Goal: Task Accomplishment & Management: Complete application form

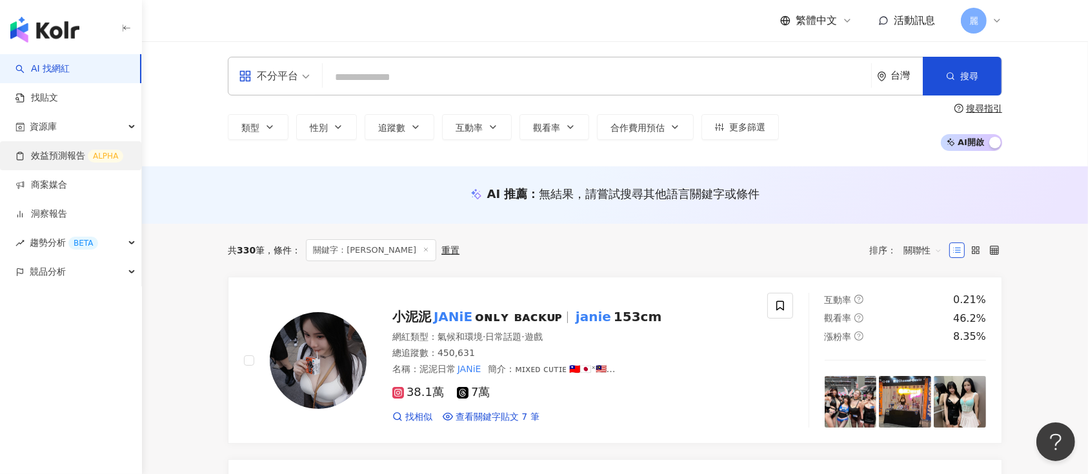
click at [64, 155] on link "效益預測報告 ALPHA" at bounding box center [69, 156] width 108 height 13
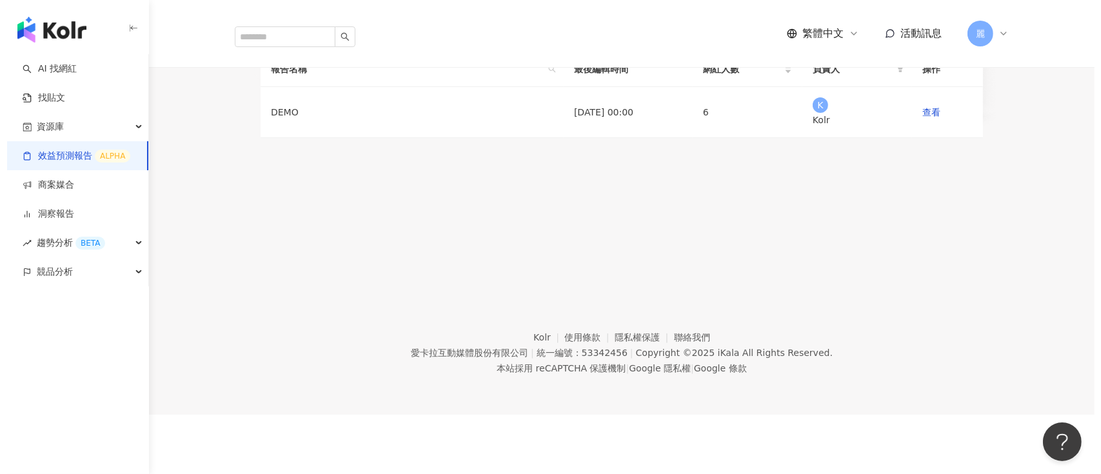
scroll to position [172, 0]
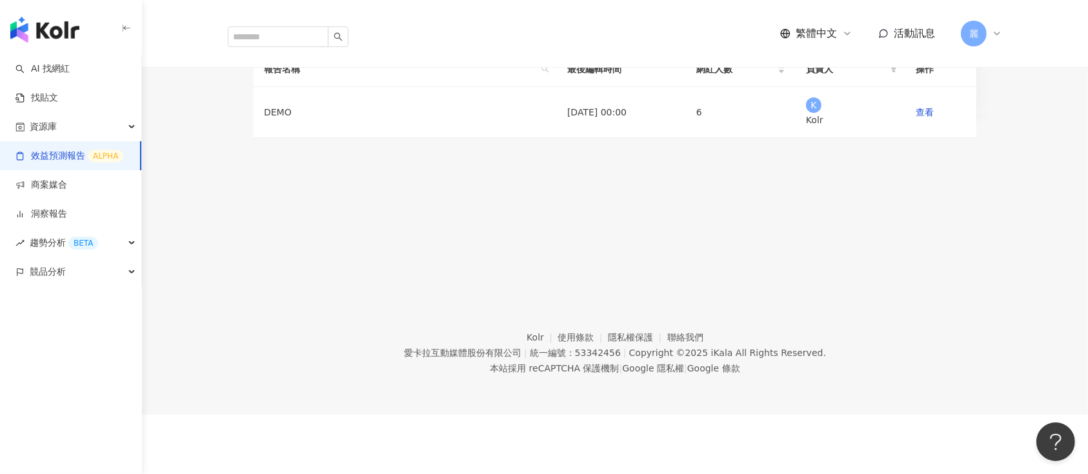
click at [331, 52] on button "建立報告" at bounding box center [292, 39] width 77 height 26
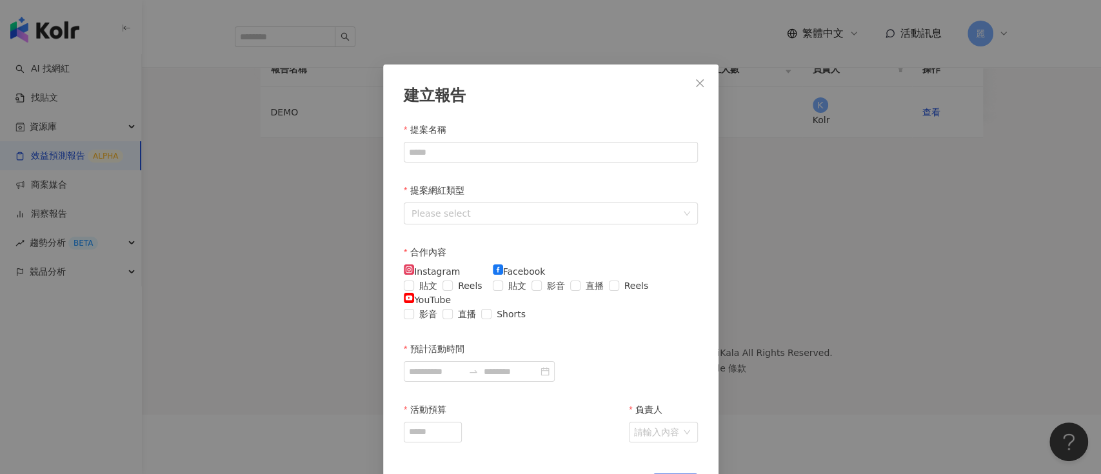
scroll to position [49, 0]
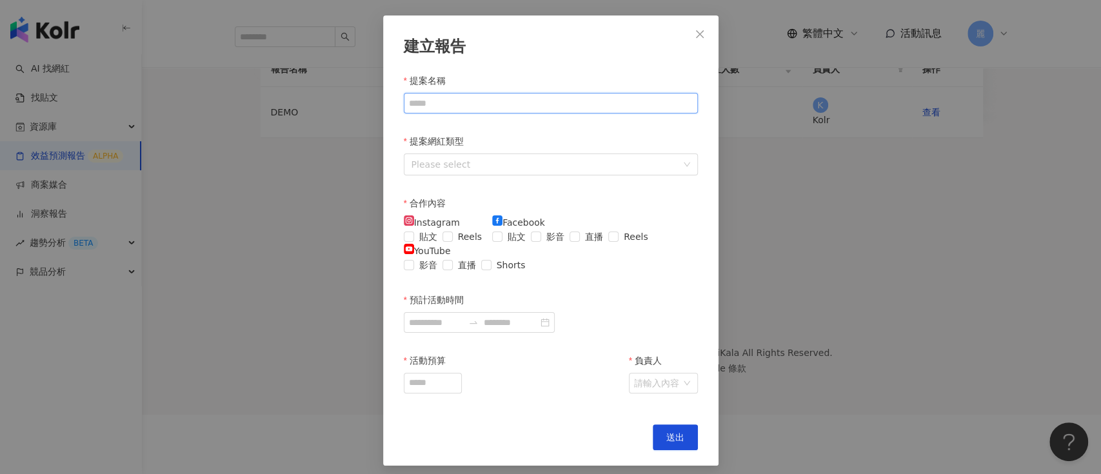
click at [568, 106] on input "提案名稱" at bounding box center [551, 103] width 294 height 21
click at [532, 157] on div at bounding box center [543, 164] width 275 height 17
type input "********"
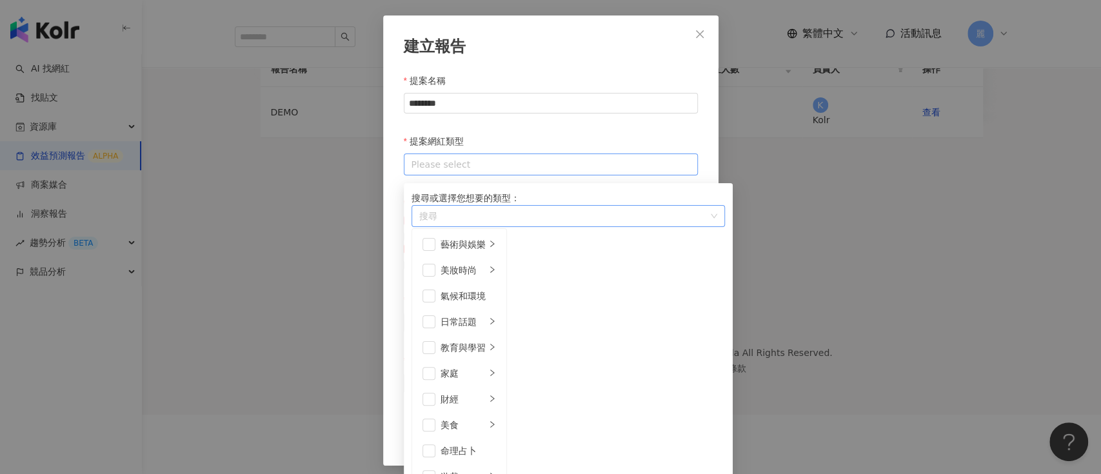
scroll to position [0, 0]
click at [479, 381] on div "家庭" at bounding box center [463, 373] width 45 height 14
click at [424, 380] on span at bounding box center [429, 373] width 13 height 13
click at [697, 127] on div "建立報告 提案名稱 ******** 提案網紅類型 Please select 搜尋或選擇您想要的類型： 家庭 藝術與娛樂 美妝時尚 氣候和環境 日常話題 教…" at bounding box center [550, 240] width 335 height 450
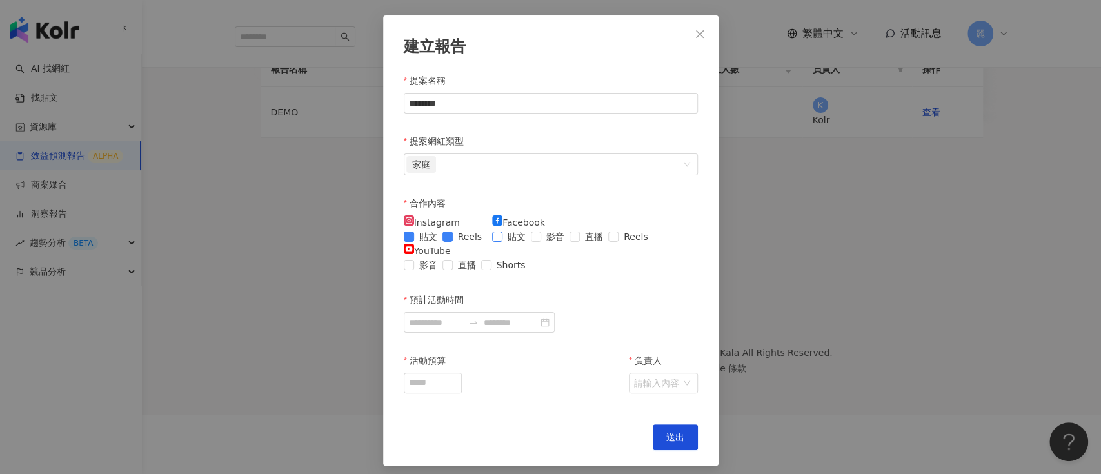
click at [503, 239] on span at bounding box center [497, 237] width 10 height 10
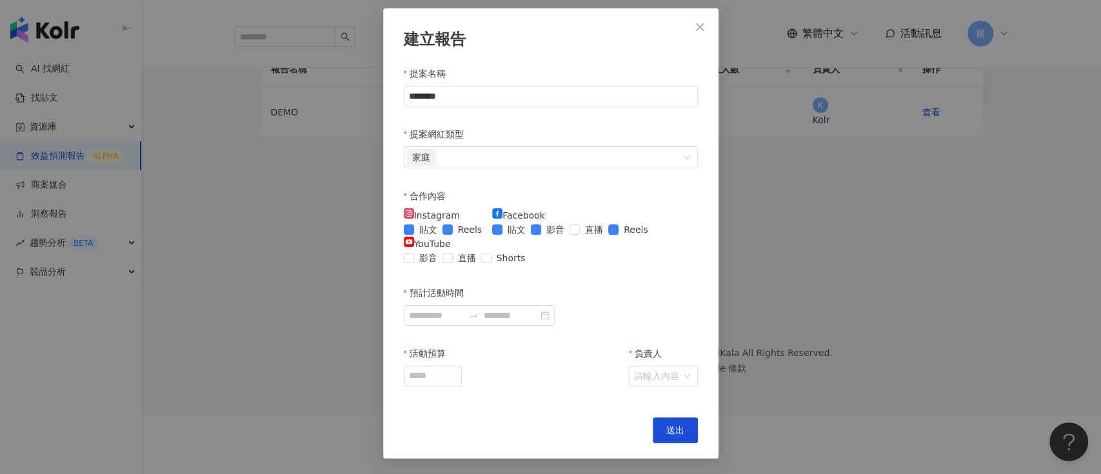
scroll to position [65, 0]
click at [463, 323] on input "預計活動時間" at bounding box center [436, 315] width 54 height 14
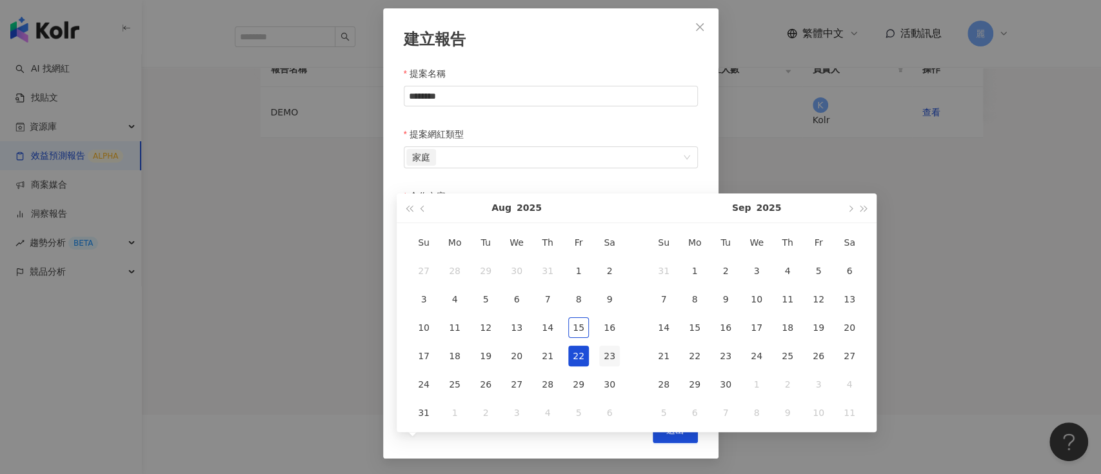
type input "**********"
click at [425, 205] on span "button" at bounding box center [424, 208] width 6 height 6
type input "**********"
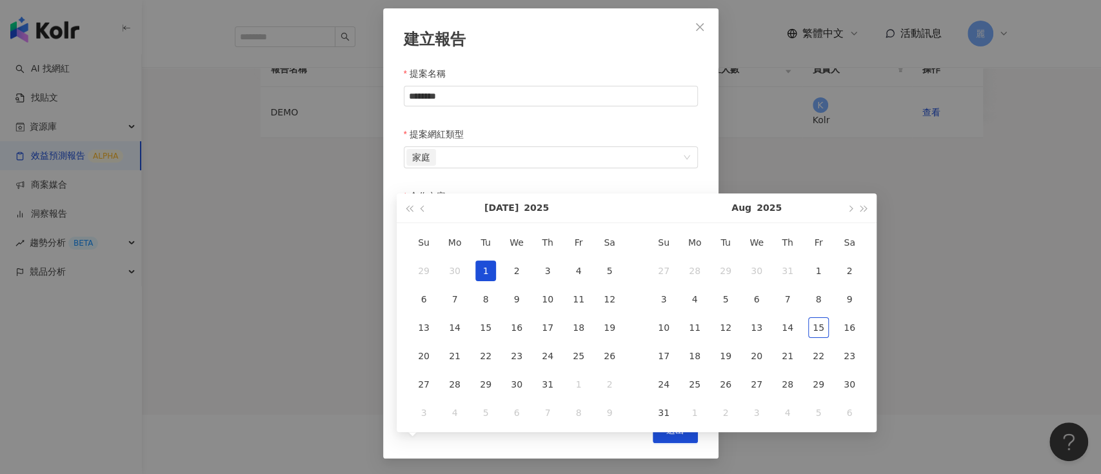
click at [481, 261] on div "1" at bounding box center [485, 271] width 21 height 21
type input "**********"
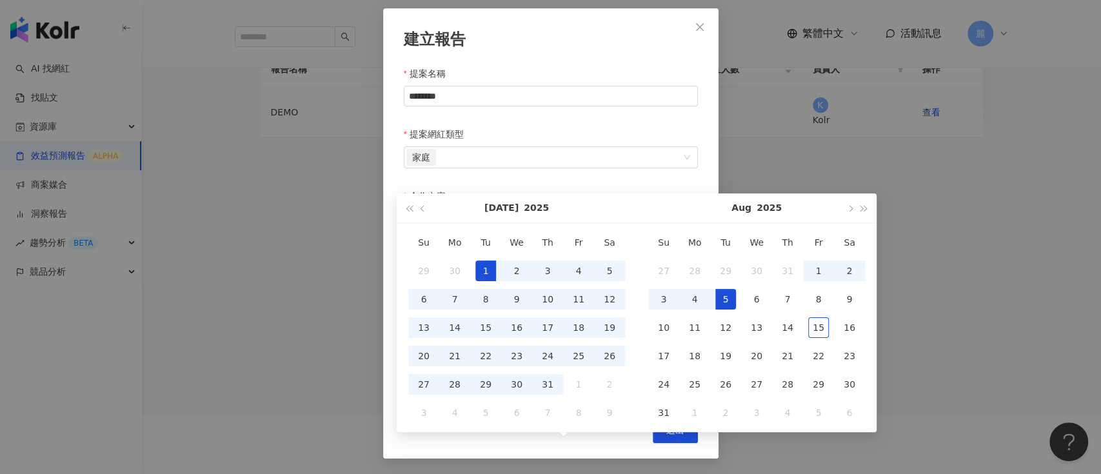
click at [732, 289] on div "5" at bounding box center [725, 299] width 21 height 21
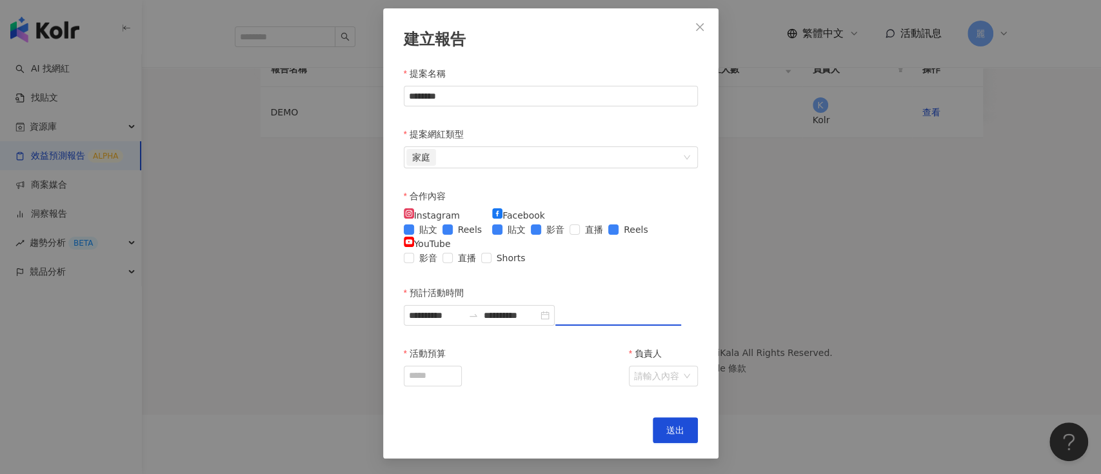
type input "**********"
click at [459, 386] on input "活動預算" at bounding box center [432, 375] width 57 height 19
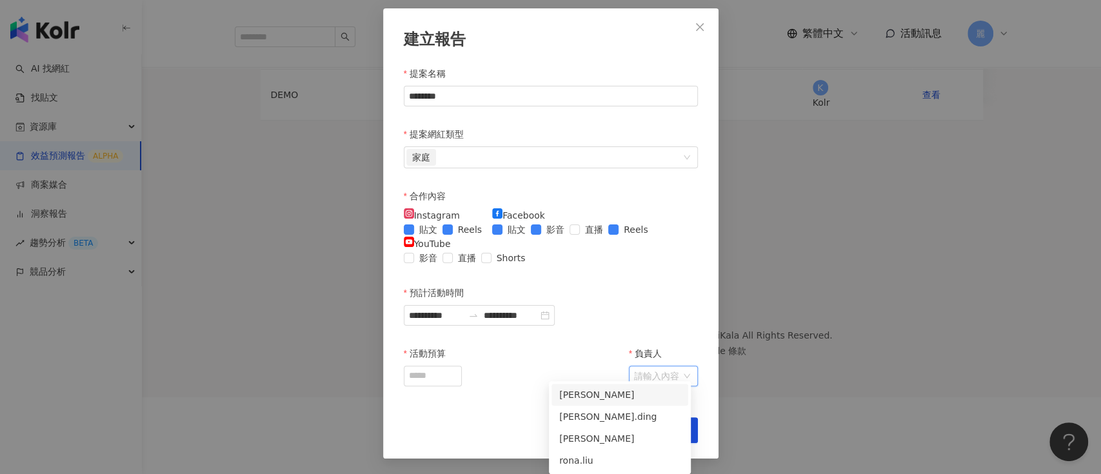
click at [641, 386] on input "負責人" at bounding box center [656, 375] width 45 height 19
click at [437, 386] on input "活動預算" at bounding box center [432, 375] width 57 height 19
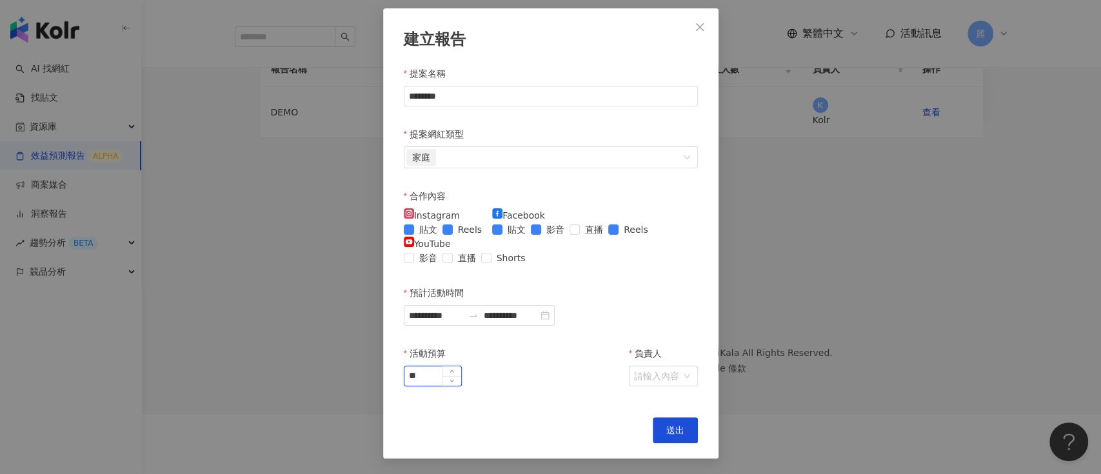
type input "*"
type input "*****"
click at [634, 386] on input "負責人" at bounding box center [656, 375] width 45 height 19
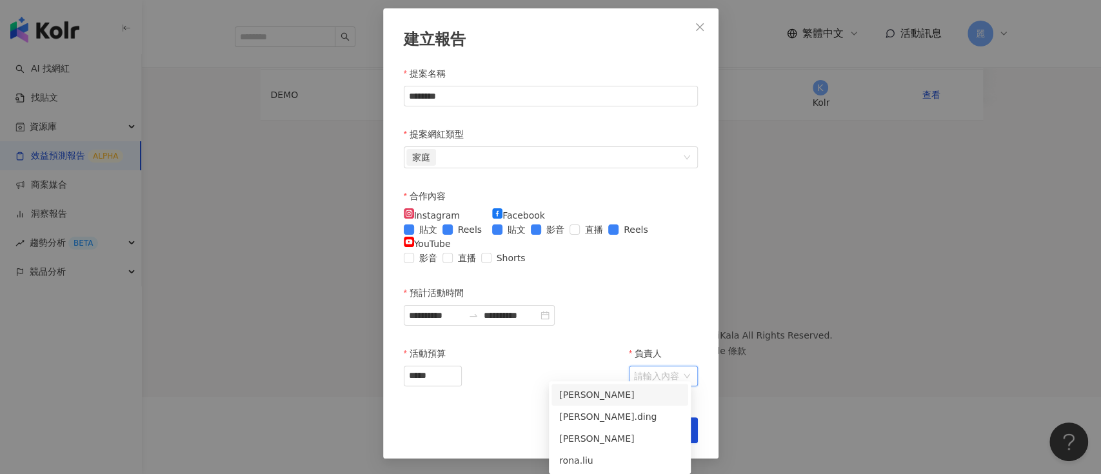
click at [626, 388] on div "[PERSON_NAME]" at bounding box center [619, 395] width 121 height 14
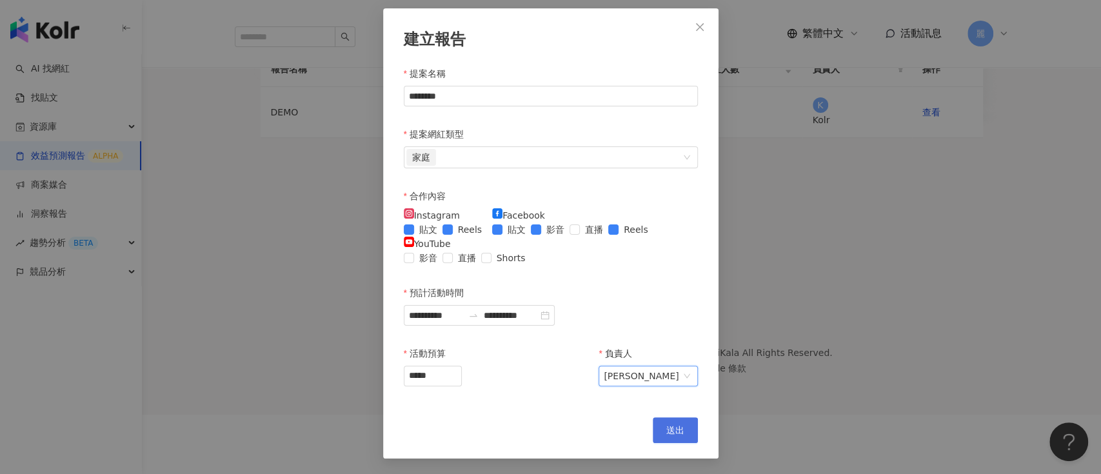
click at [673, 434] on span "送出" at bounding box center [675, 430] width 18 height 10
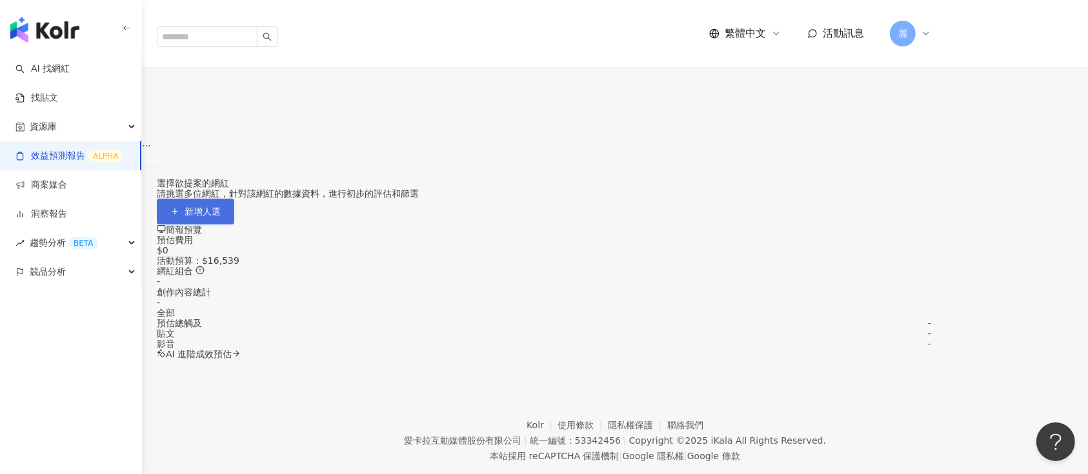
click at [221, 217] on span "新增人選" at bounding box center [203, 211] width 36 height 10
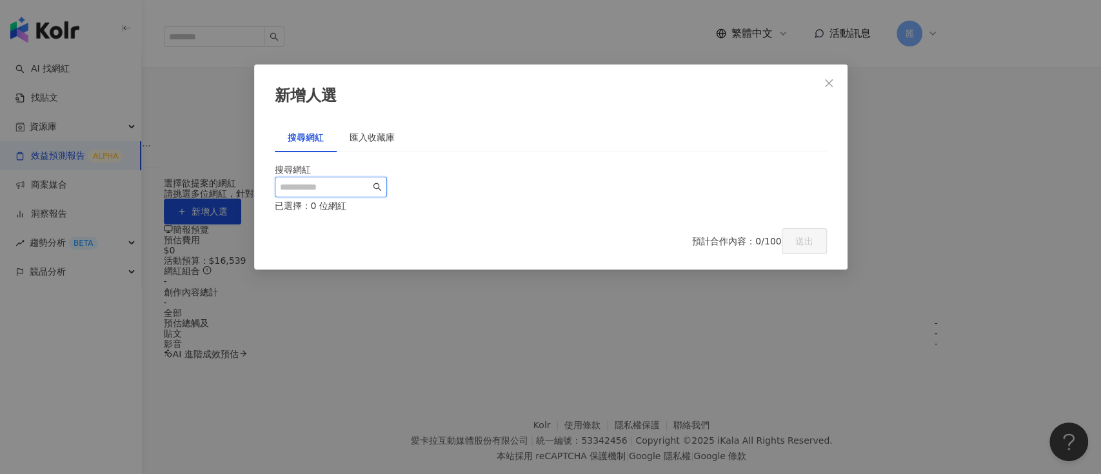
click at [370, 186] on input "search" at bounding box center [325, 187] width 90 height 14
paste input "**********"
drag, startPoint x: 554, startPoint y: 189, endPoint x: 232, endPoint y: 180, distance: 322.0
click at [232, 180] on div "**********" at bounding box center [550, 237] width 1101 height 474
paste input "search"
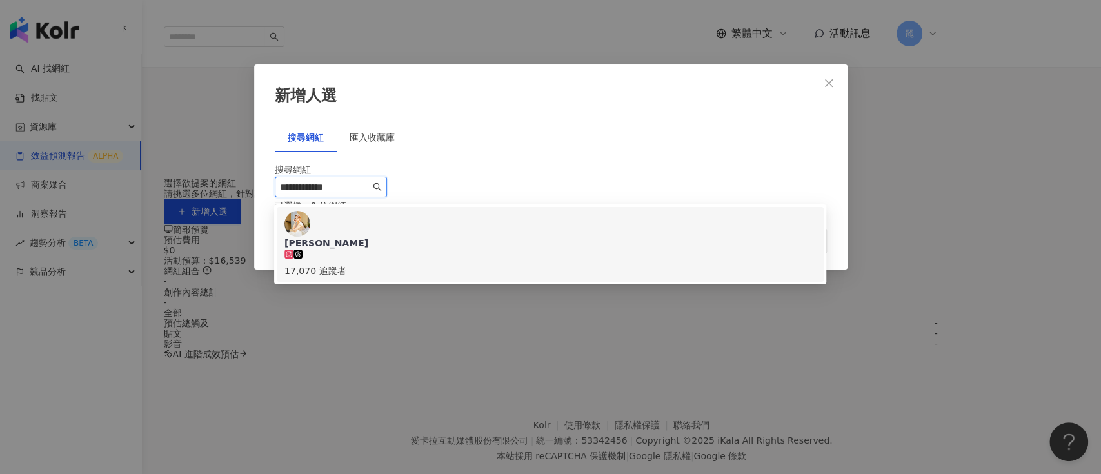
click at [648, 223] on div "[PERSON_NAME] 17,070 追蹤者" at bounding box center [550, 244] width 532 height 67
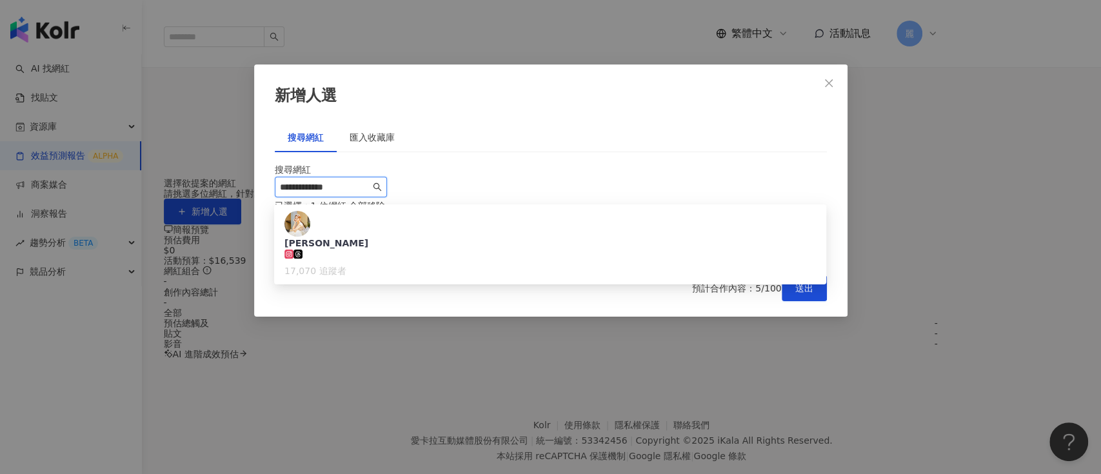
drag, startPoint x: 375, startPoint y: 194, endPoint x: 220, endPoint y: 194, distance: 155.5
click at [220, 194] on div "**********" at bounding box center [550, 237] width 1101 height 474
paste input "search"
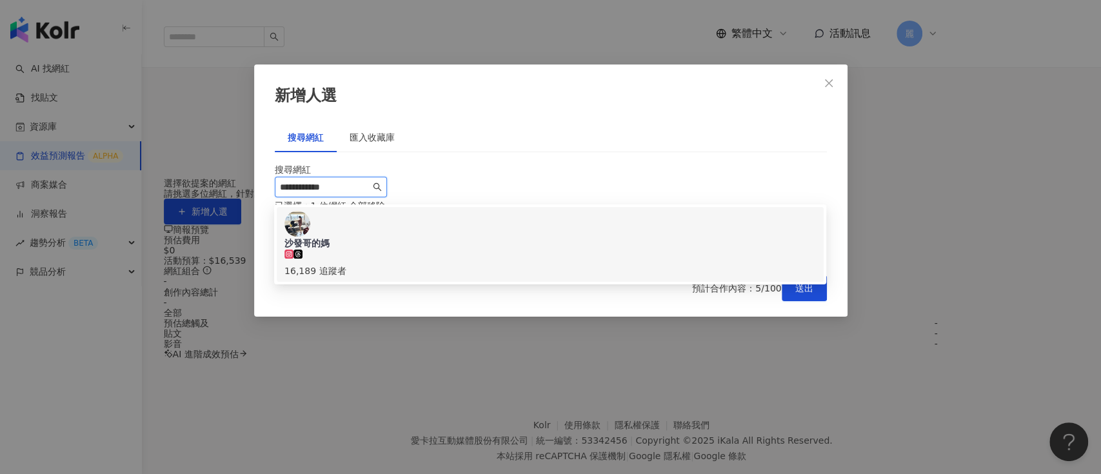
click at [444, 219] on div "[PERSON_NAME]的媽 16,189 追蹤者" at bounding box center [550, 244] width 532 height 67
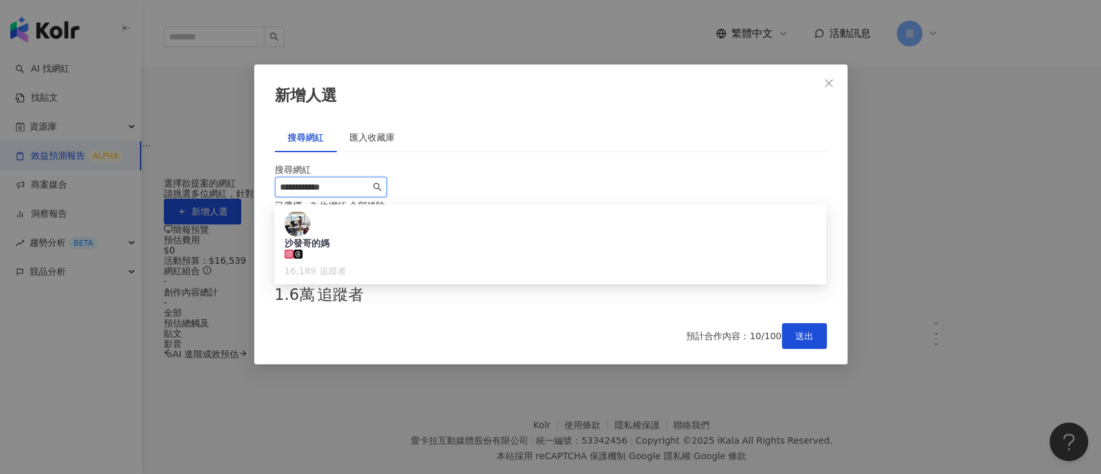
drag, startPoint x: 364, startPoint y: 192, endPoint x: 249, endPoint y: 195, distance: 114.9
click at [249, 195] on div "**********" at bounding box center [550, 237] width 1101 height 474
paste input "search"
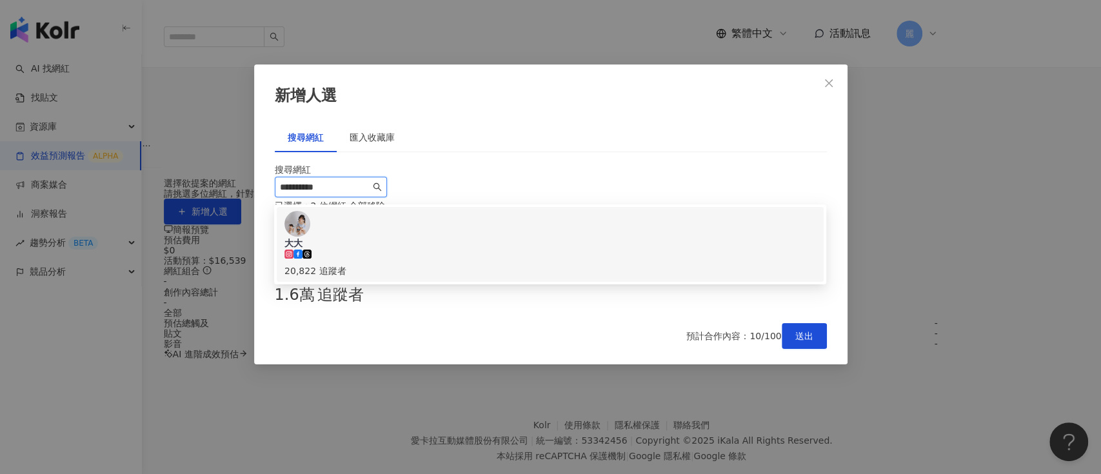
click at [635, 224] on div "大大 20,822 追蹤者" at bounding box center [550, 244] width 532 height 67
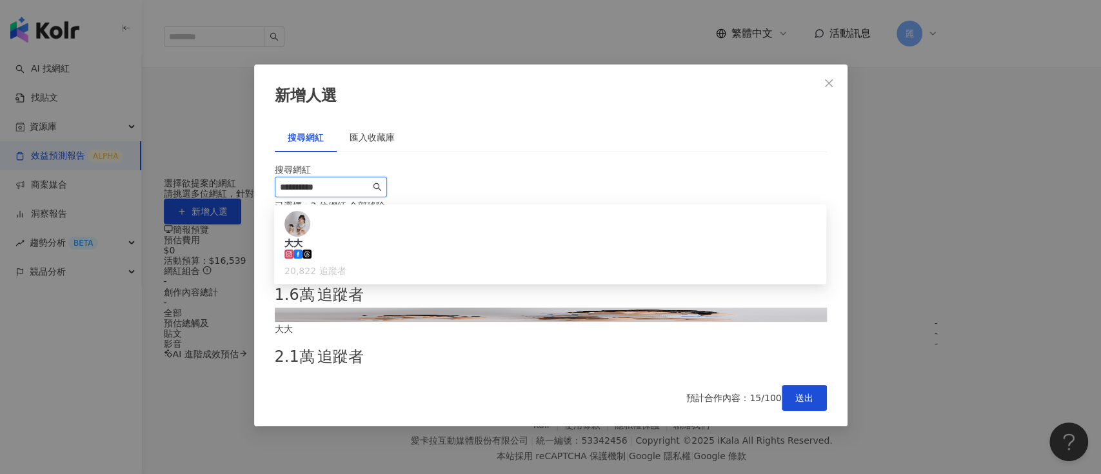
drag, startPoint x: 468, startPoint y: 190, endPoint x: 252, endPoint y: 190, distance: 216.8
click at [252, 190] on div "**********" at bounding box center [550, 237] width 1101 height 474
paste input "*"
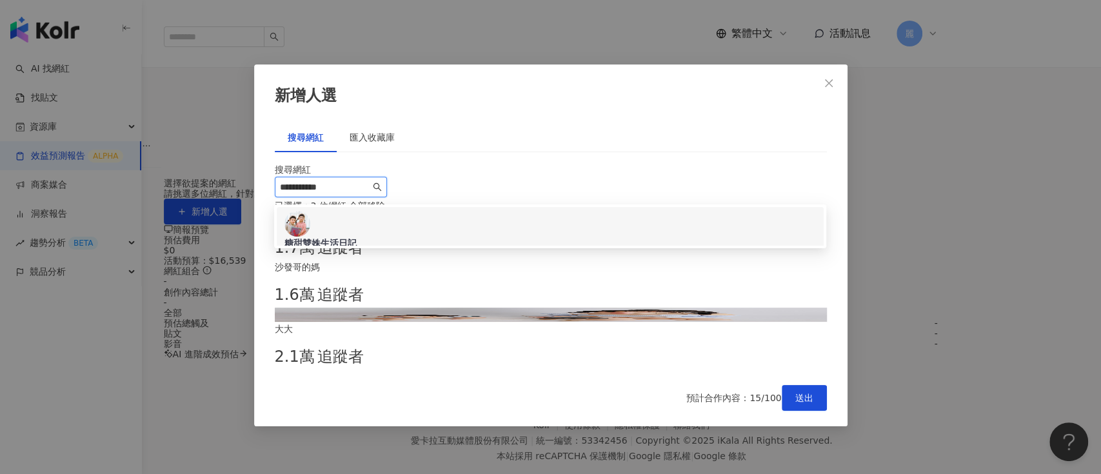
click at [550, 219] on div "糖甜雙姝生活日記 20,805 追蹤者" at bounding box center [550, 244] width 532 height 67
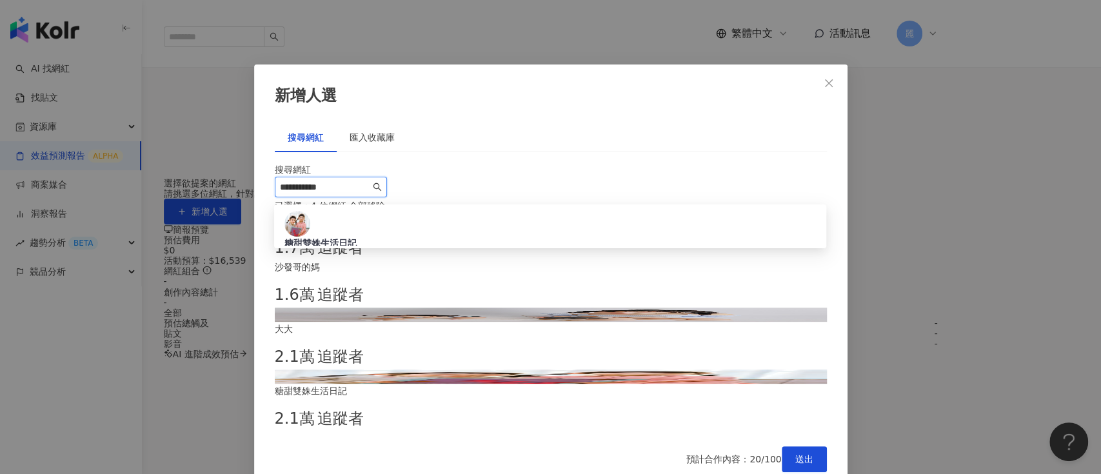
drag, startPoint x: 438, startPoint y: 195, endPoint x: 218, endPoint y: 195, distance: 220.0
click at [218, 195] on div "**********" at bounding box center [550, 237] width 1101 height 474
paste input "search"
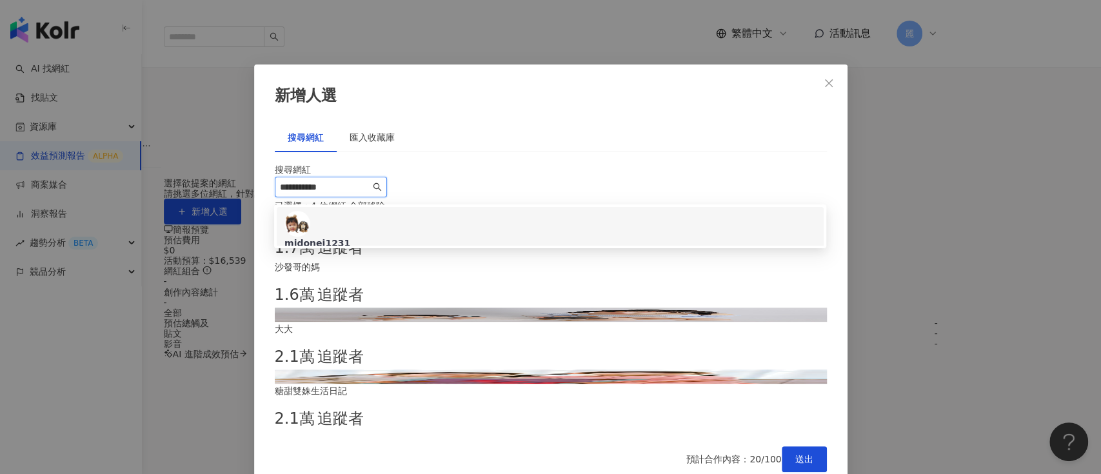
click at [684, 221] on div "midonei1231 10,461 追蹤者" at bounding box center [550, 244] width 532 height 67
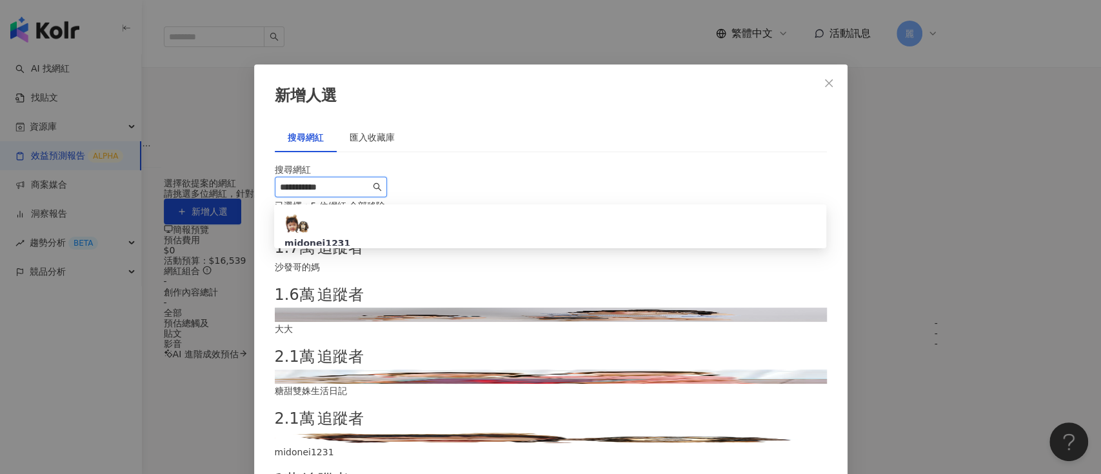
drag, startPoint x: 354, startPoint y: 192, endPoint x: 263, endPoint y: 192, distance: 91.6
click at [263, 192] on div "**********" at bounding box center [550, 307] width 593 height 485
paste input "search"
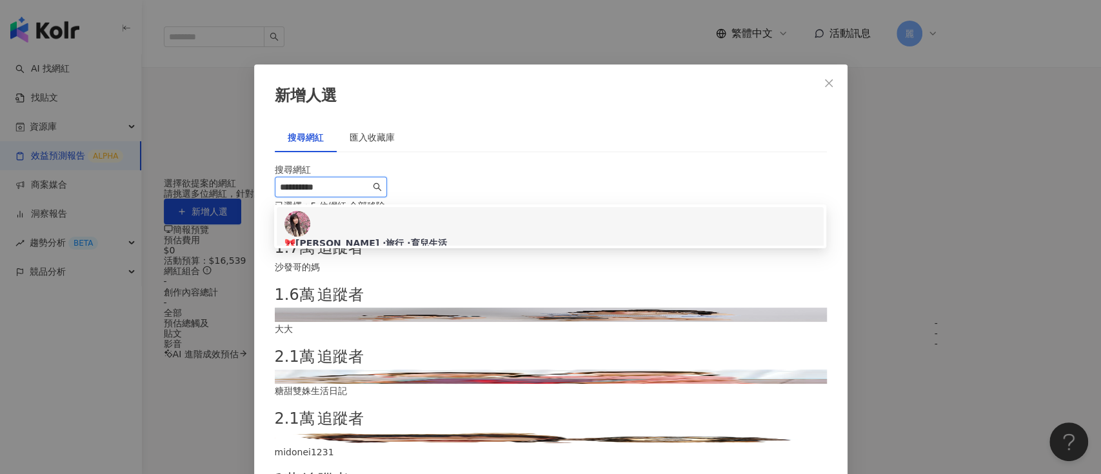
click at [593, 215] on div "🎀[PERSON_NAME] ·旅行 ·育兒生活 5,541 追蹤者" at bounding box center [550, 244] width 532 height 67
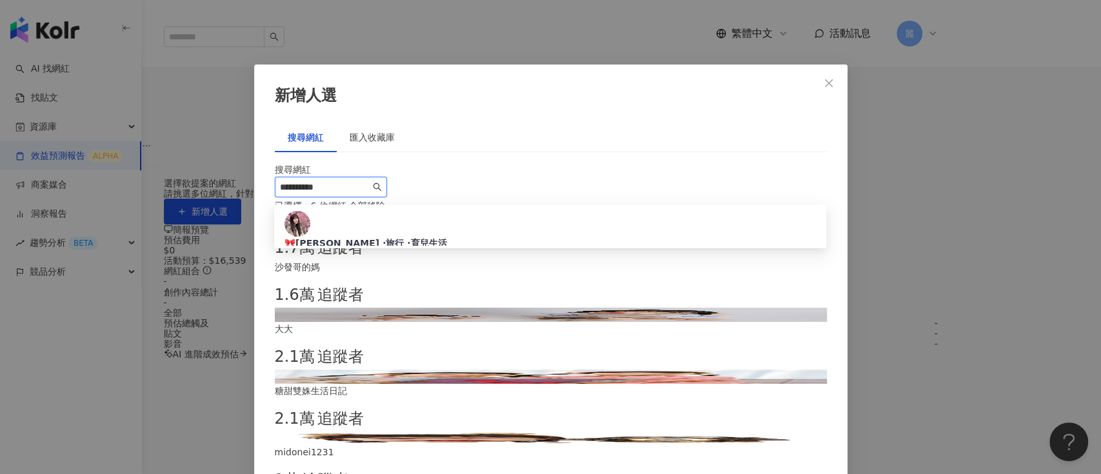
drag, startPoint x: 397, startPoint y: 190, endPoint x: 254, endPoint y: 199, distance: 143.5
click at [254, 199] on div "**********" at bounding box center [550, 331] width 593 height 533
paste input "****"
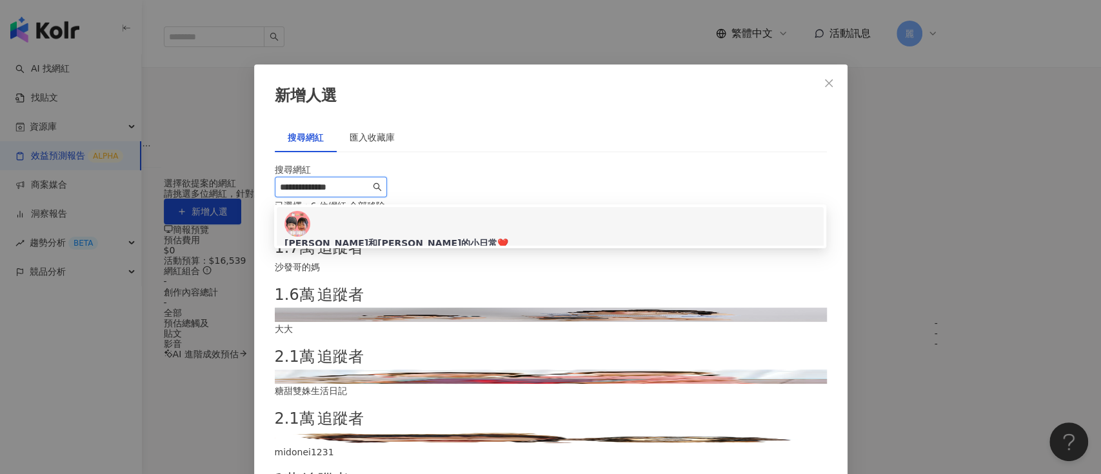
click at [534, 219] on div "[PERSON_NAME]和[PERSON_NAME]的小日常❤️ 6,448 追蹤者" at bounding box center [550, 244] width 532 height 67
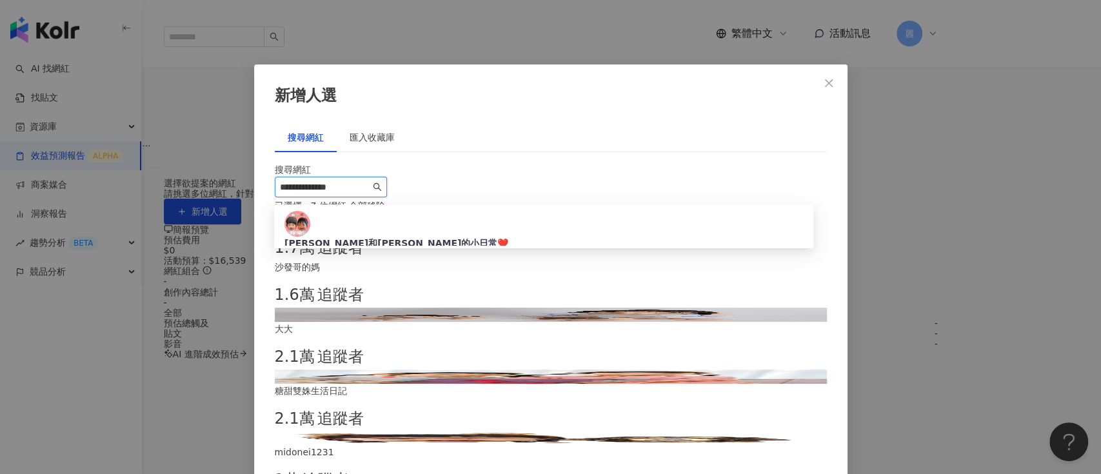
drag, startPoint x: 370, startPoint y: 196, endPoint x: 273, endPoint y: 197, distance: 96.8
click at [268, 197] on div "**********" at bounding box center [550, 362] width 593 height 595
paste input "search"
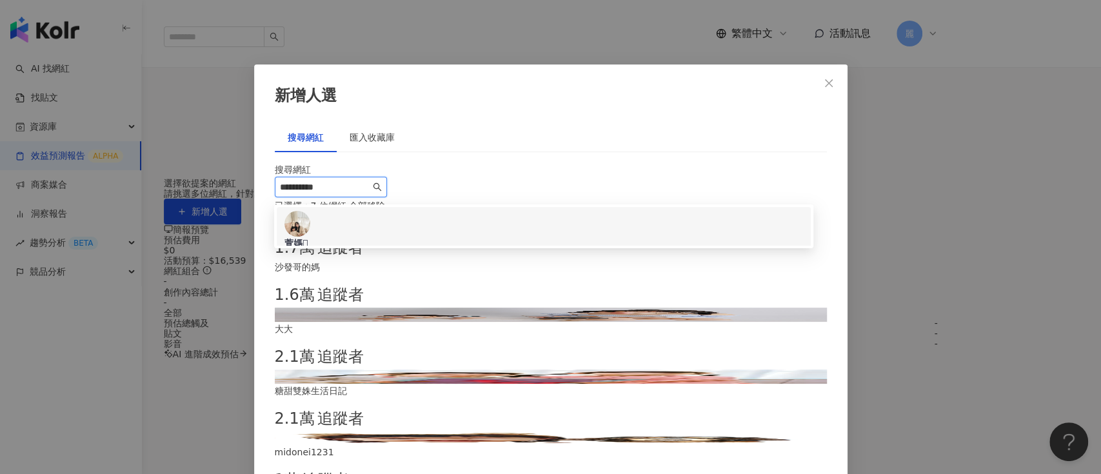
click at [516, 221] on div "[PERSON_NAME]媽𓃟 6,047 追蹤者" at bounding box center [543, 244] width 519 height 67
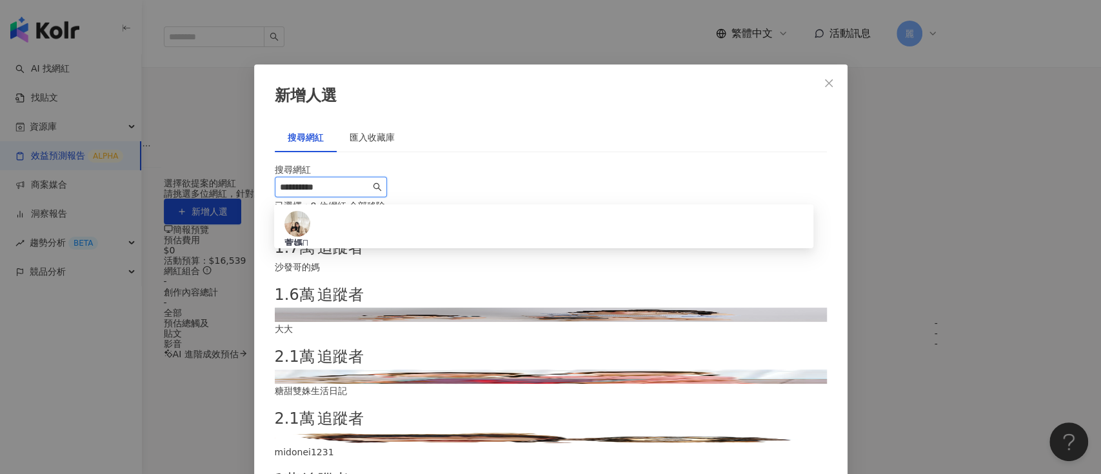
drag, startPoint x: 341, startPoint y: 188, endPoint x: 246, endPoint y: 201, distance: 95.6
click at [246, 201] on div "**********" at bounding box center [550, 237] width 1101 height 474
paste input "search"
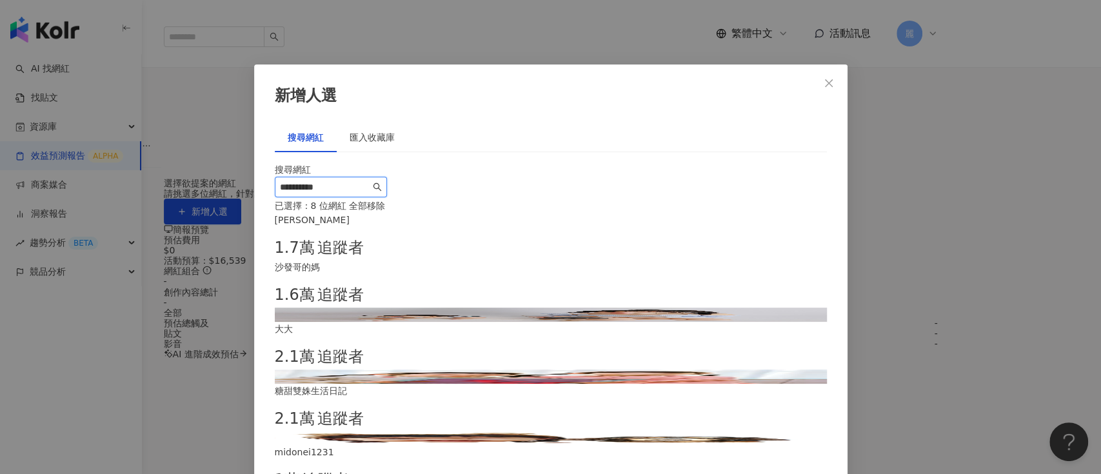
click at [370, 186] on input "**********" at bounding box center [325, 187] width 90 height 14
drag, startPoint x: 358, startPoint y: 193, endPoint x: 270, endPoint y: 197, distance: 88.5
click at [270, 197] on div "**********" at bounding box center [550, 386] width 593 height 642
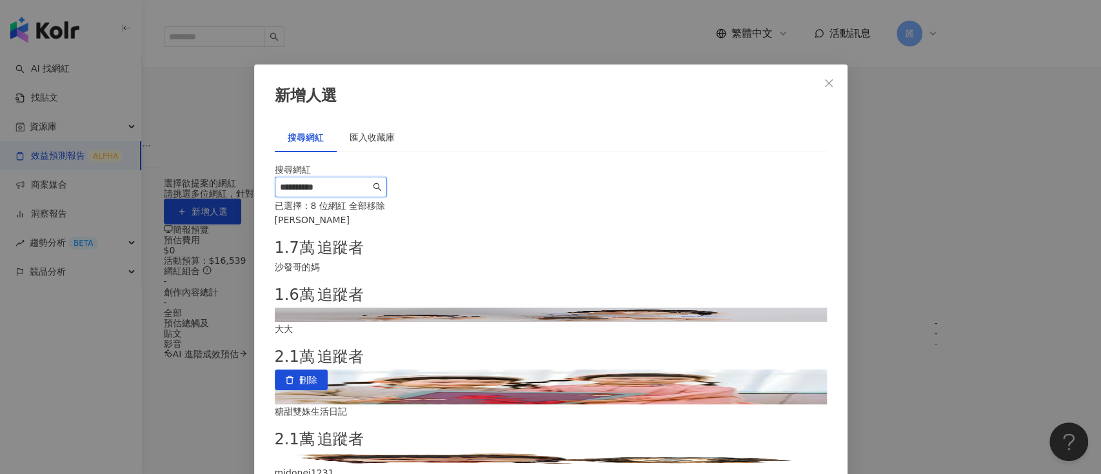
paste input "**"
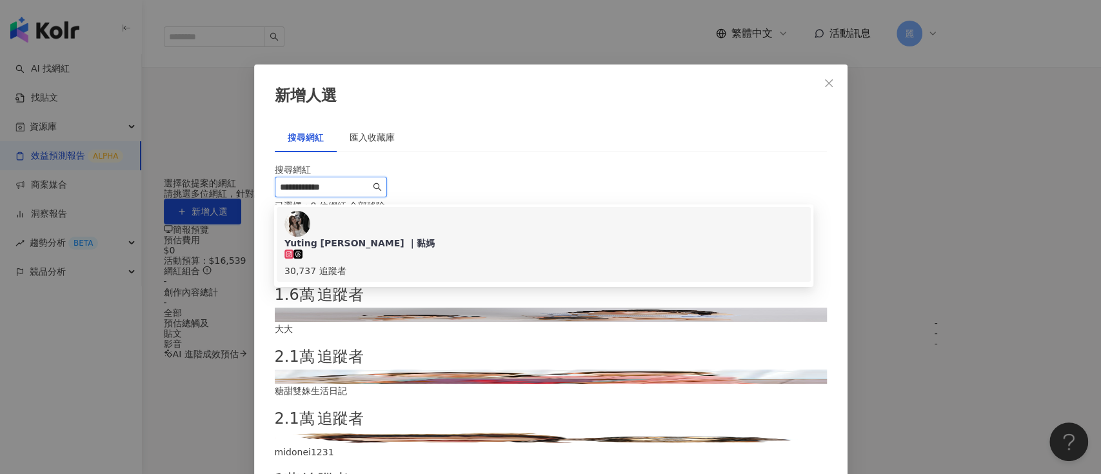
click at [557, 223] on div "Yuting [PERSON_NAME] ｜黏媽 30,737 追蹤者" at bounding box center [543, 244] width 519 height 67
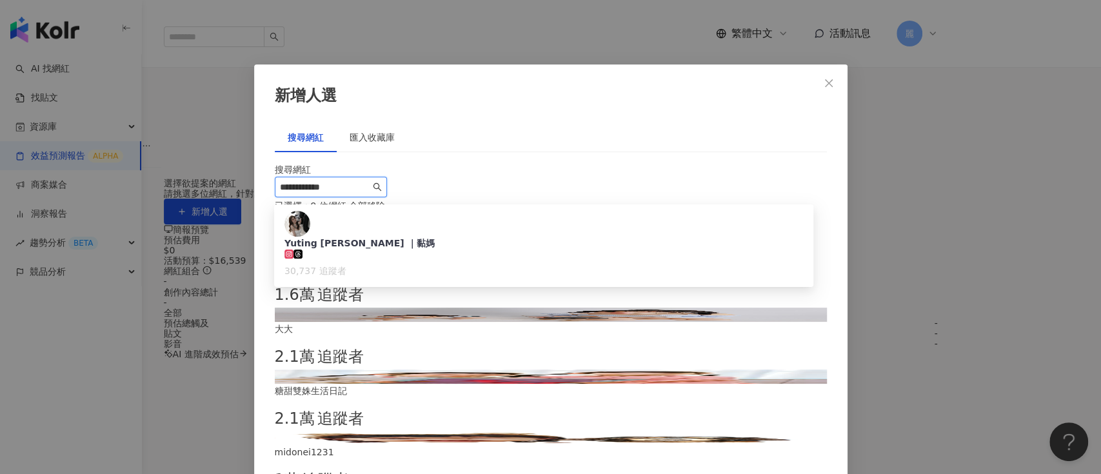
drag, startPoint x: 351, startPoint y: 192, endPoint x: 243, endPoint y: 194, distance: 108.4
click at [243, 194] on div "**********" at bounding box center [550, 237] width 1101 height 474
paste input "search"
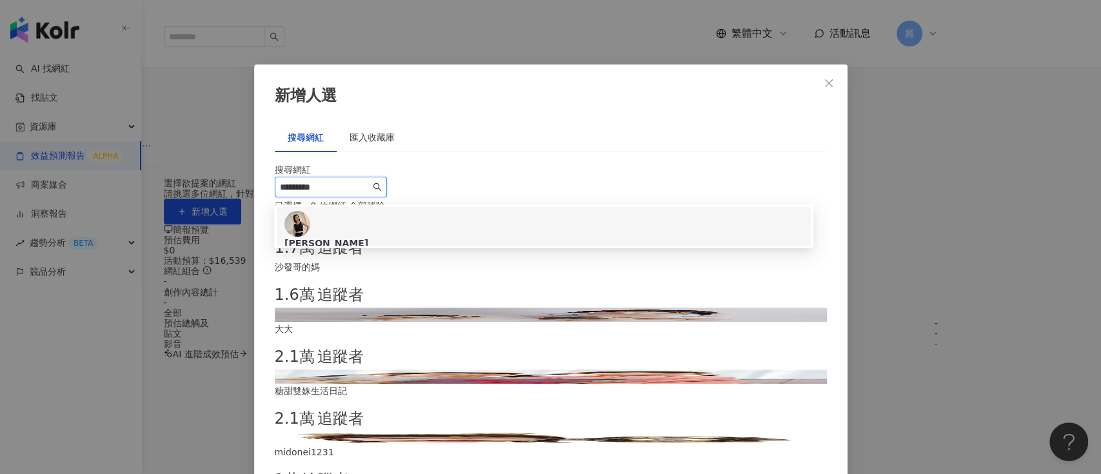
click at [506, 217] on div "[PERSON_NAME] 61,337 追蹤者" at bounding box center [543, 244] width 519 height 67
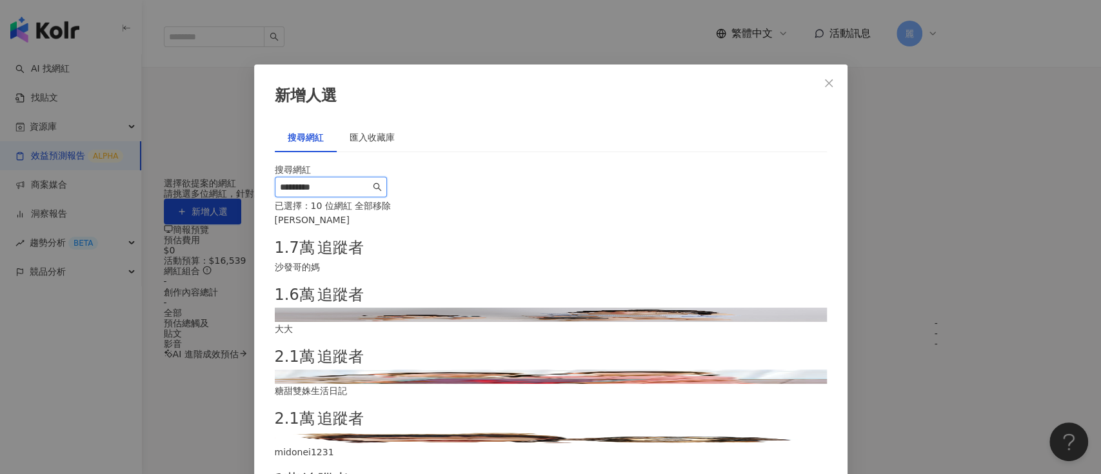
type input "*********"
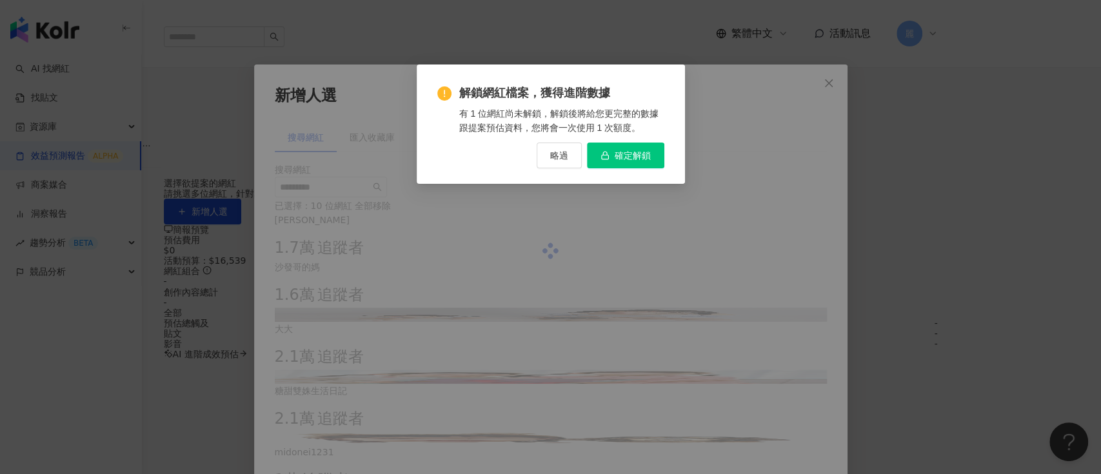
click at [623, 153] on span "確定解鎖" at bounding box center [633, 155] width 36 height 10
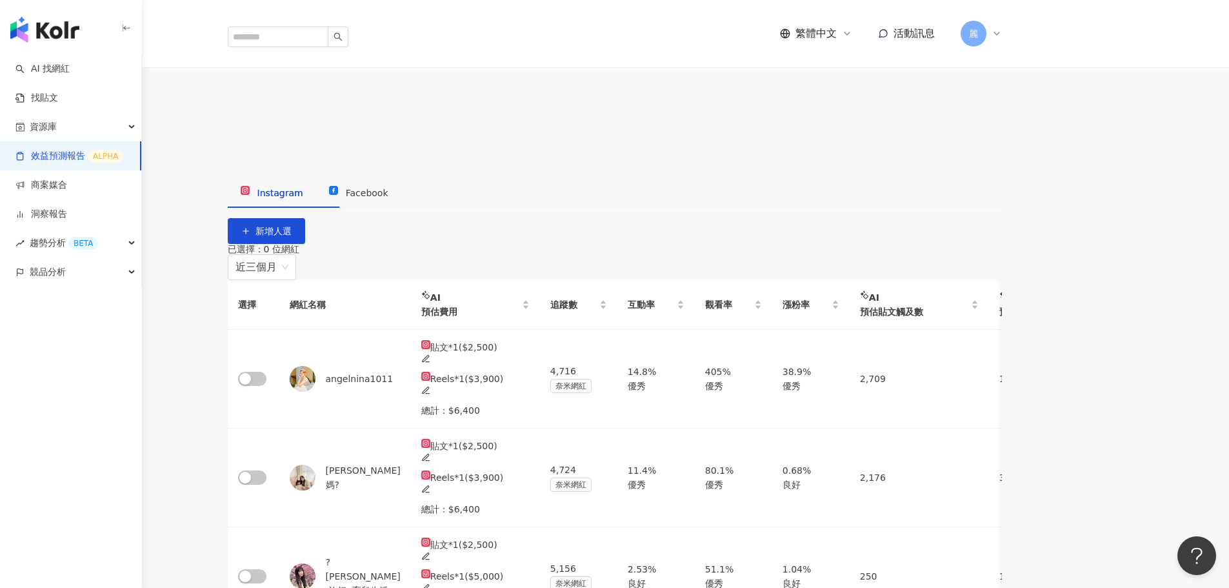
drag, startPoint x: 1484, startPoint y: 32, endPoint x: 646, endPoint y: 155, distance: 847.0
click at [266, 372] on span "button" at bounding box center [252, 379] width 28 height 14
click at [266, 470] on button "button" at bounding box center [252, 477] width 28 height 14
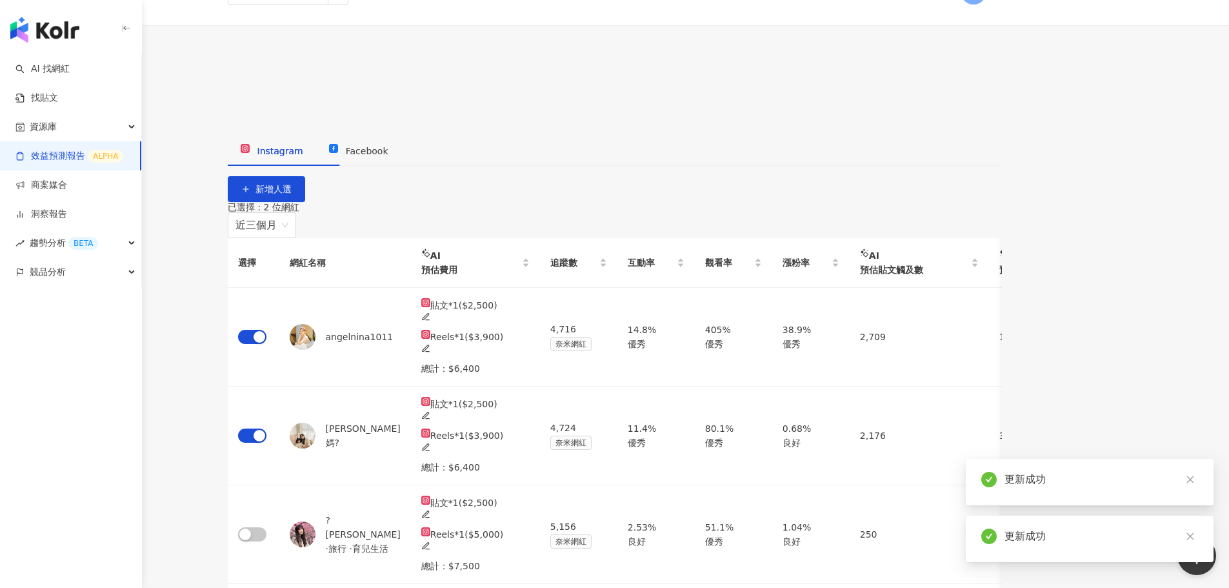
scroll to position [65, 0]
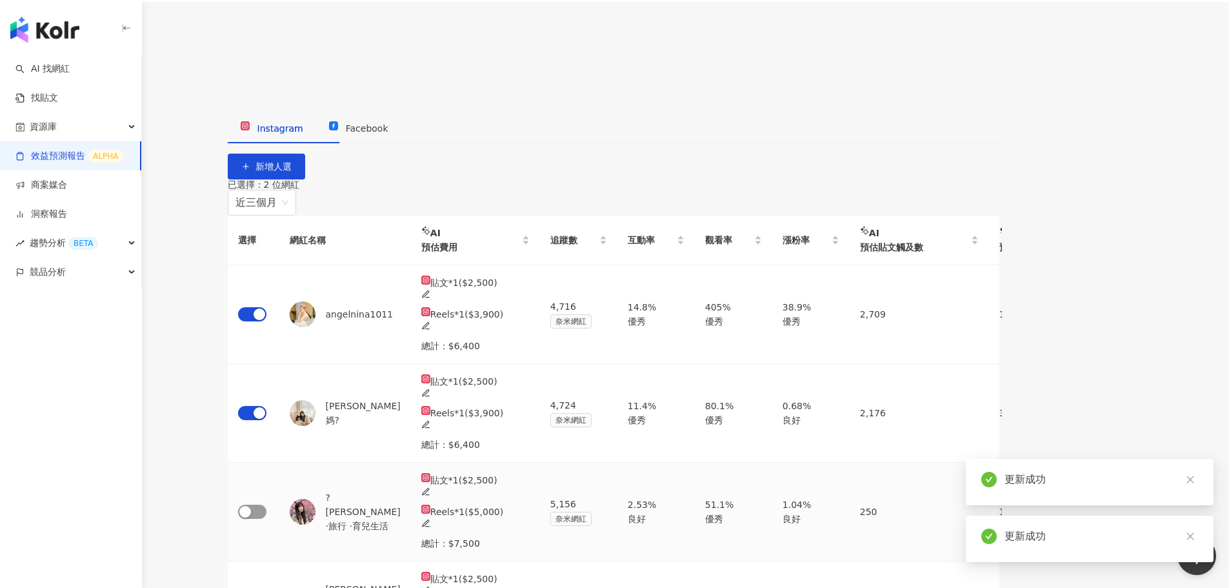
click at [266, 474] on span "button" at bounding box center [252, 511] width 28 height 14
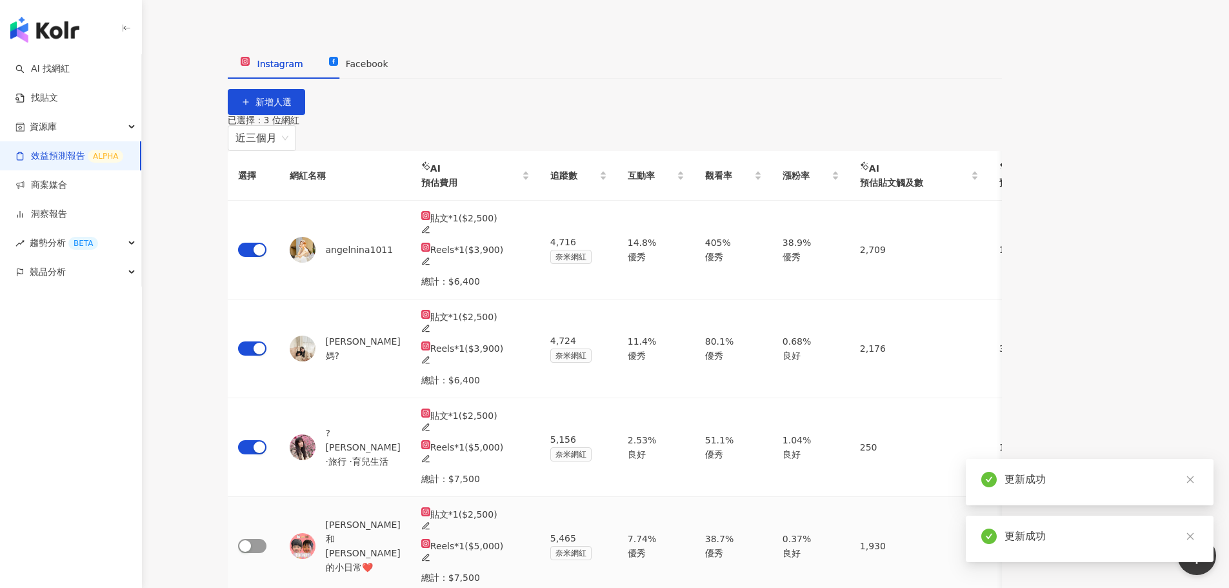
click at [266, 474] on span "button" at bounding box center [252, 546] width 28 height 14
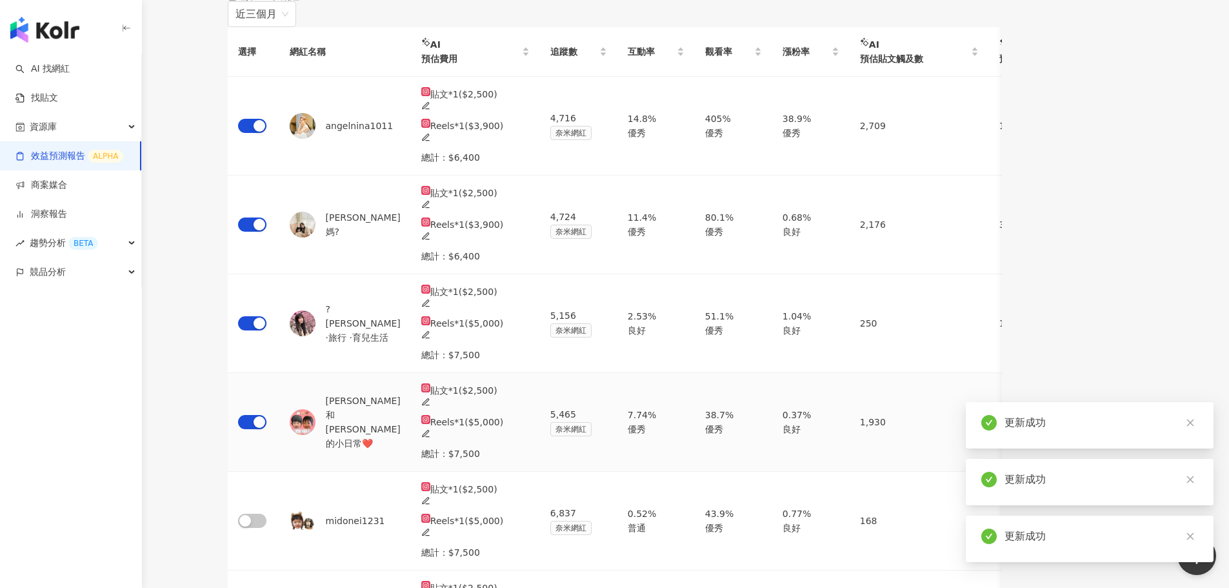
scroll to position [258, 0]
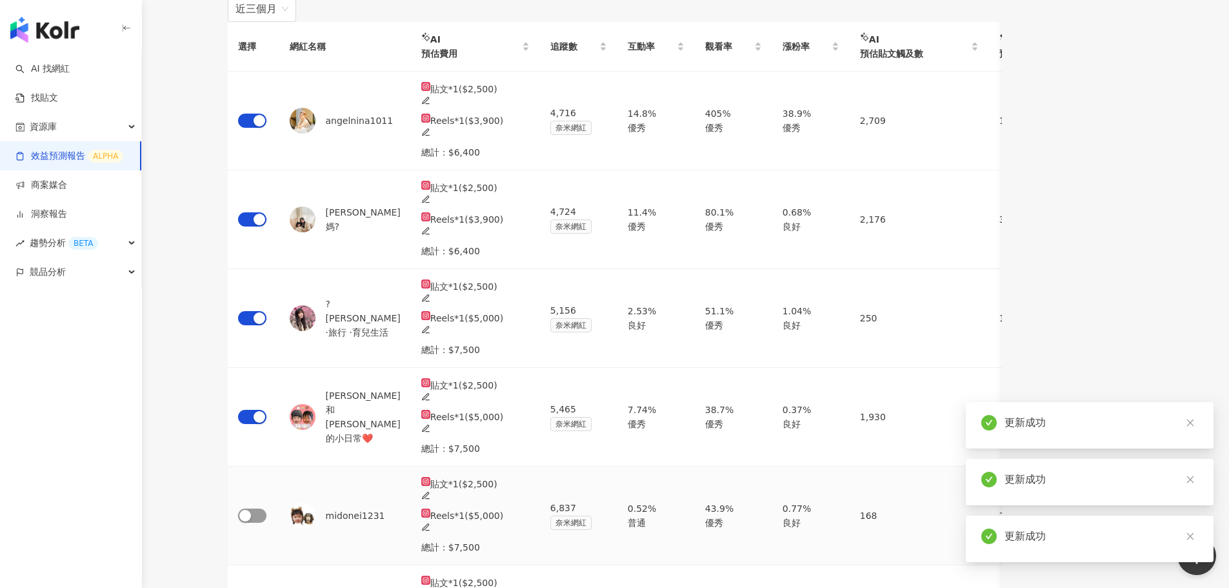
click at [251, 474] on div "button" at bounding box center [245, 516] width 12 height 12
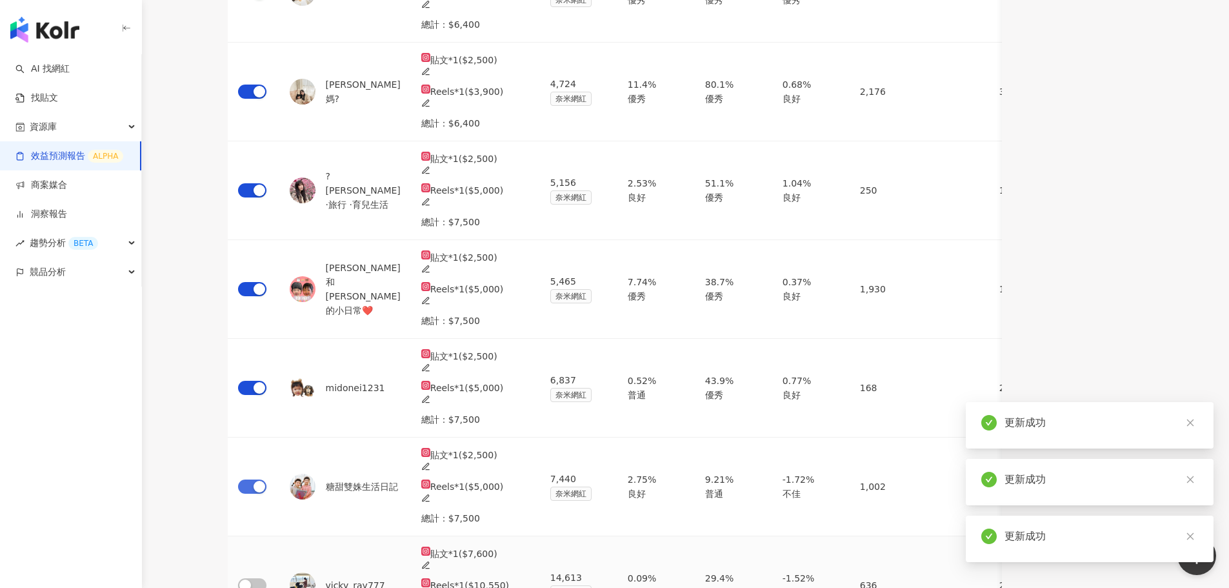
scroll to position [387, 0]
click at [266, 474] on button "button" at bounding box center [252, 584] width 28 height 14
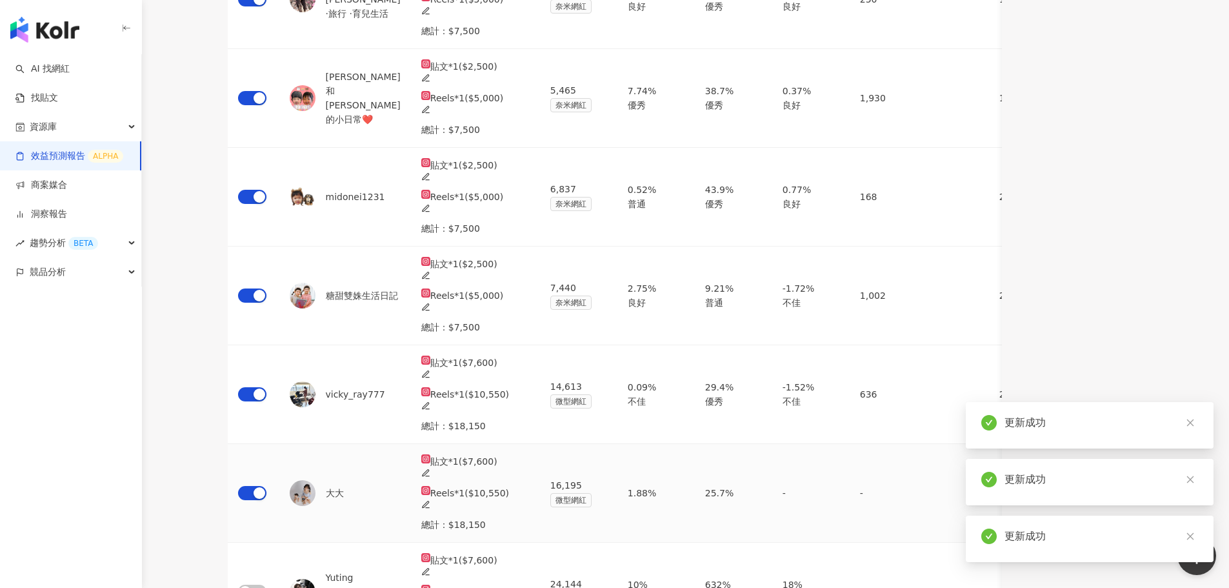
scroll to position [581, 0]
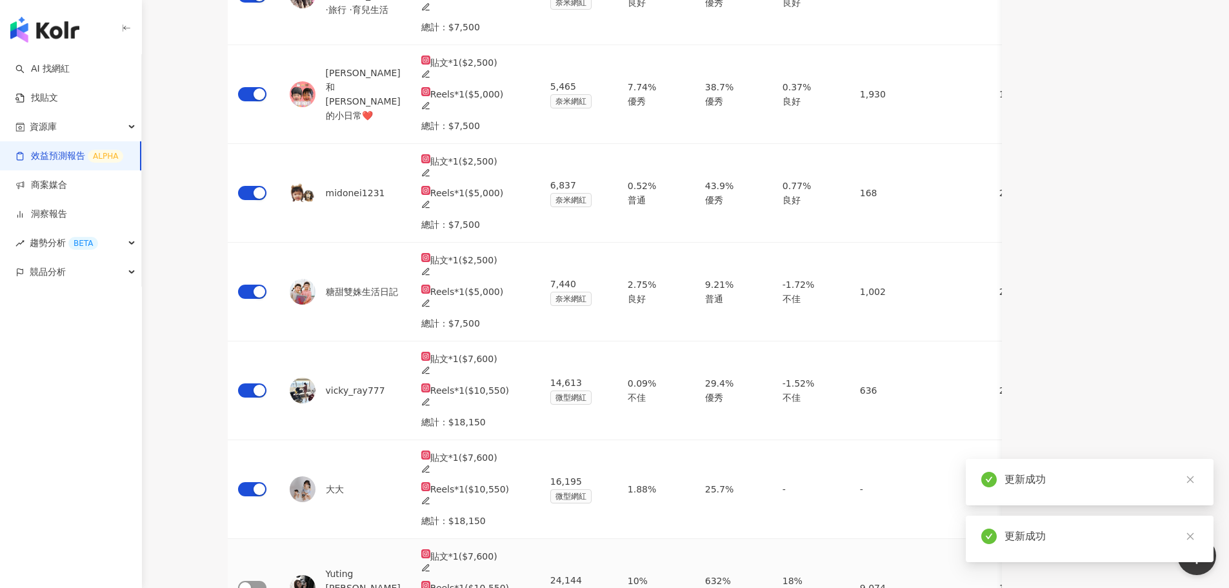
click at [266, 474] on span "button" at bounding box center [252, 588] width 28 height 14
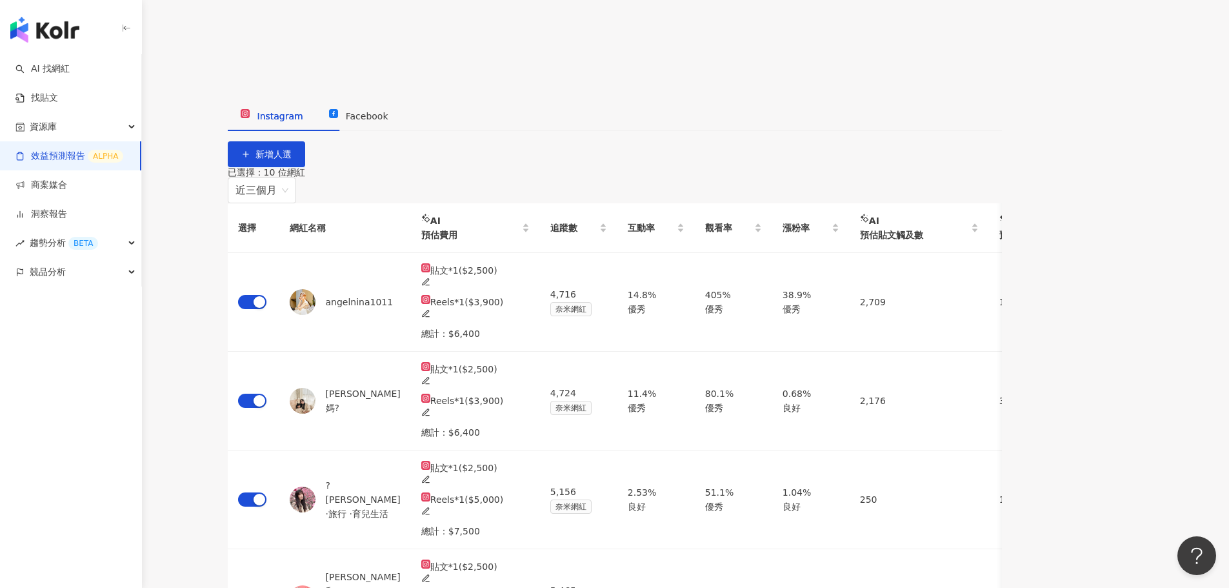
scroll to position [0, 0]
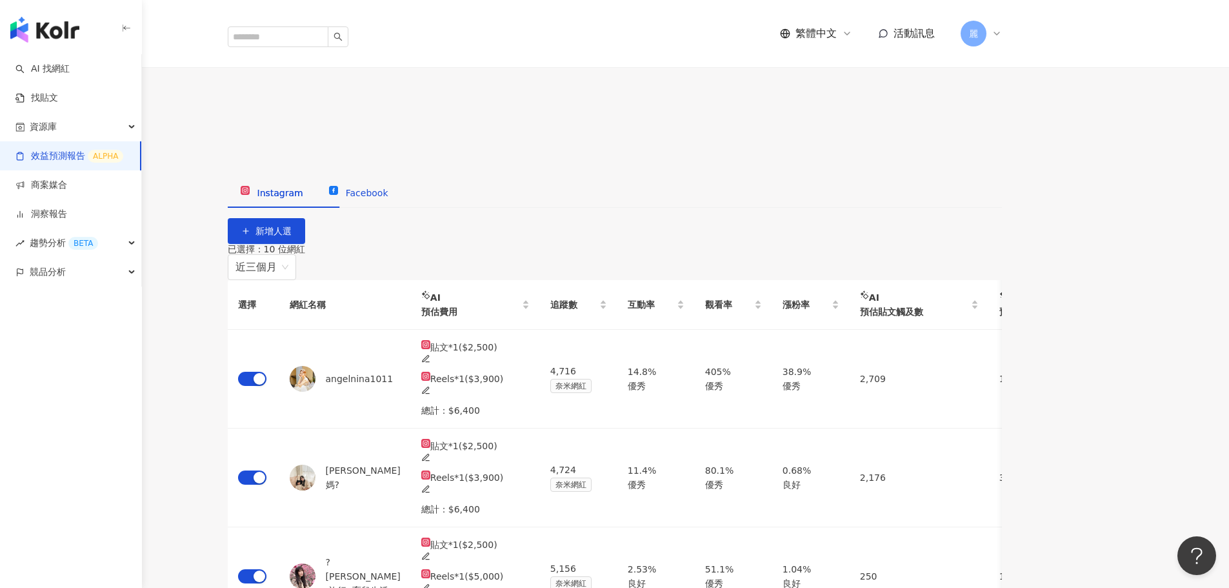
click at [388, 189] on span "Facebook" at bounding box center [367, 193] width 43 height 10
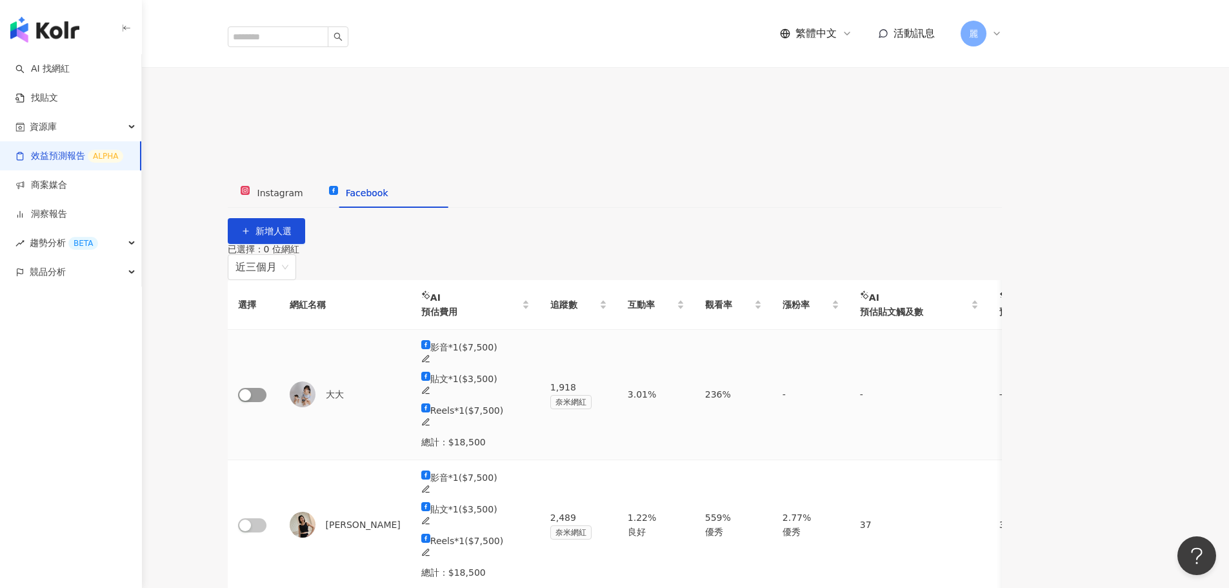
click at [266, 388] on button "button" at bounding box center [252, 395] width 28 height 14
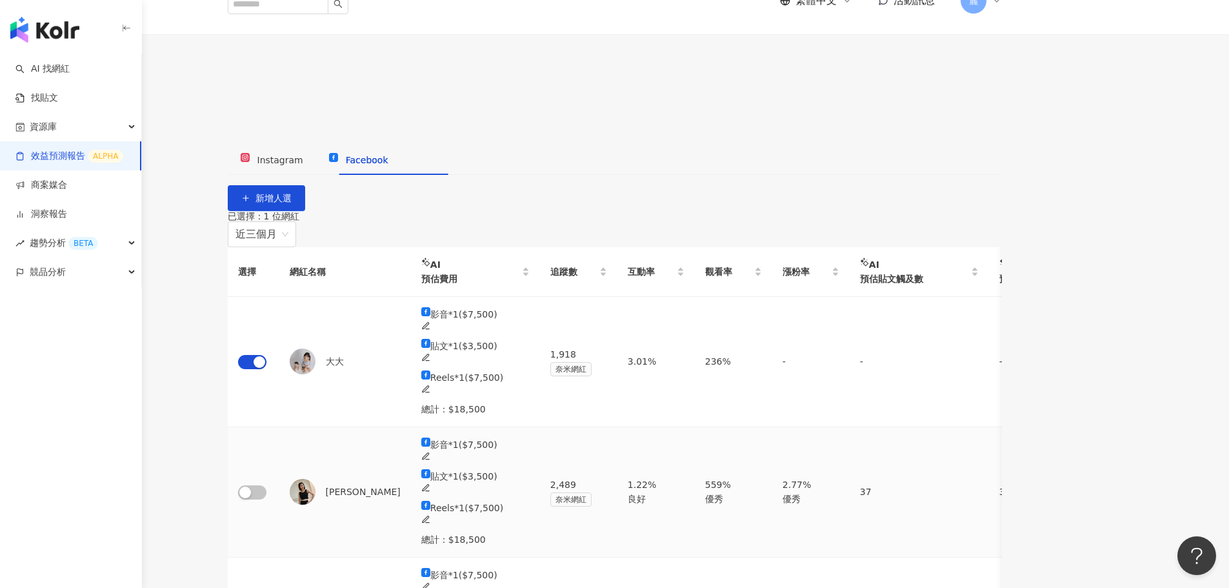
scroll to position [65, 0]
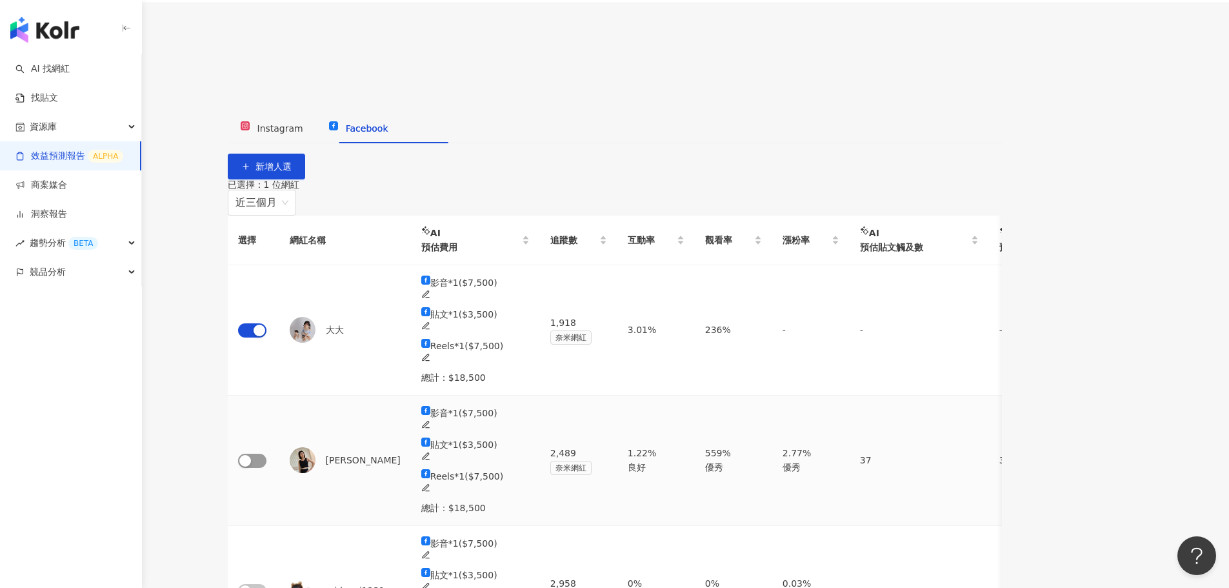
click at [266, 454] on span "button" at bounding box center [252, 461] width 28 height 14
click at [266, 474] on span "button" at bounding box center [252, 591] width 28 height 14
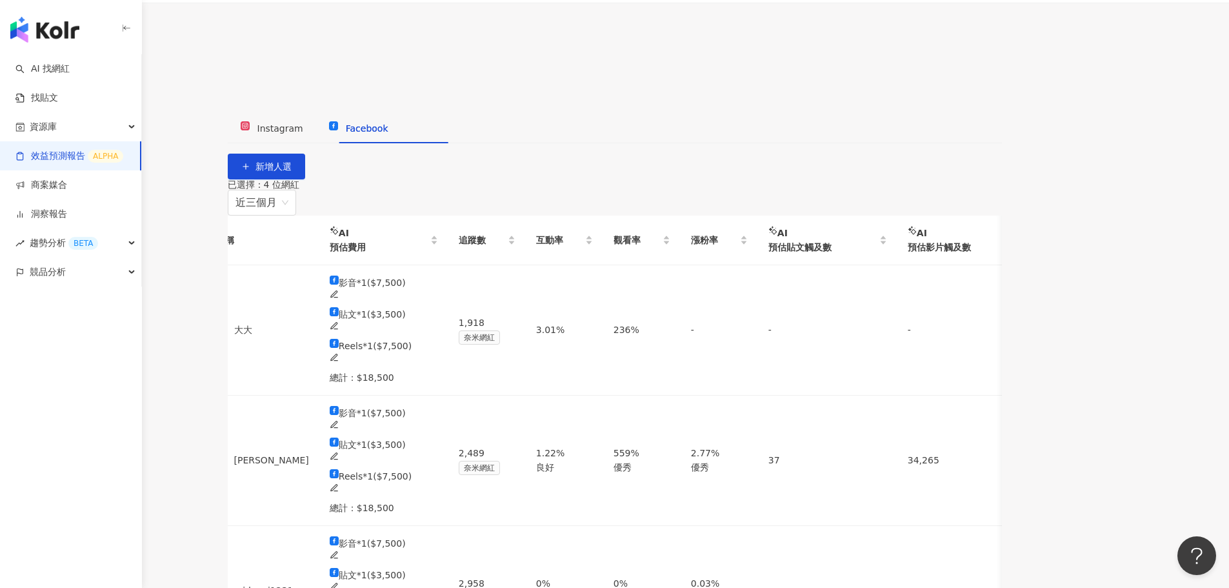
scroll to position [0, 0]
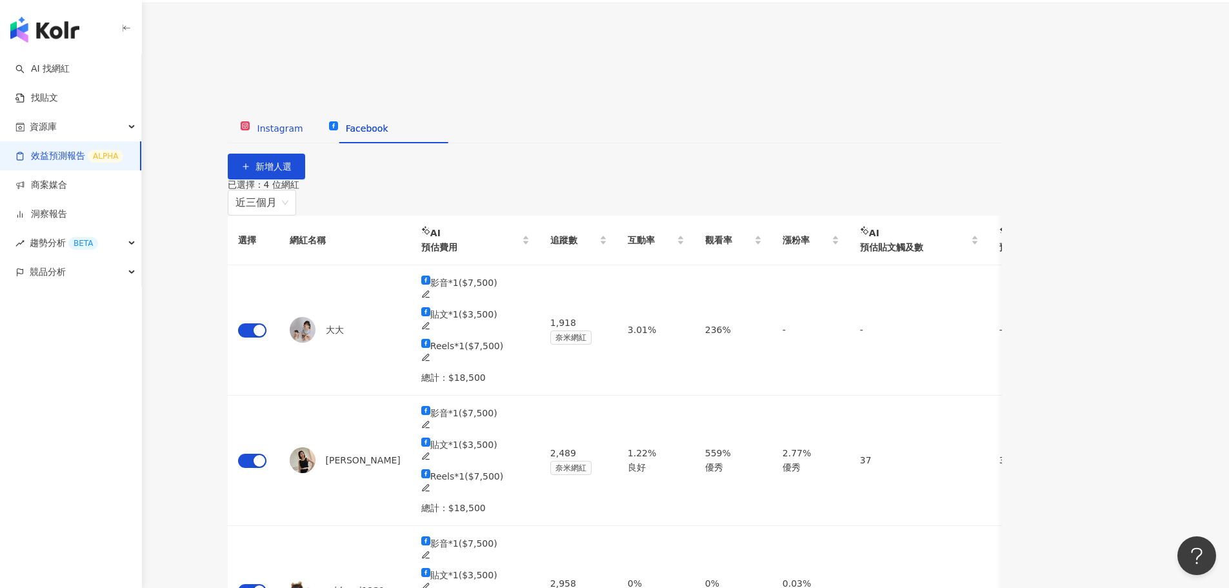
click at [303, 130] on span "Instagram" at bounding box center [280, 128] width 46 height 10
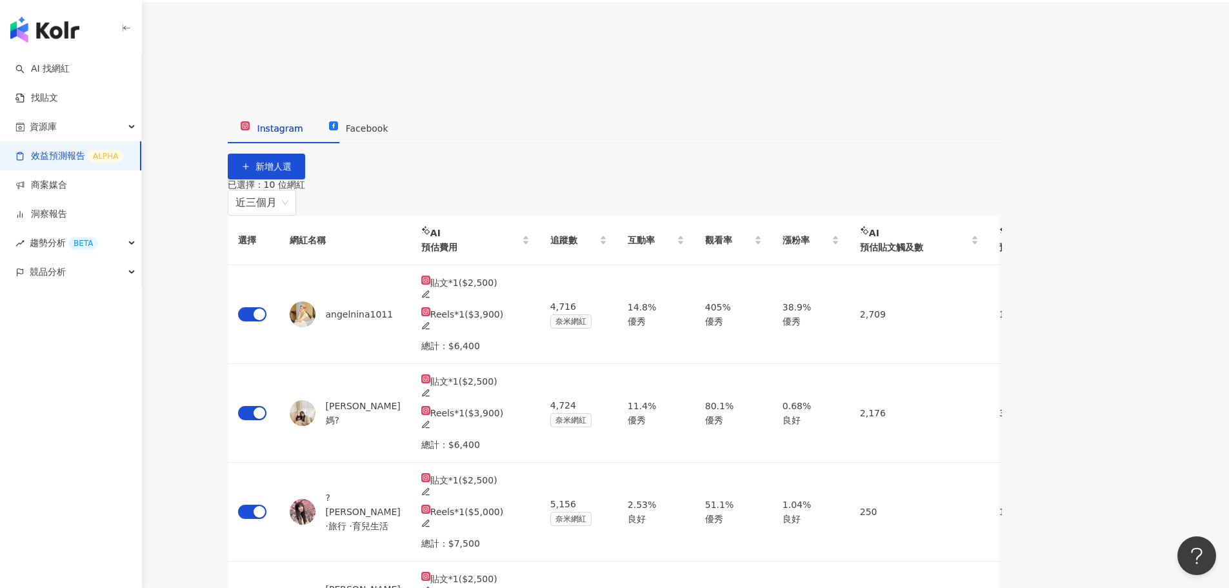
click at [119, 83] on span "預測報告" at bounding box center [101, 88] width 36 height 10
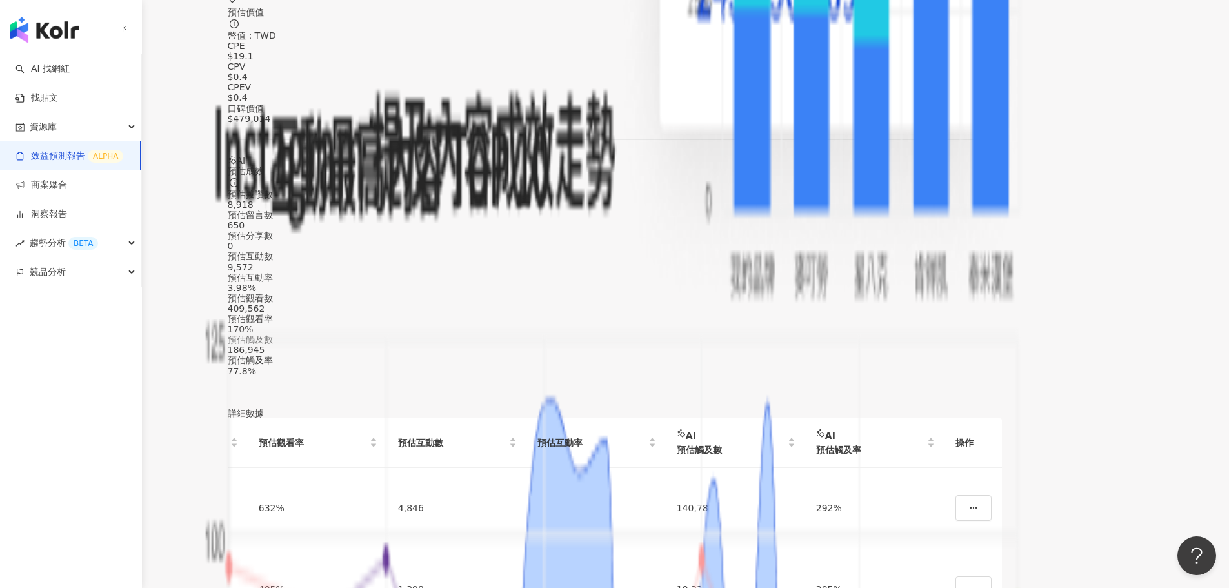
scroll to position [968, 0]
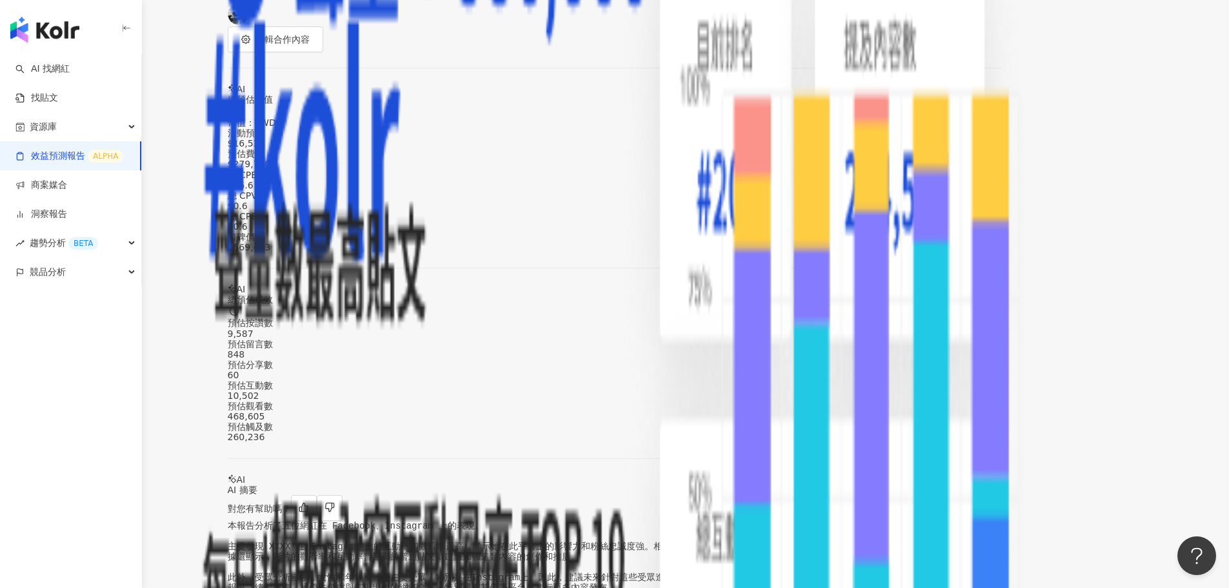
scroll to position [387, 0]
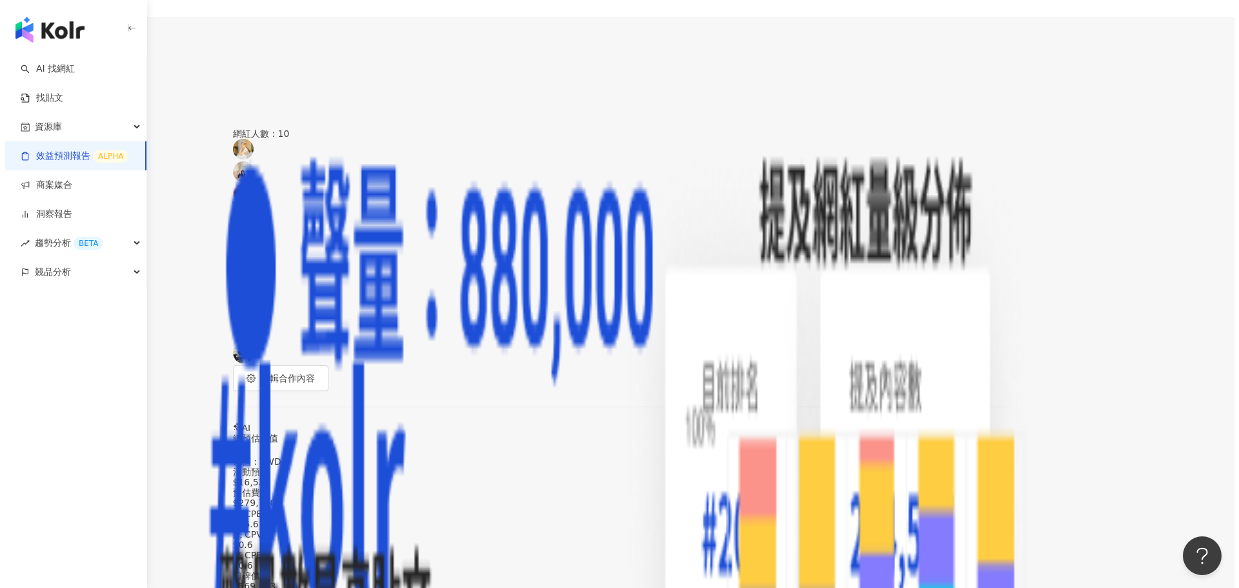
scroll to position [0, 0]
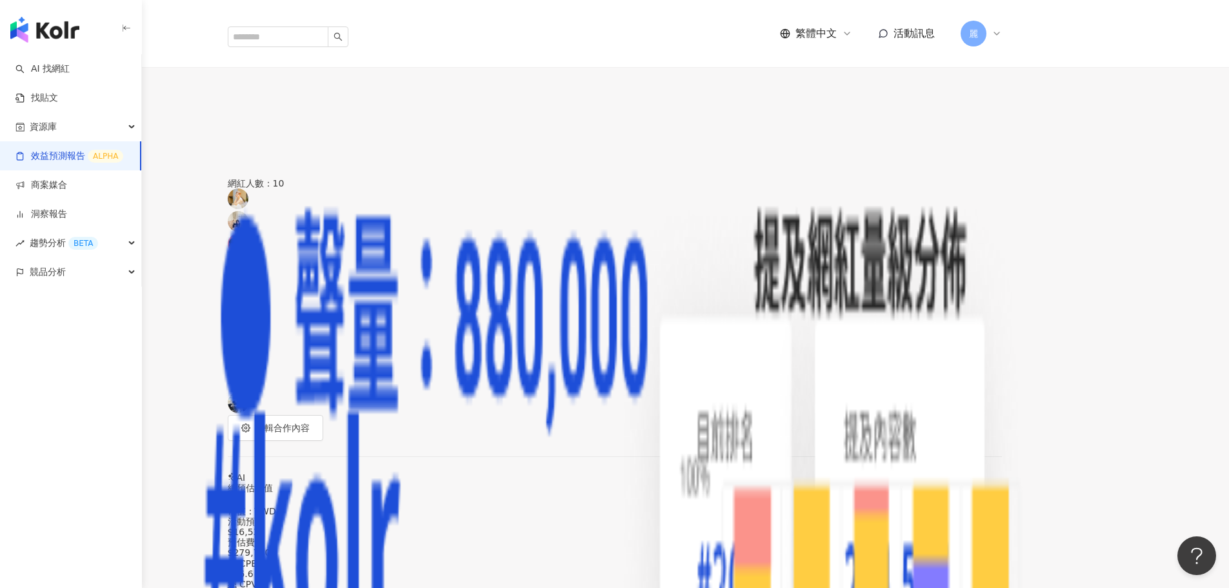
click at [46, 106] on span "匯出" at bounding box center [37, 111] width 18 height 10
click at [997, 126] on span "匯出 PPT" at bounding box center [984, 126] width 45 height 14
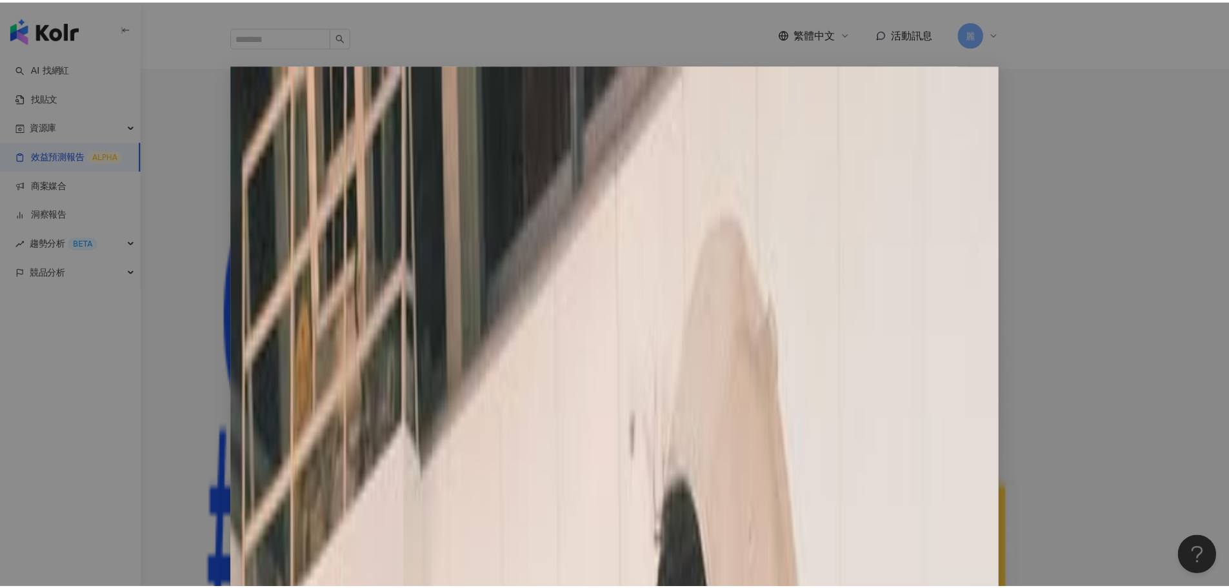
scroll to position [1, 0]
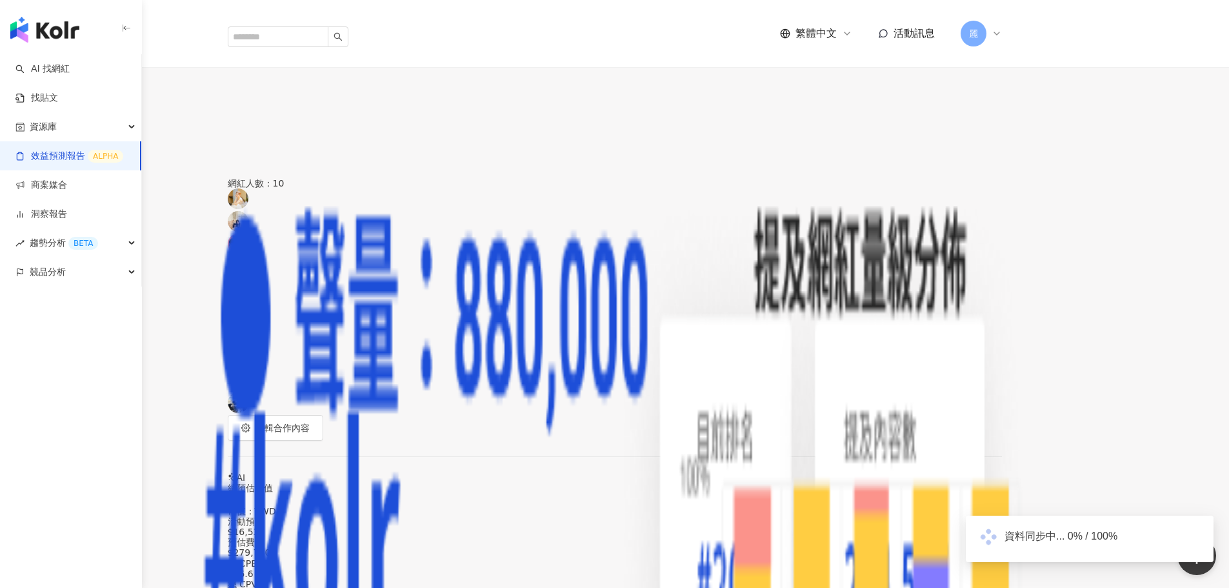
scroll to position [0, 0]
click at [79, 103] on span "button" at bounding box center [73, 110] width 12 height 14
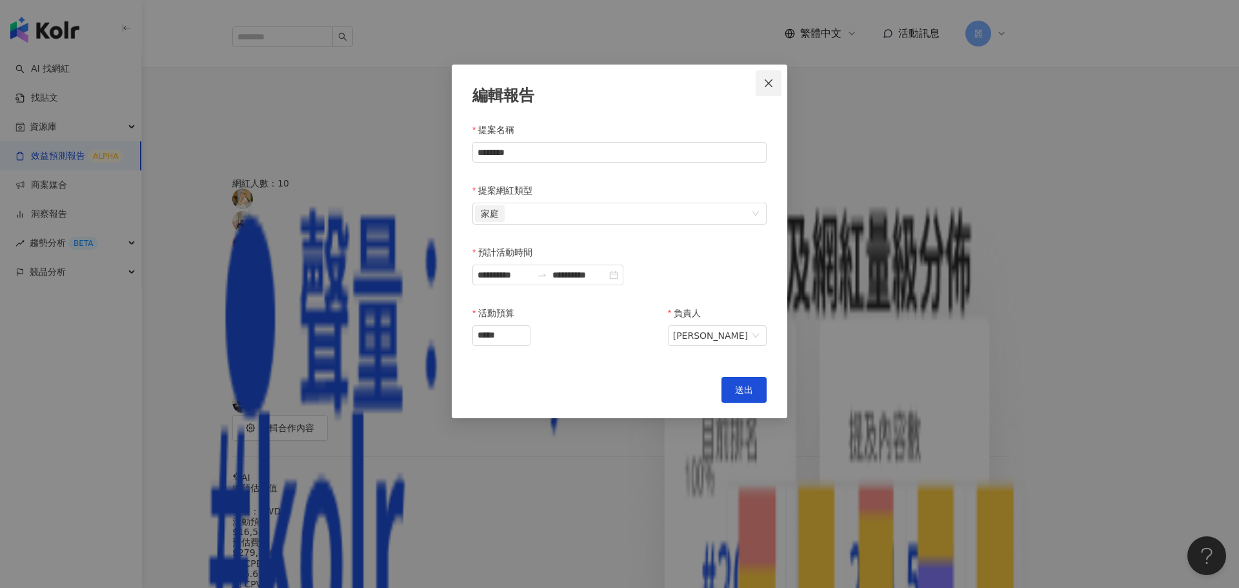
click at [769, 87] on icon "close" at bounding box center [768, 83] width 10 height 10
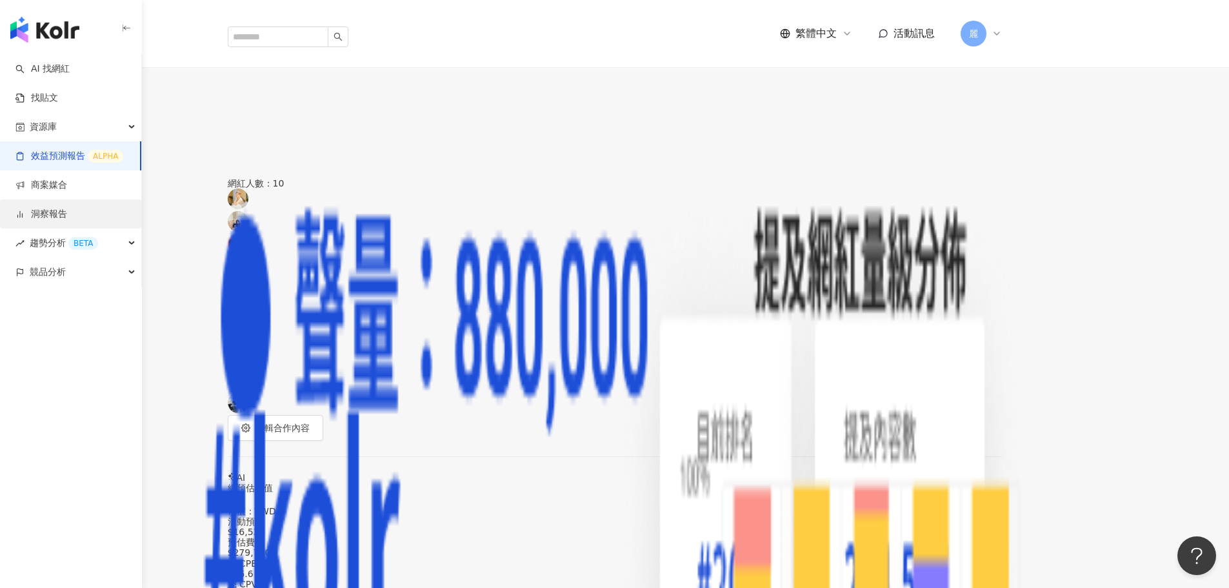
click at [66, 217] on link "洞察報告" at bounding box center [41, 214] width 52 height 13
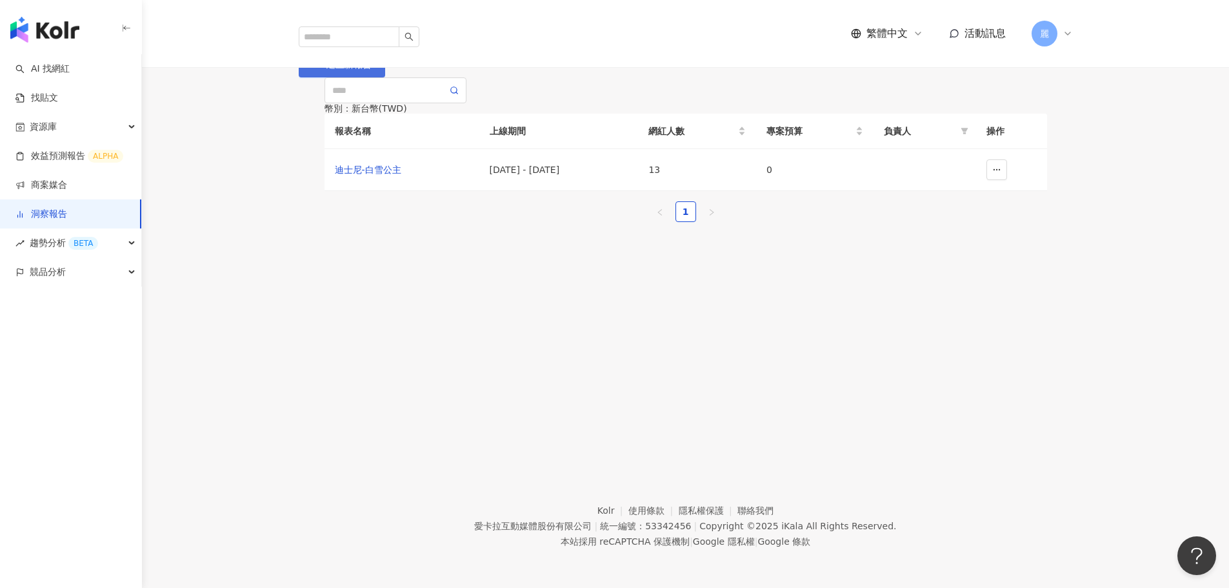
click at [372, 70] on span "建立新報告" at bounding box center [348, 64] width 45 height 10
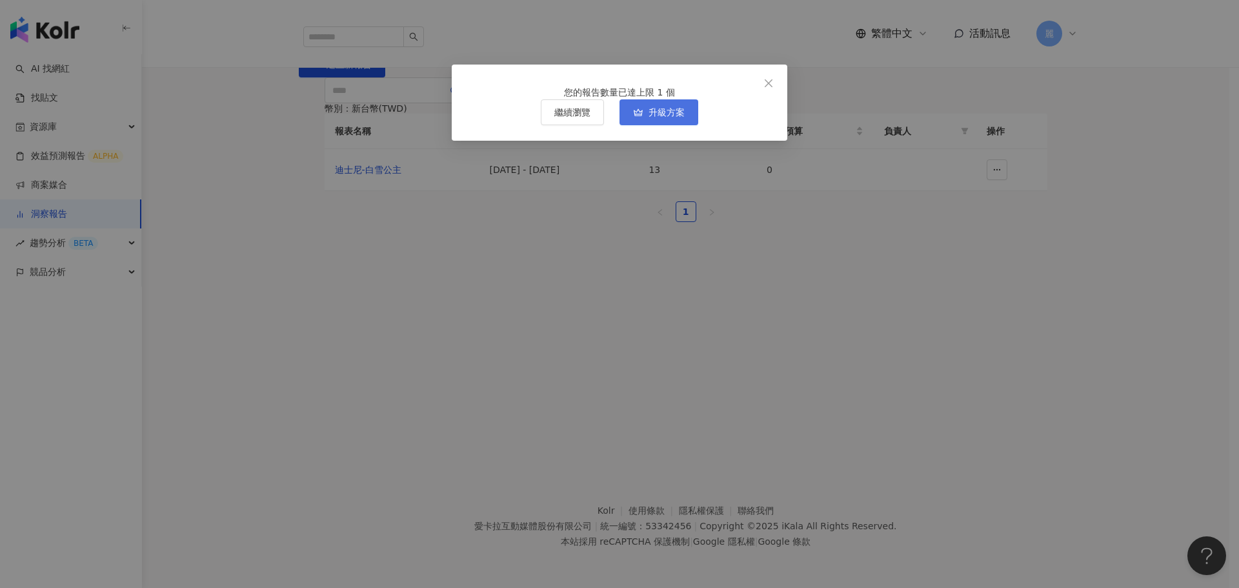
click at [662, 117] on span "升級方案" at bounding box center [666, 112] width 36 height 10
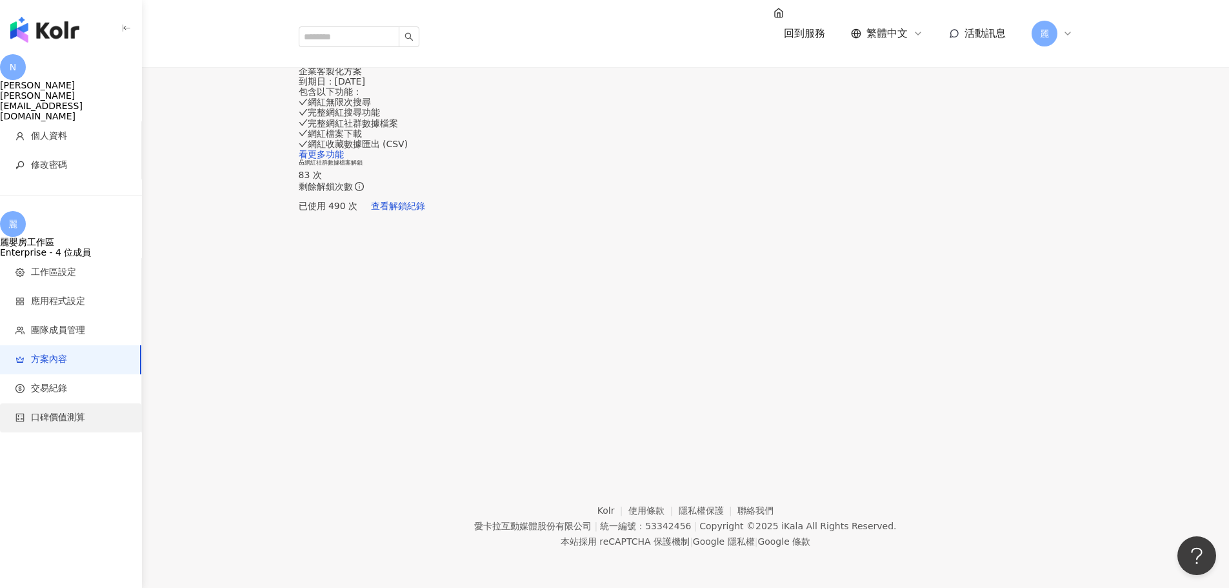
click at [86, 411] on span "口碑價值測算" at bounding box center [72, 417] width 115 height 13
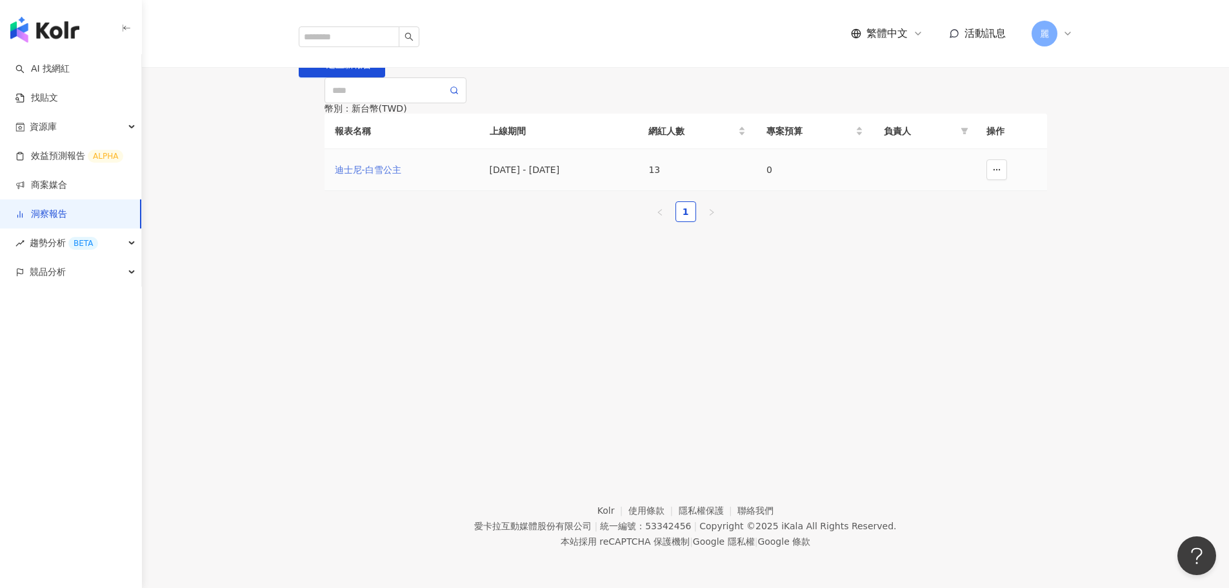
click at [406, 177] on div "迪士尼-白雪公主" at bounding box center [402, 170] width 134 height 14
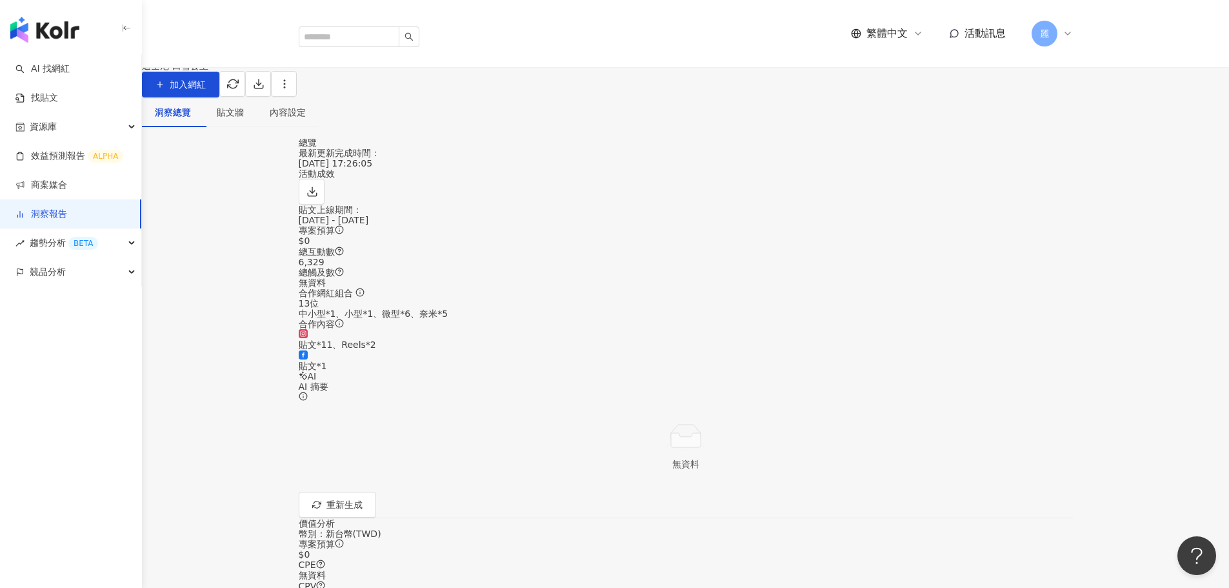
click at [239, 90] on icon "button" at bounding box center [233, 84] width 12 height 12
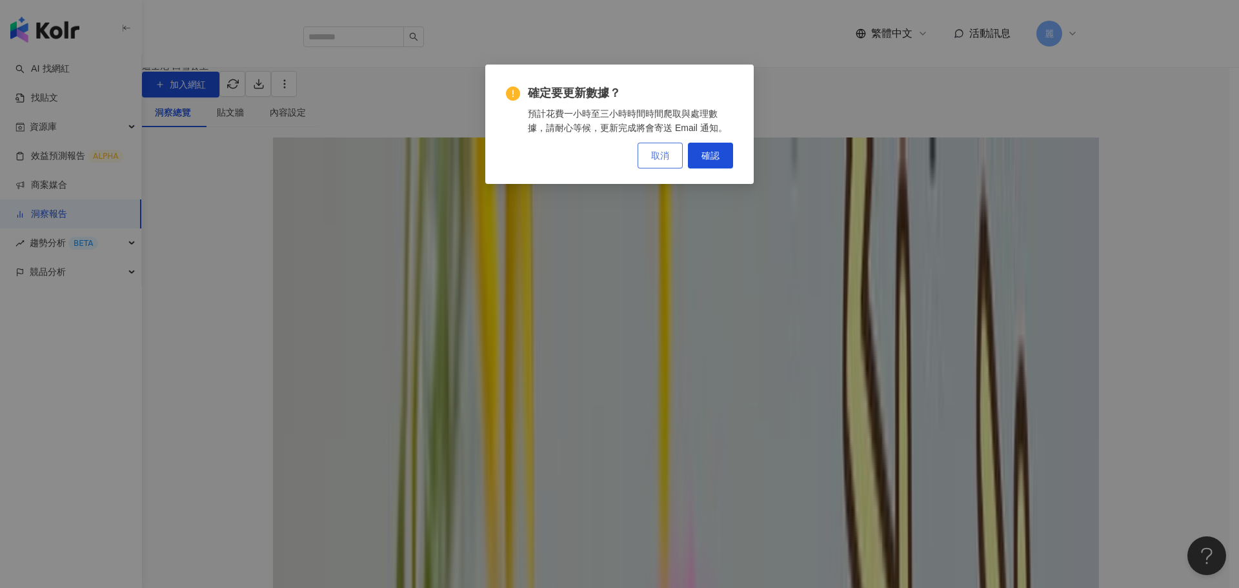
click at [659, 155] on span "取消" at bounding box center [660, 155] width 18 height 10
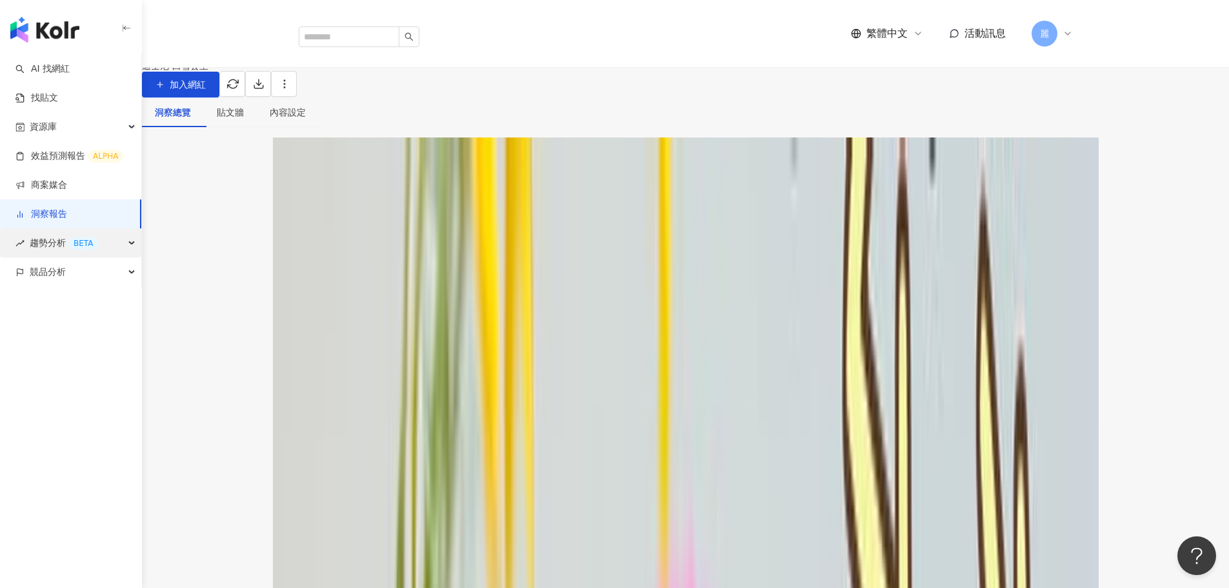
click at [78, 239] on div "BETA" at bounding box center [83, 243] width 30 height 13
click at [83, 328] on link "社群帳號排行" at bounding box center [58, 330] width 54 height 13
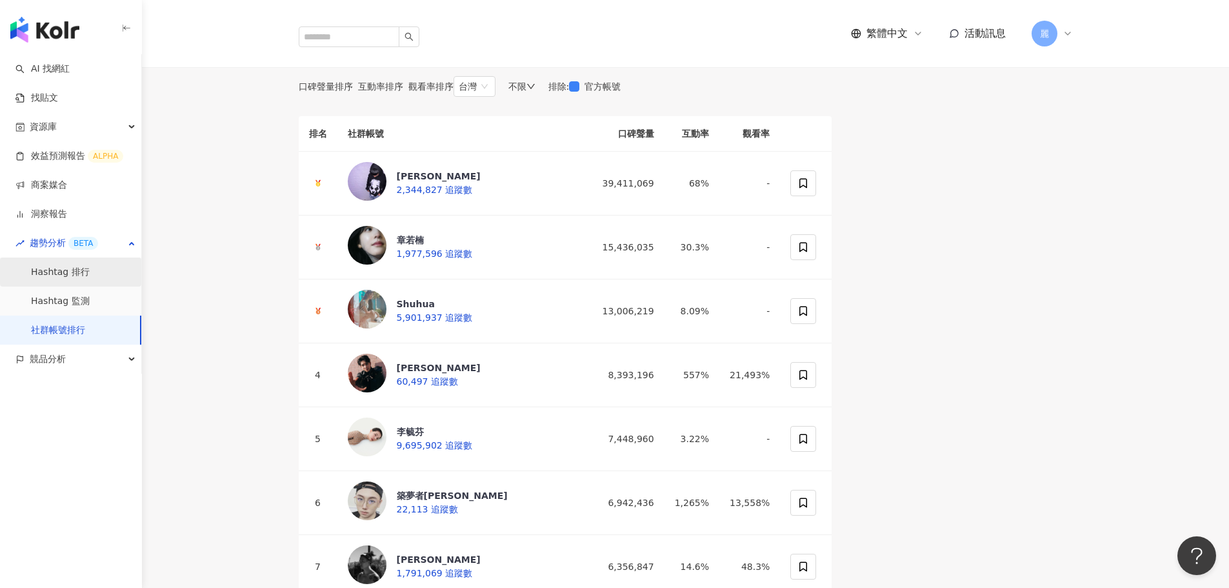
click at [61, 267] on link "Hashtag 排行" at bounding box center [60, 272] width 59 height 13
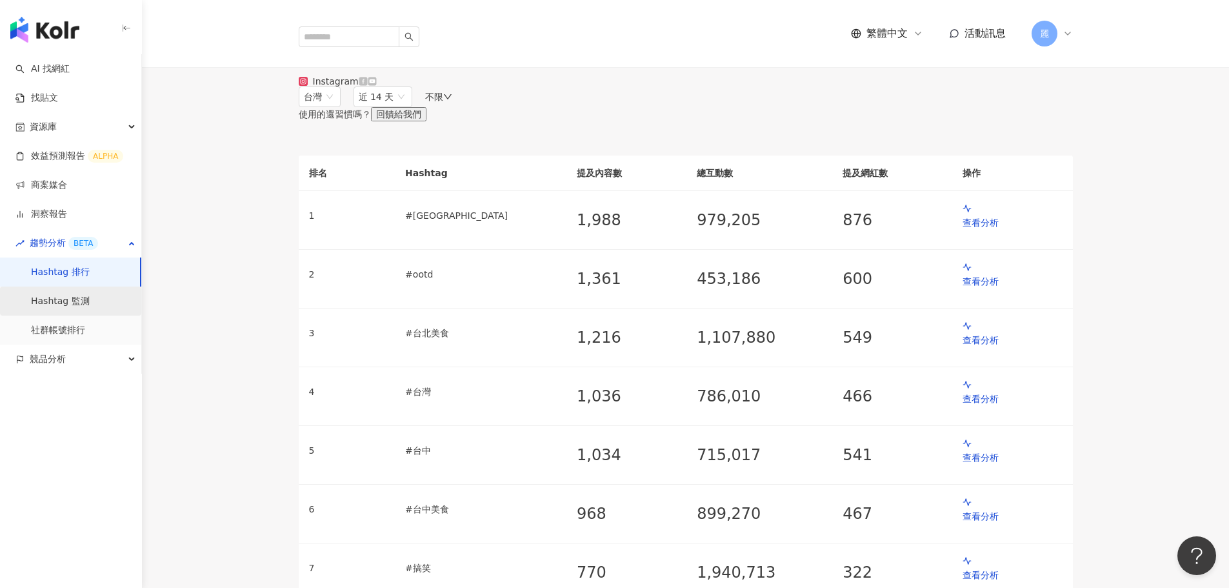
click at [90, 299] on link "Hashtag 監測" at bounding box center [60, 301] width 59 height 13
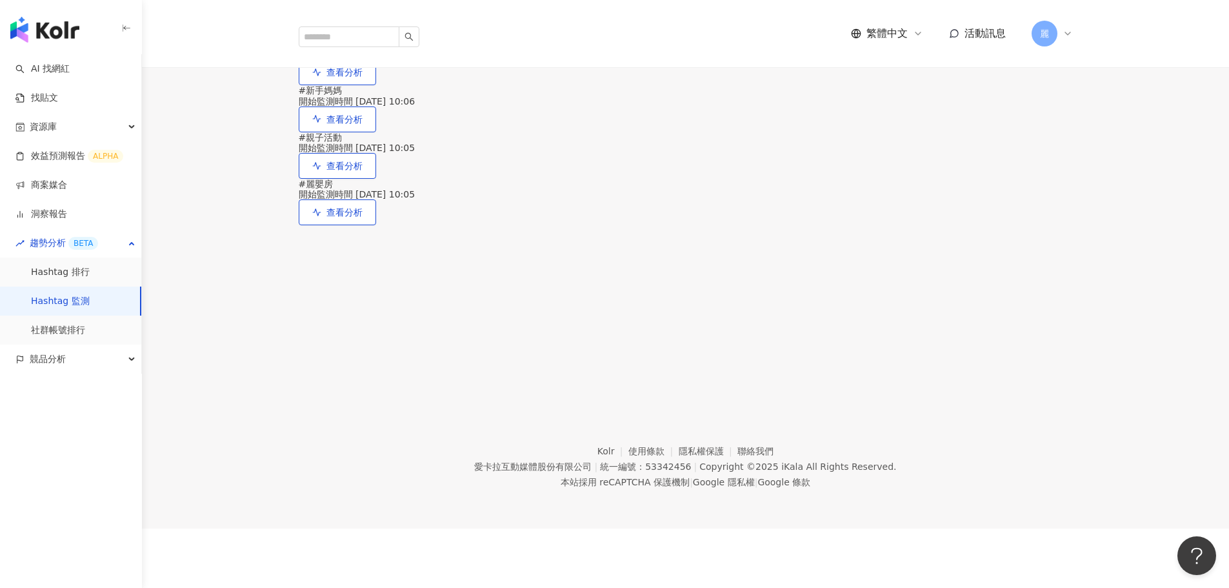
scroll to position [194, 0]
click at [363, 217] on span "查看分析" at bounding box center [344, 212] width 36 height 10
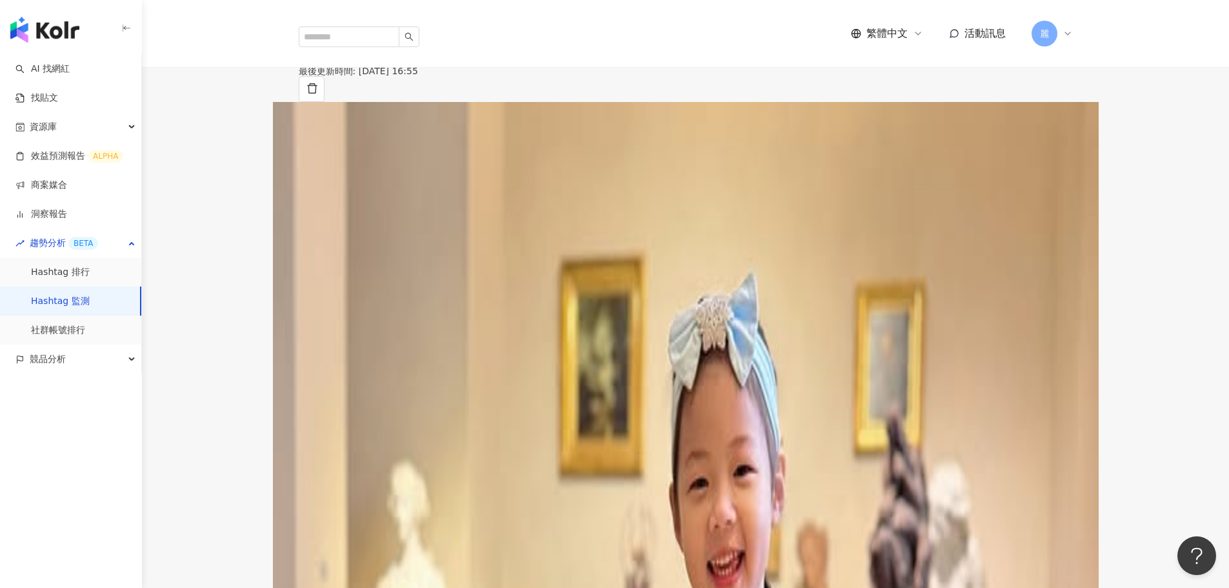
click at [408, 132] on span "近 14 天" at bounding box center [383, 122] width 49 height 19
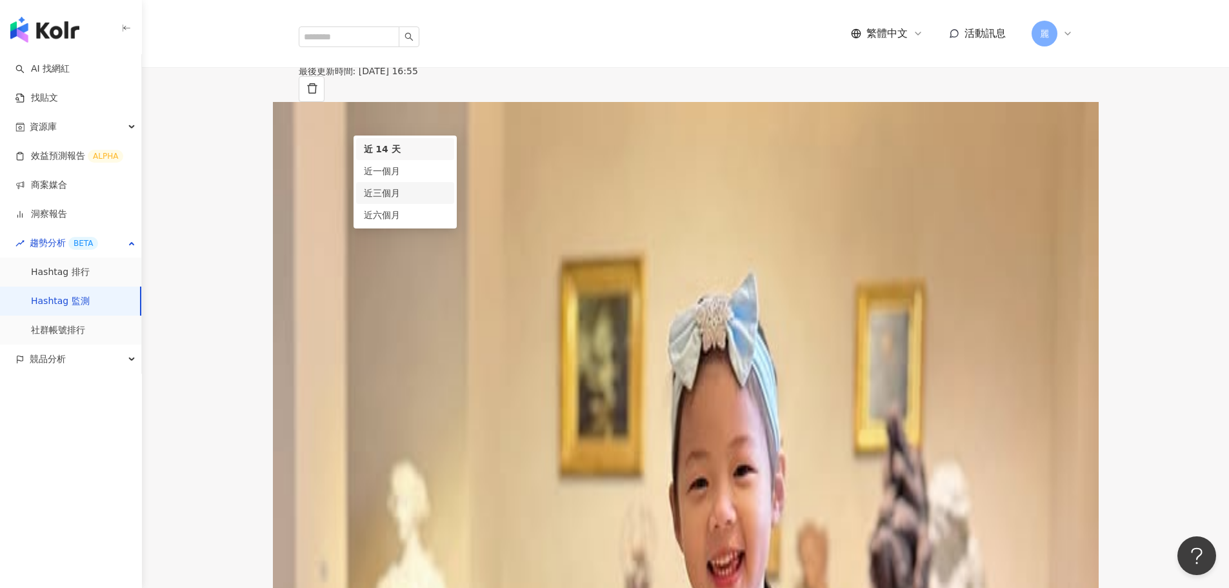
click at [446, 200] on div "近三個月" at bounding box center [405, 193] width 83 height 14
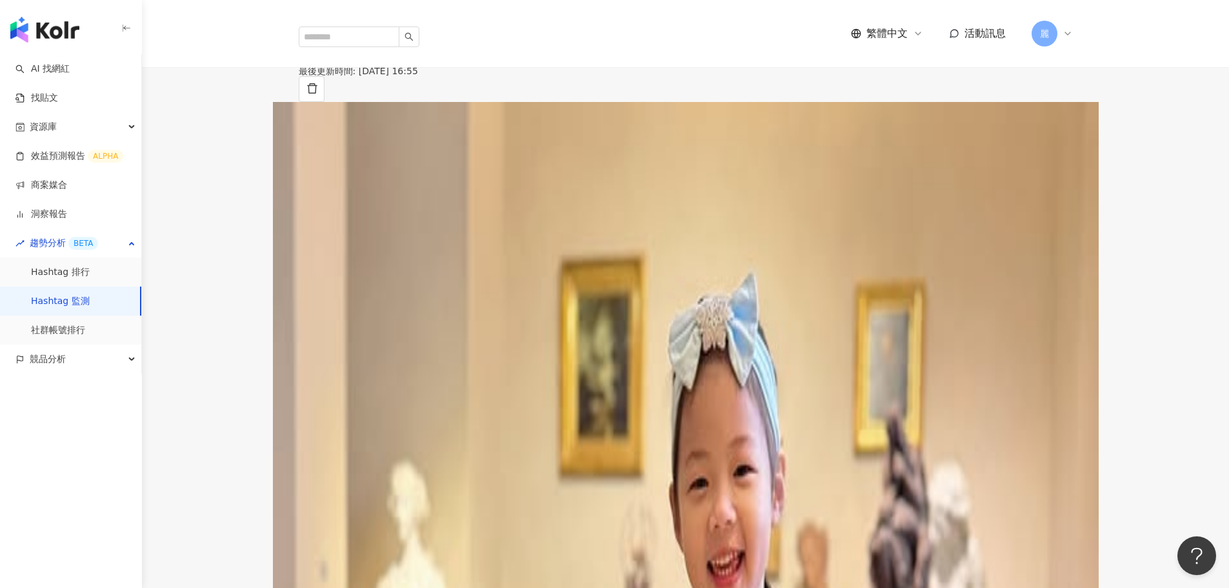
click at [454, 128] on div "不限" at bounding box center [439, 122] width 27 height 10
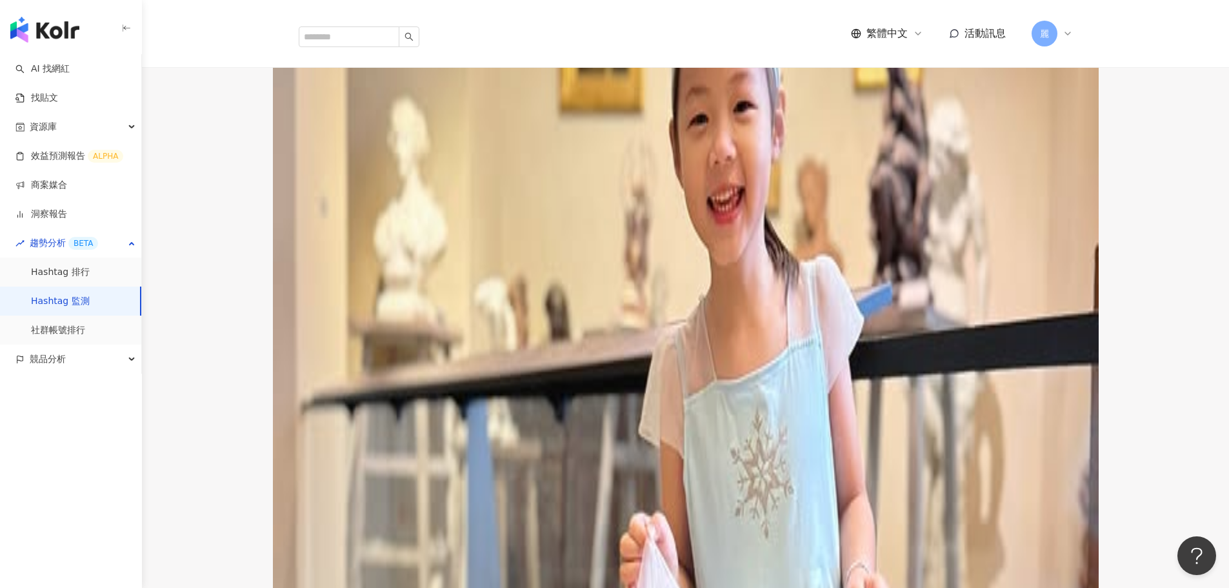
scroll to position [387, 0]
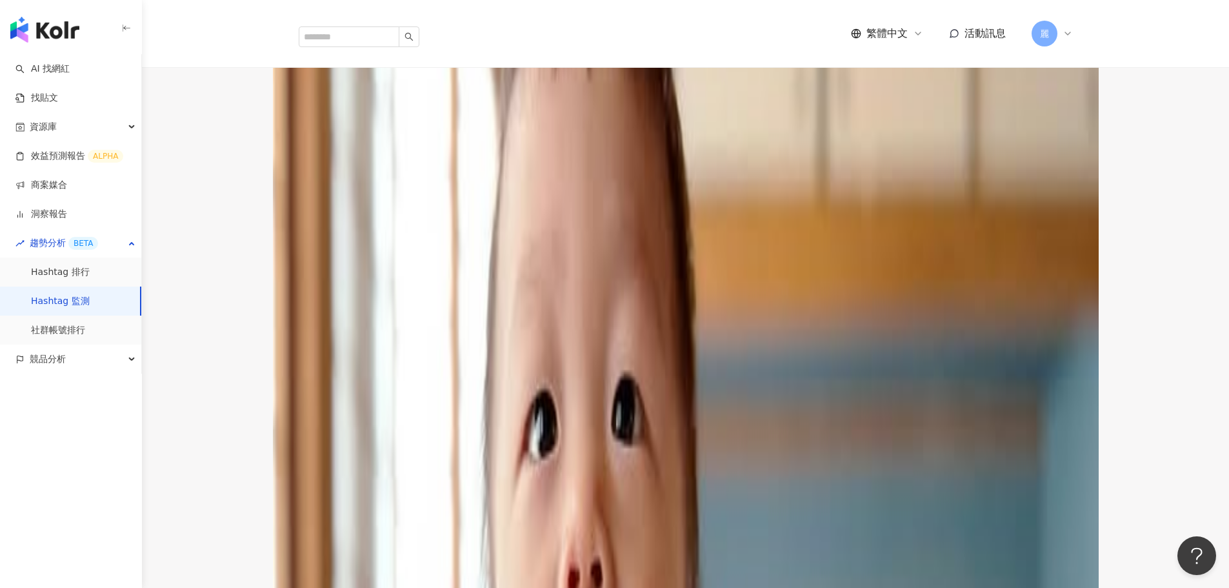
scroll to position [645, 0]
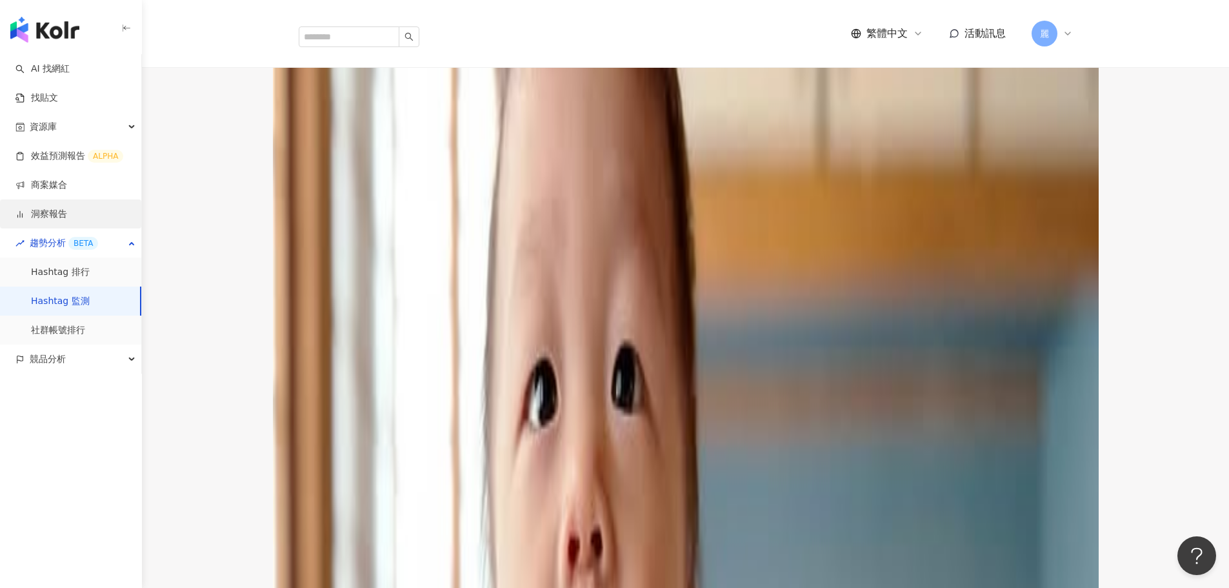
click at [48, 215] on link "洞察報告" at bounding box center [41, 214] width 52 height 13
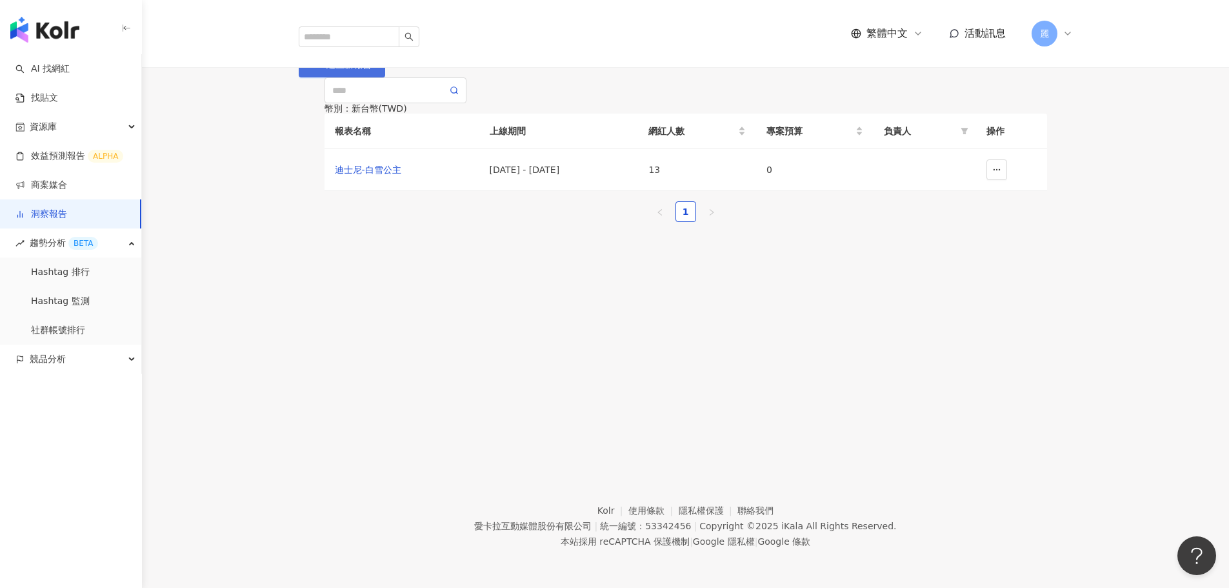
click at [372, 70] on span "建立新報告" at bounding box center [348, 64] width 45 height 10
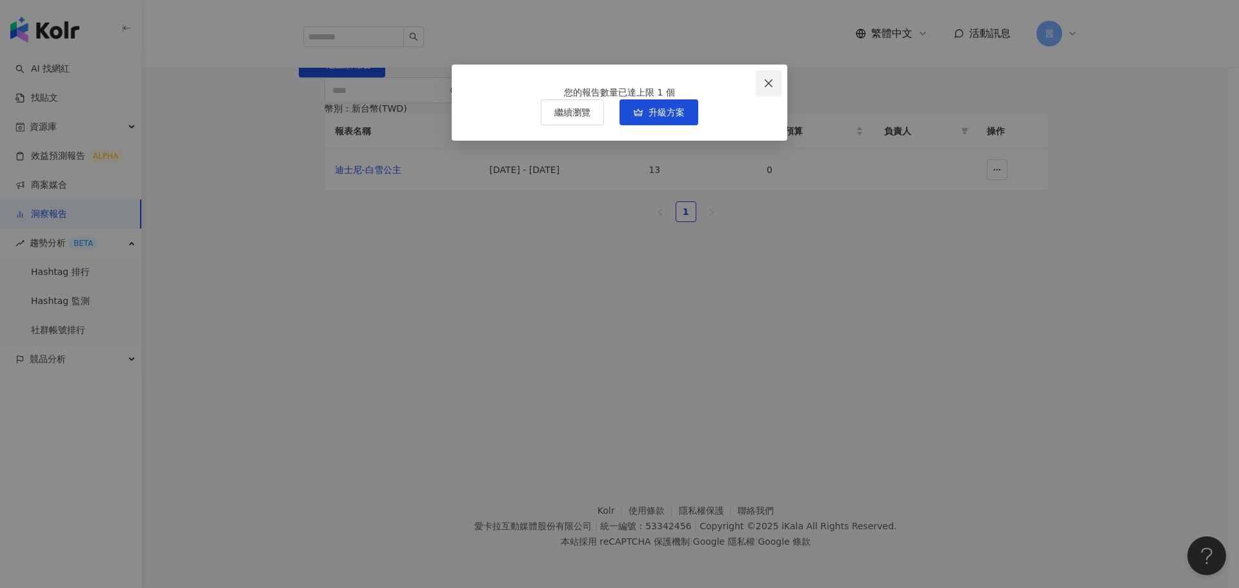
click at [769, 89] on button "Close" at bounding box center [768, 83] width 26 height 26
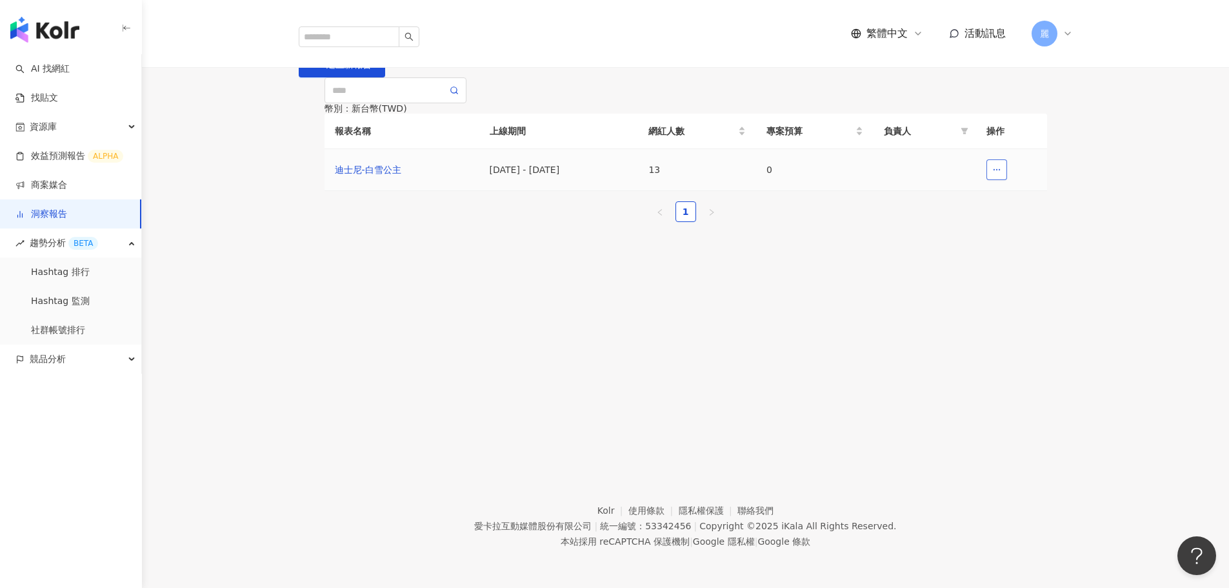
click at [999, 174] on icon "button" at bounding box center [996, 169] width 9 height 9
click at [864, 222] on ul "1" at bounding box center [685, 211] width 723 height 21
click at [381, 177] on div "迪士尼-白雪公主" at bounding box center [402, 170] width 134 height 14
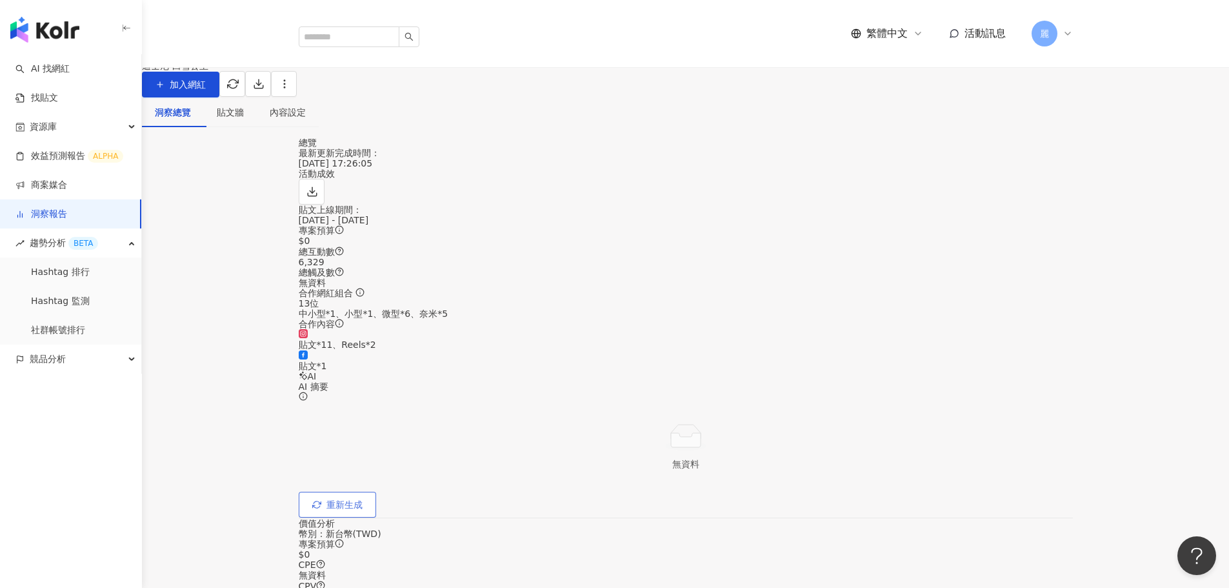
click at [363, 474] on span "重新生成" at bounding box center [344, 504] width 36 height 10
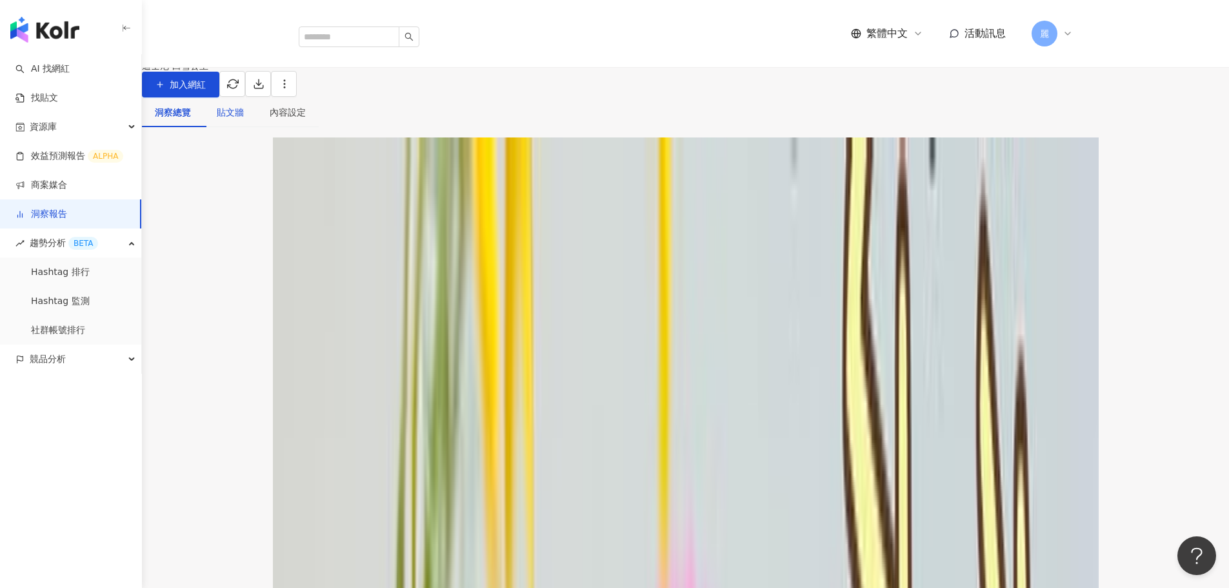
click at [244, 119] on div "貼文牆" at bounding box center [230, 112] width 27 height 14
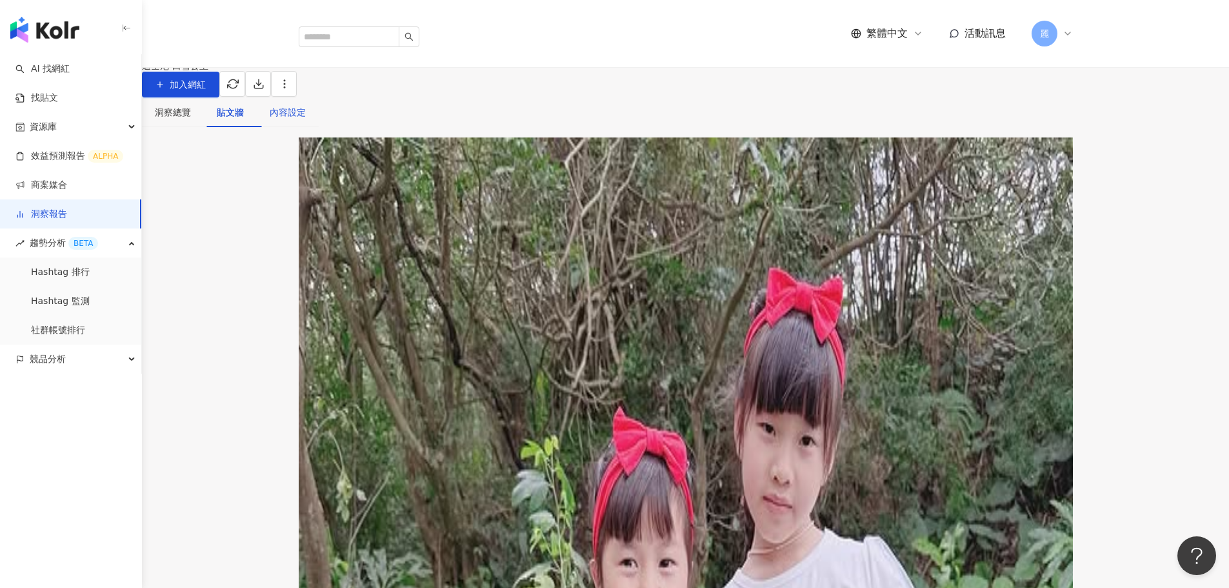
click at [306, 119] on div "內容設定" at bounding box center [288, 112] width 36 height 14
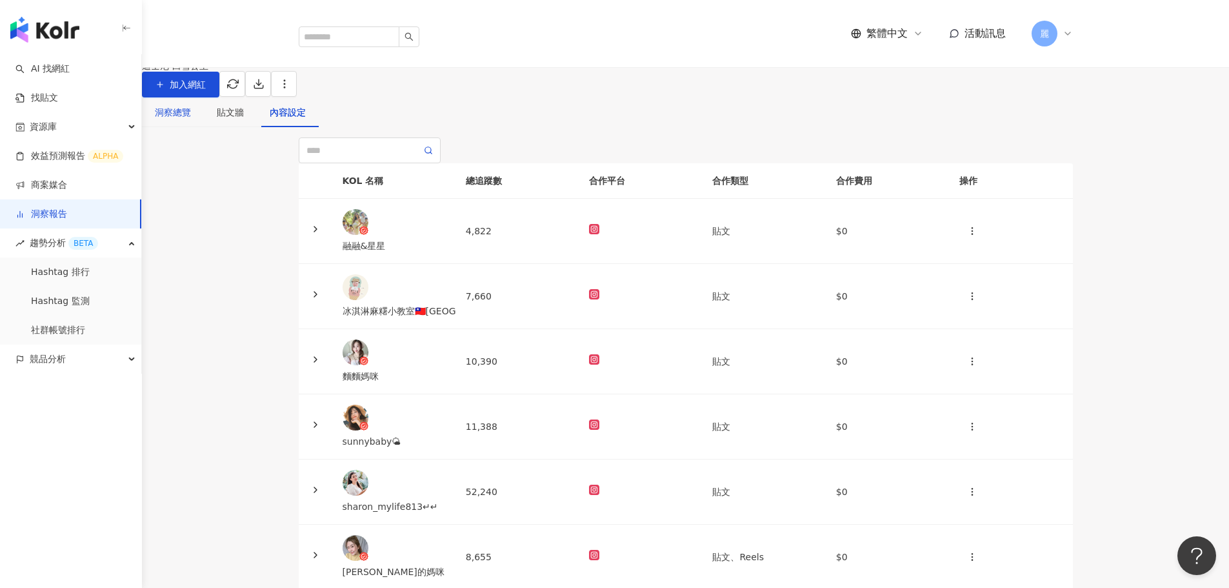
click at [191, 119] on div "洞察總覽" at bounding box center [173, 112] width 36 height 14
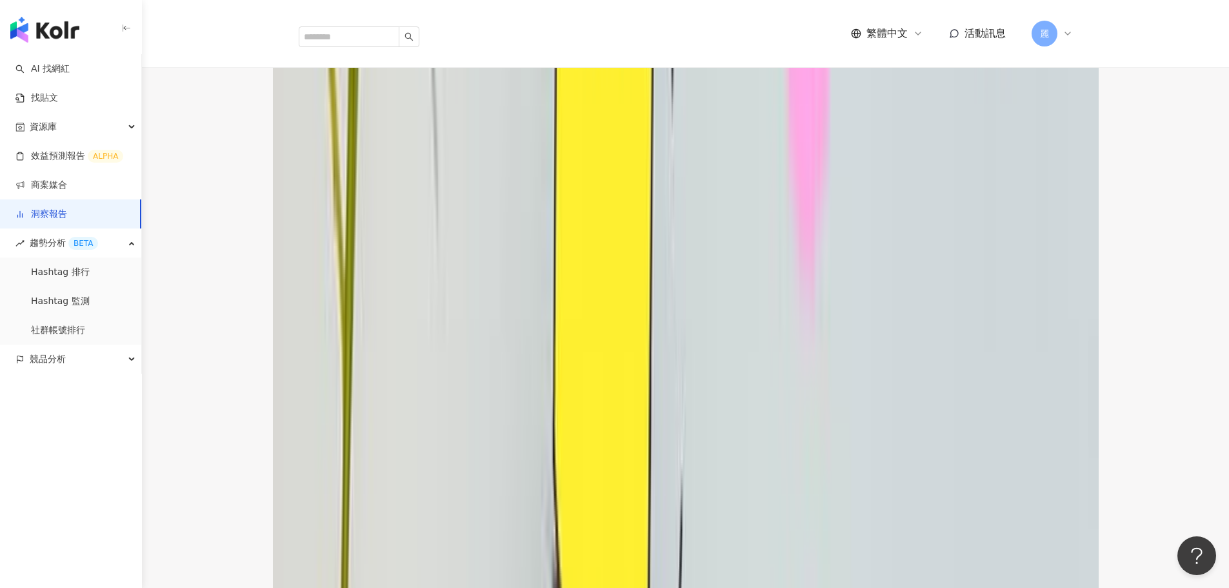
scroll to position [3677, 0]
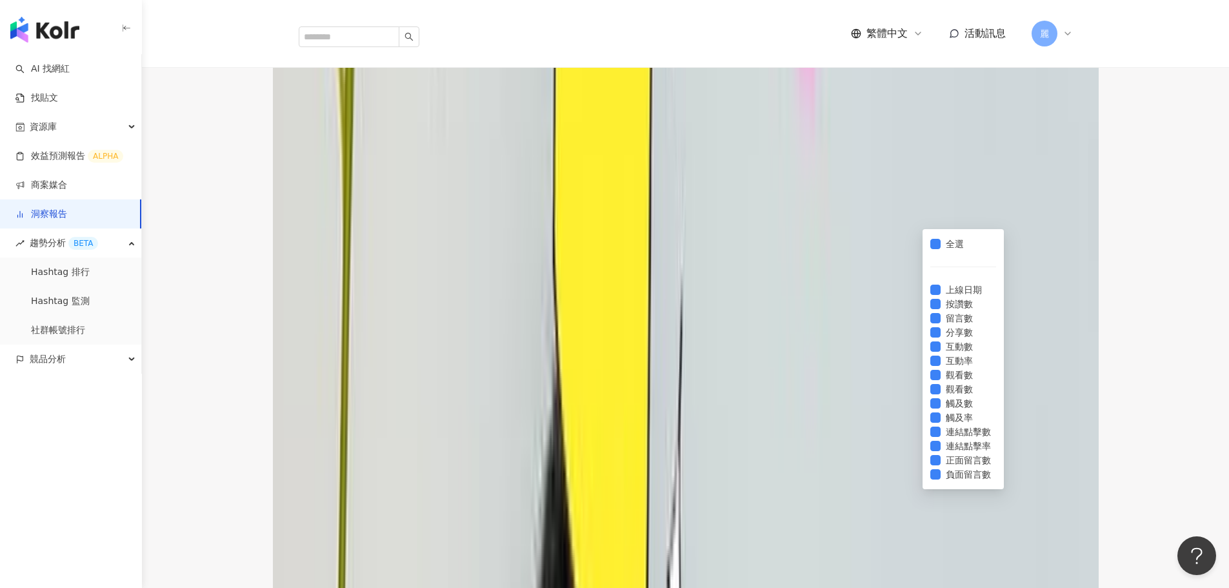
scroll to position [93, 0]
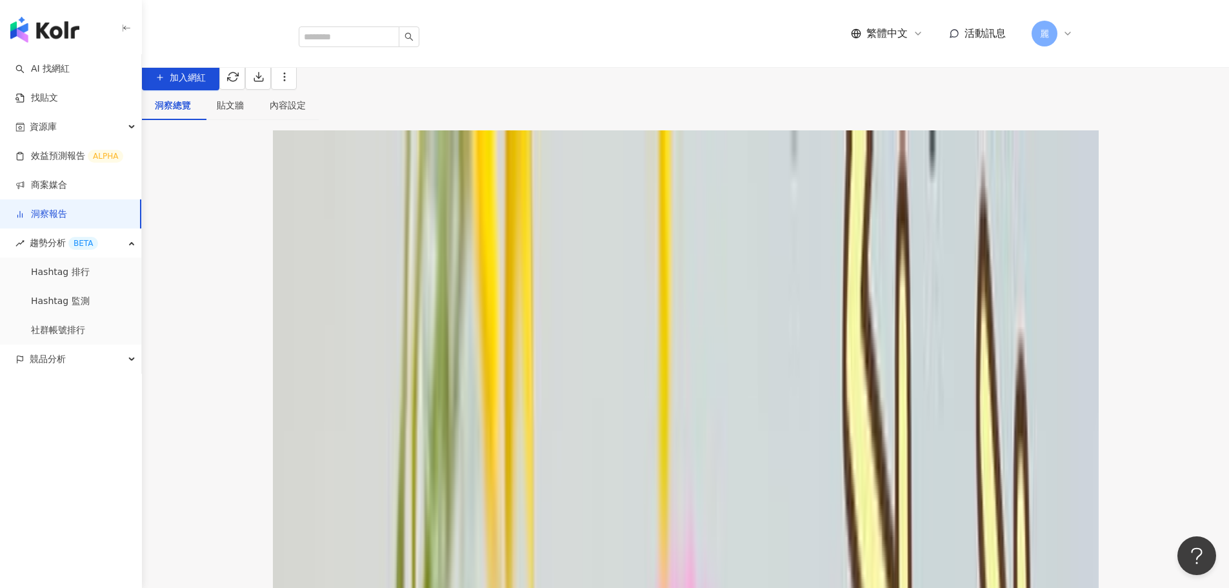
scroll to position [0, 0]
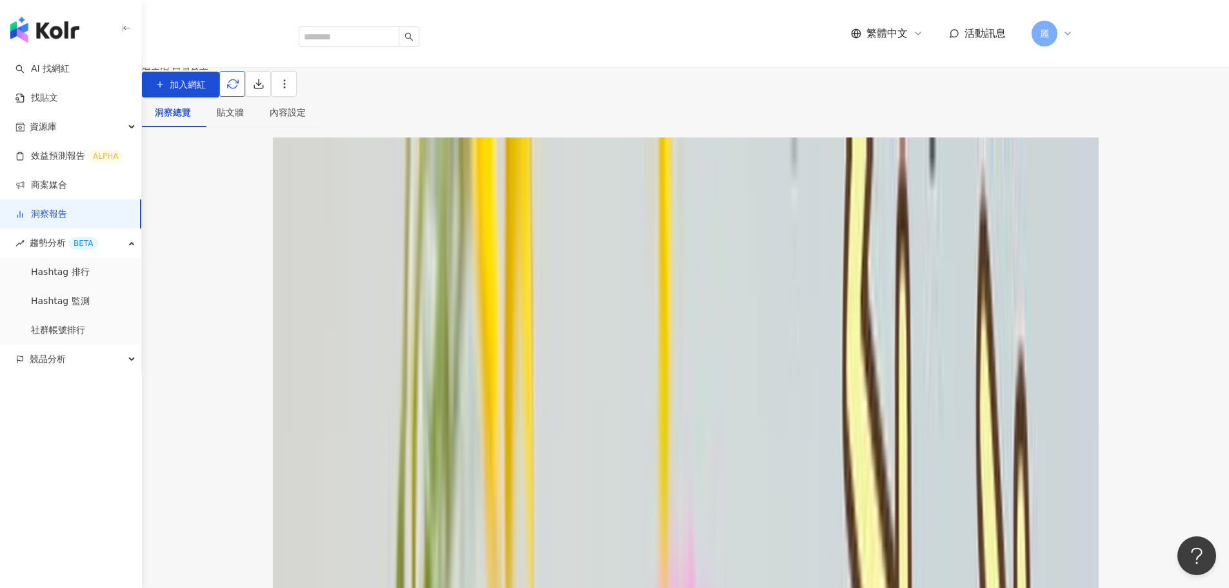
click at [239, 90] on icon "button" at bounding box center [233, 84] width 12 height 12
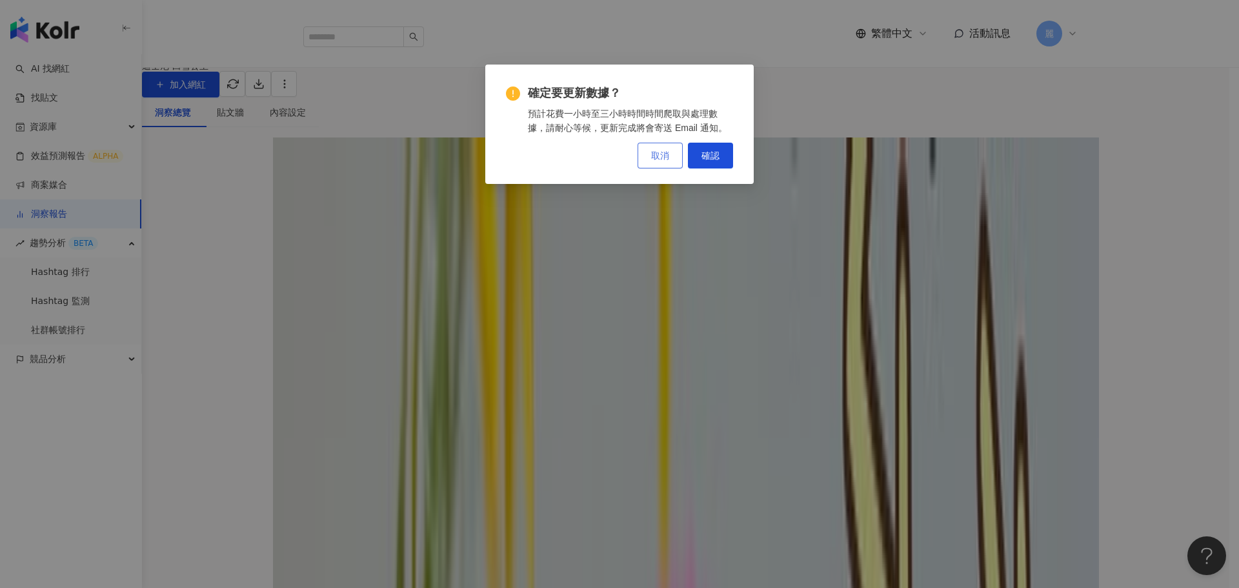
click at [664, 154] on span "取消" at bounding box center [660, 155] width 18 height 10
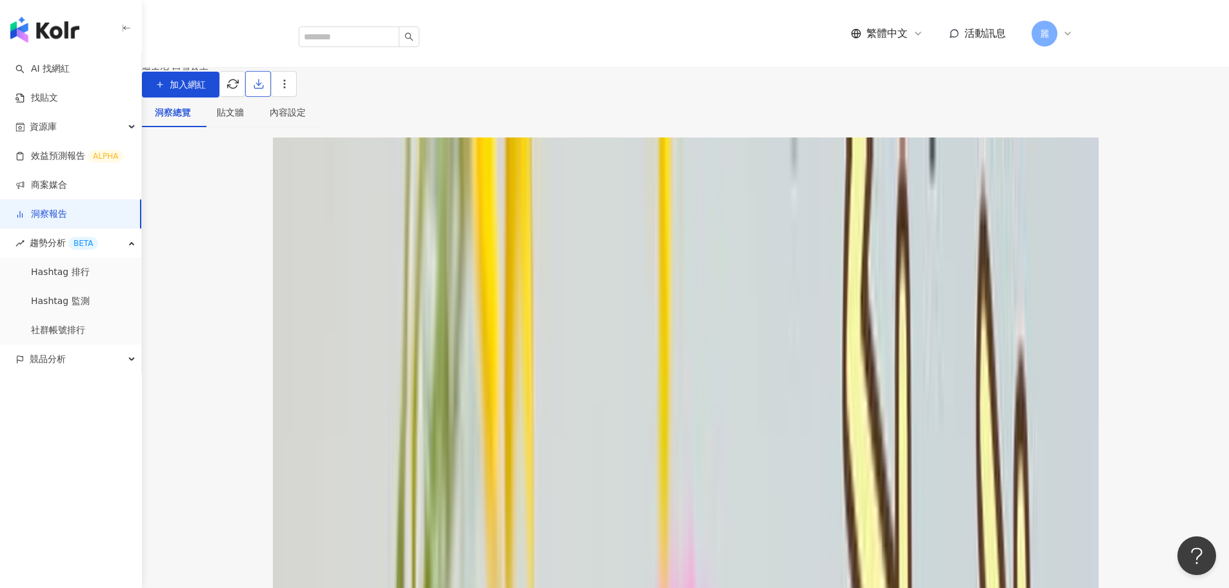
click at [264, 90] on icon "button" at bounding box center [259, 84] width 12 height 12
click at [1048, 123] on span "匯出 PPT" at bounding box center [1048, 125] width 45 height 14
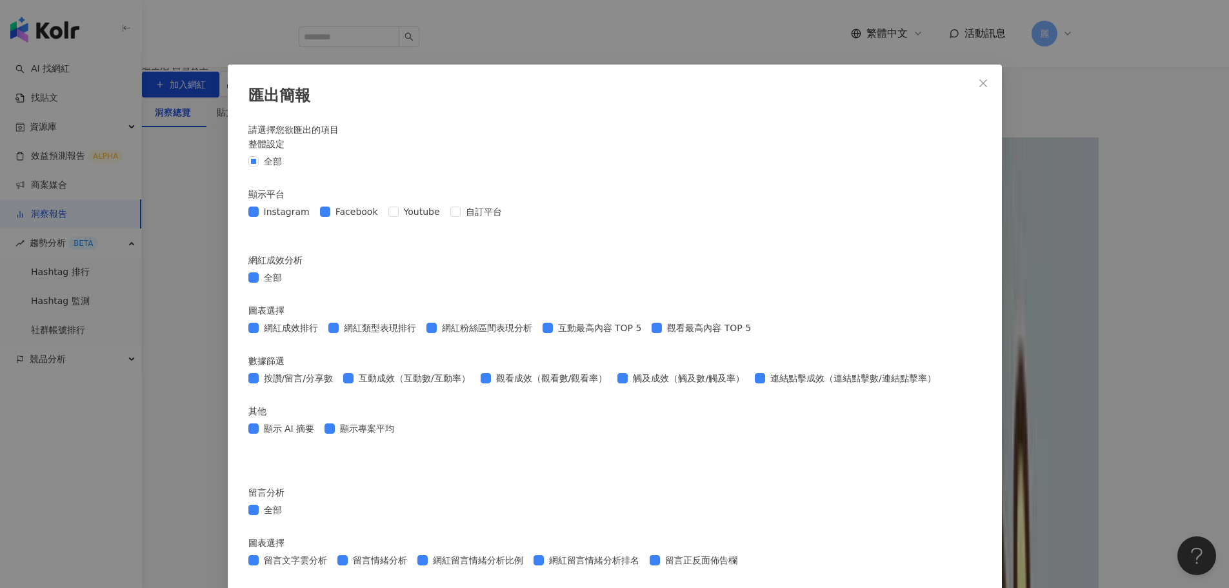
scroll to position [710, 0]
click at [978, 82] on icon "close" at bounding box center [983, 83] width 10 height 10
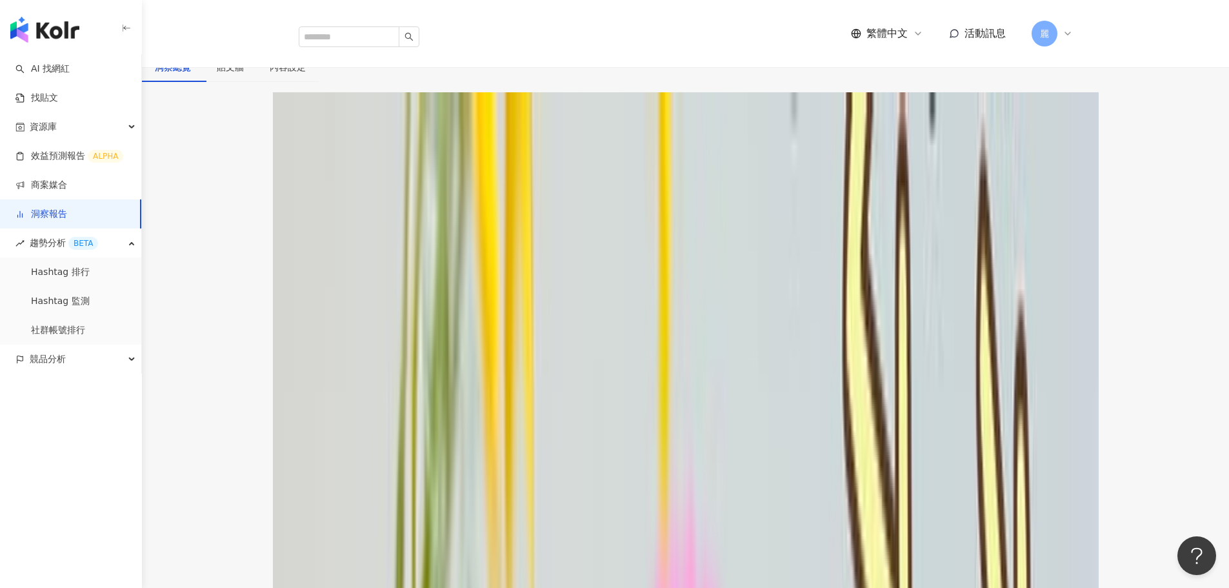
scroll to position [65, 0]
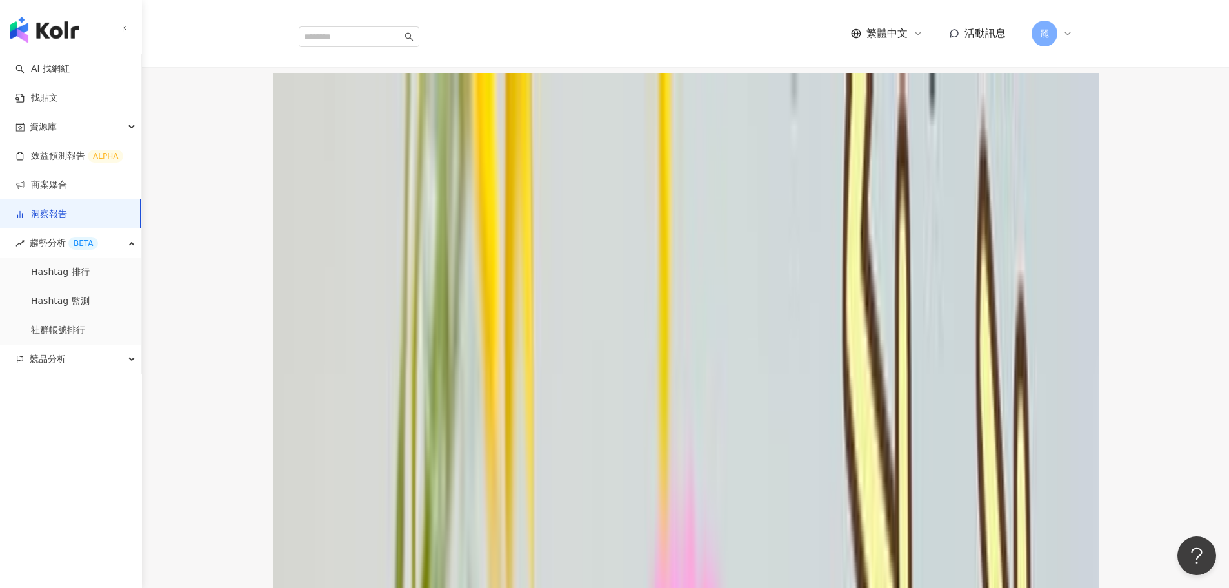
click at [315, 128] on polyline "button" at bounding box center [312, 127] width 5 height 3
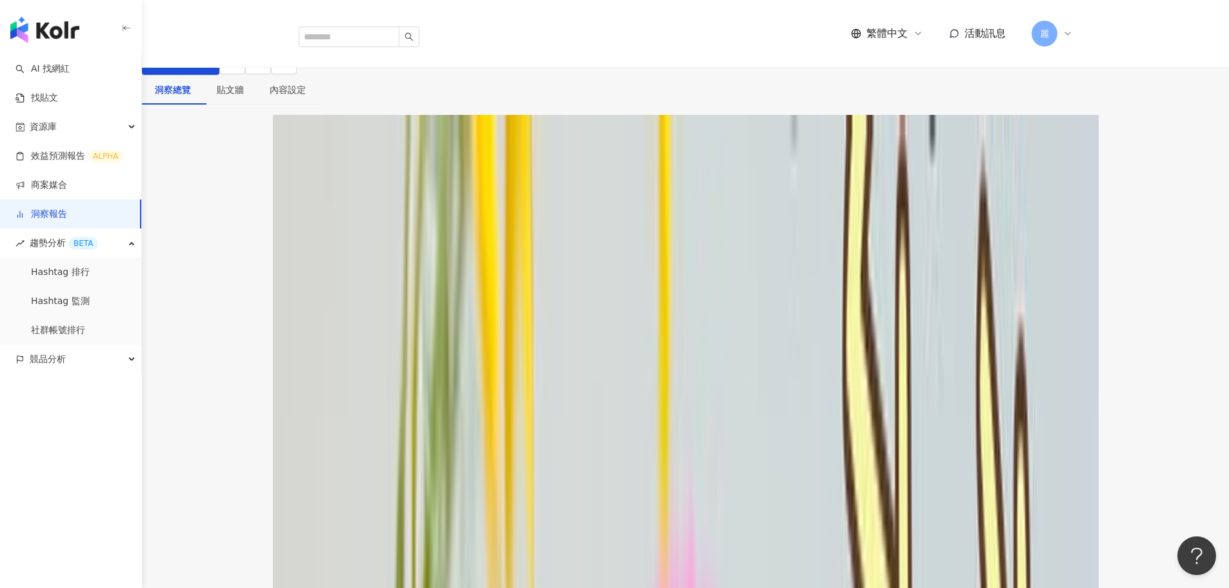
scroll to position [0, 0]
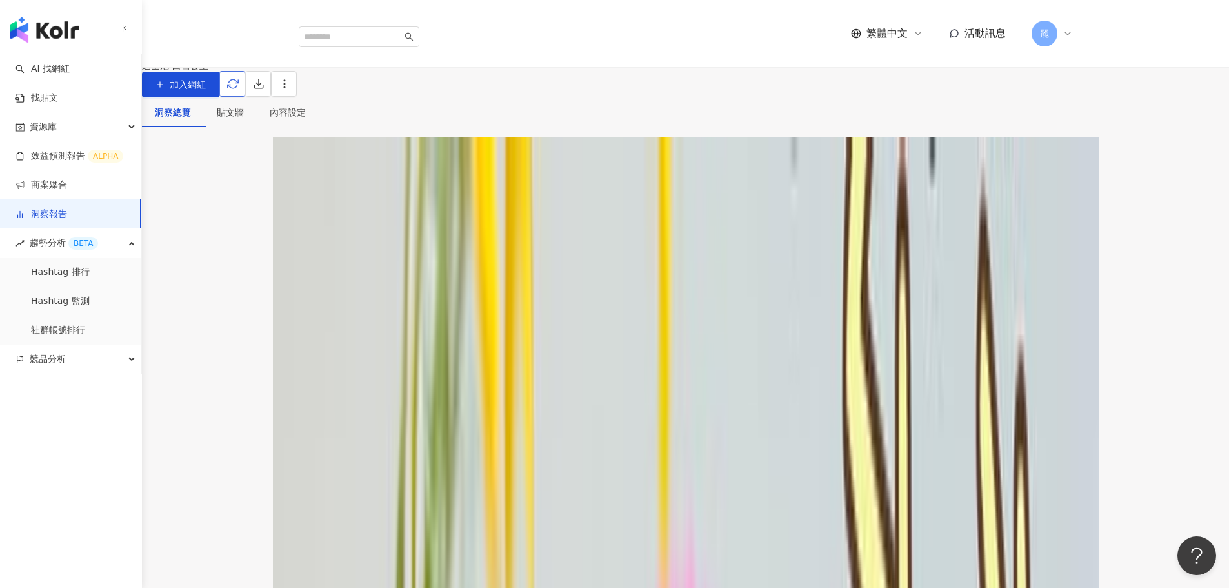
click at [239, 90] on icon "button" at bounding box center [233, 84] width 12 height 12
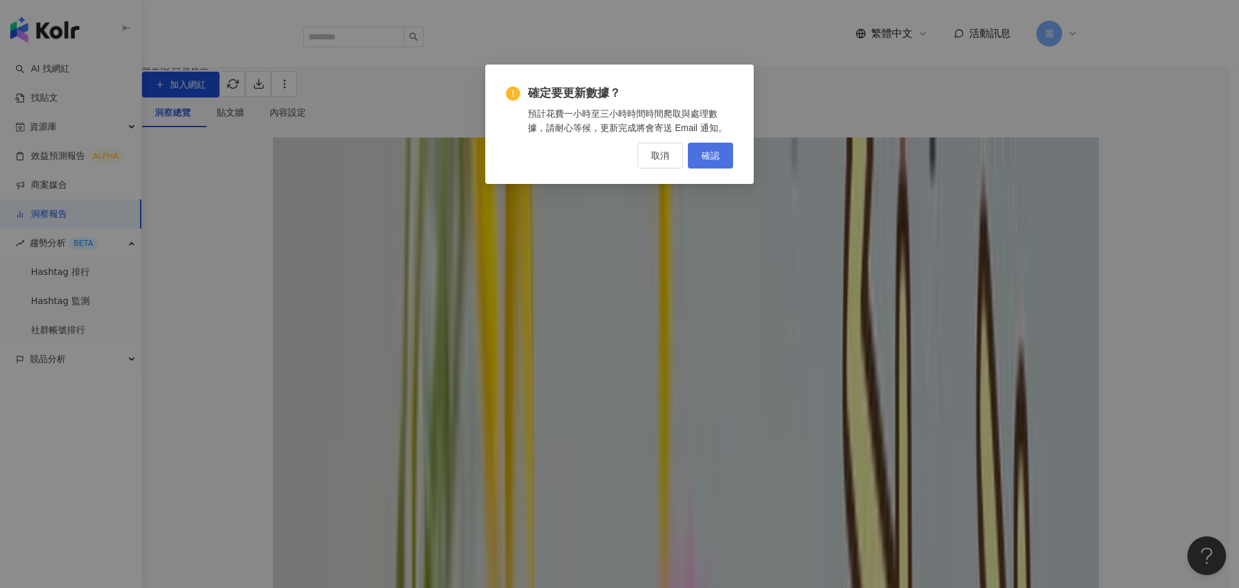
drag, startPoint x: 666, startPoint y: 150, endPoint x: 704, endPoint y: 143, distance: 39.5
click at [666, 150] on span "取消" at bounding box center [660, 155] width 18 height 10
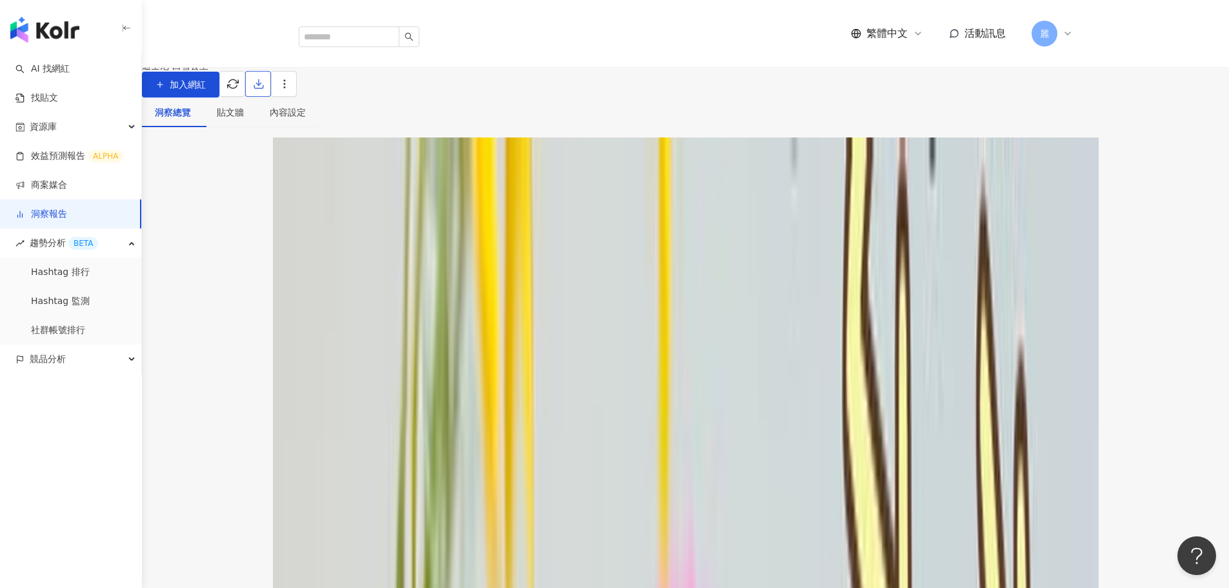
click at [263, 88] on icon "button" at bounding box center [258, 86] width 9 height 3
click at [1039, 122] on span "匯出 PPT" at bounding box center [1048, 125] width 45 height 14
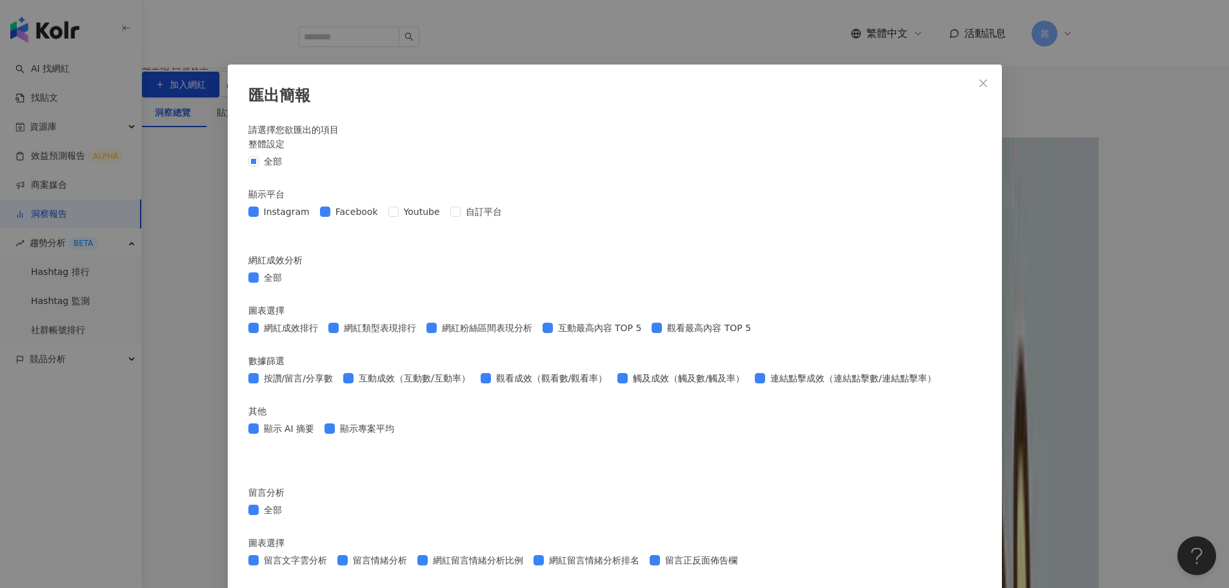
scroll to position [774, 0]
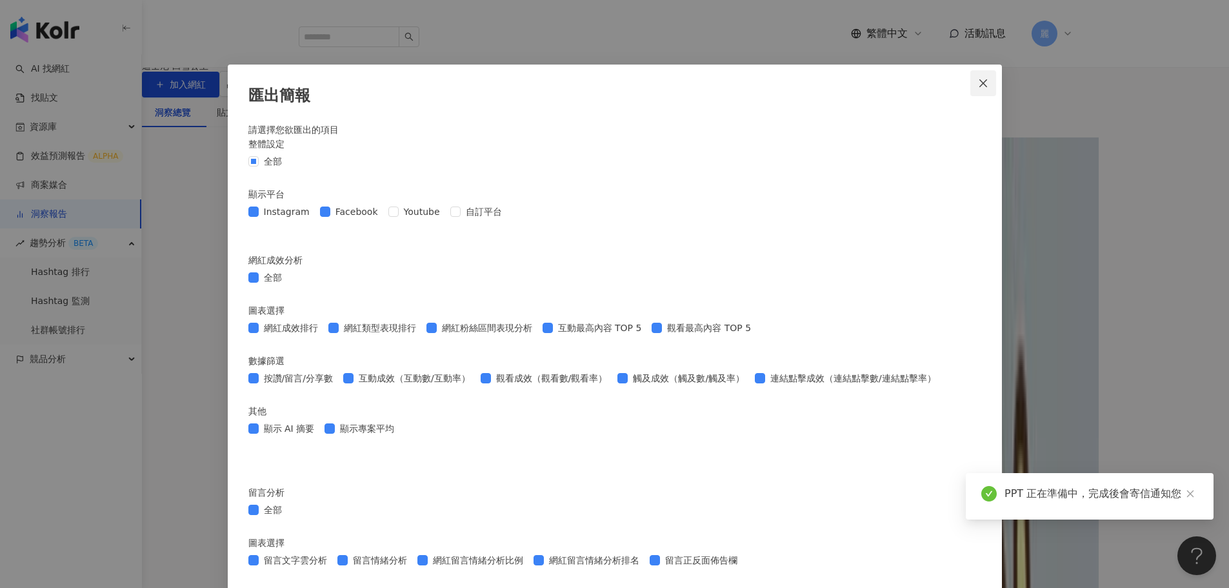
click at [981, 84] on icon "close" at bounding box center [983, 83] width 10 height 10
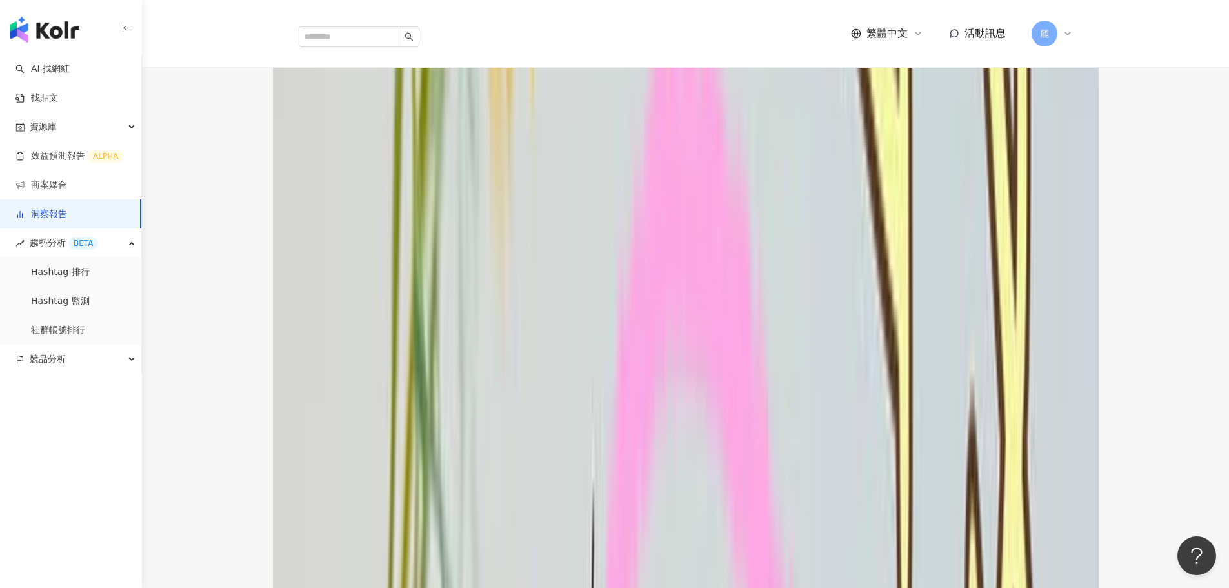
scroll to position [581, 0]
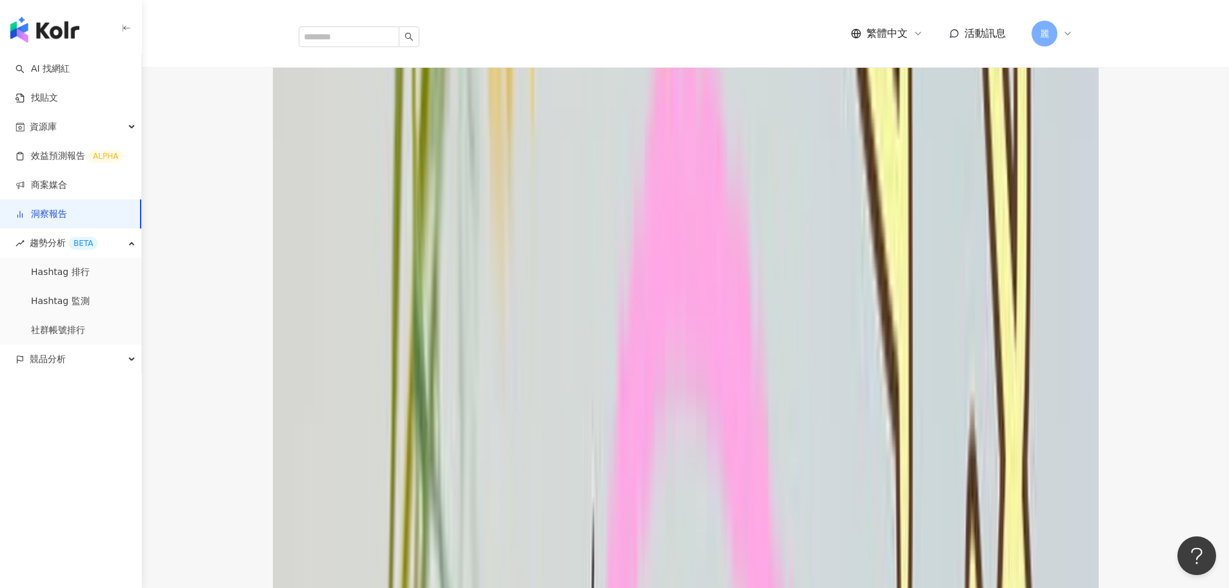
click at [318, 154] on icon "button" at bounding box center [312, 151] width 12 height 12
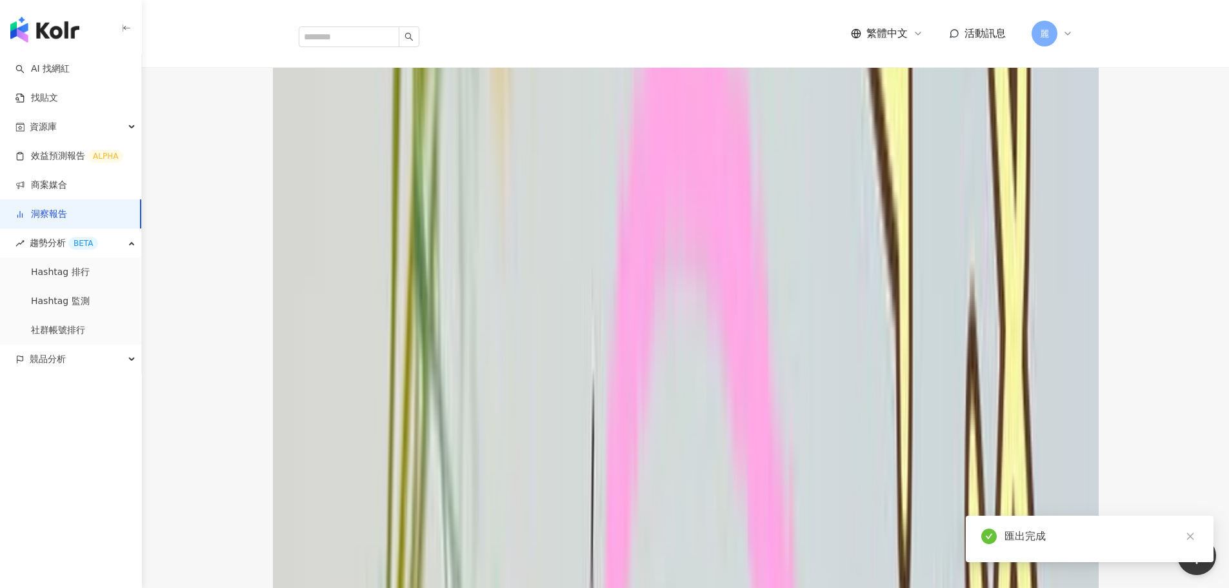
scroll to position [839, 0]
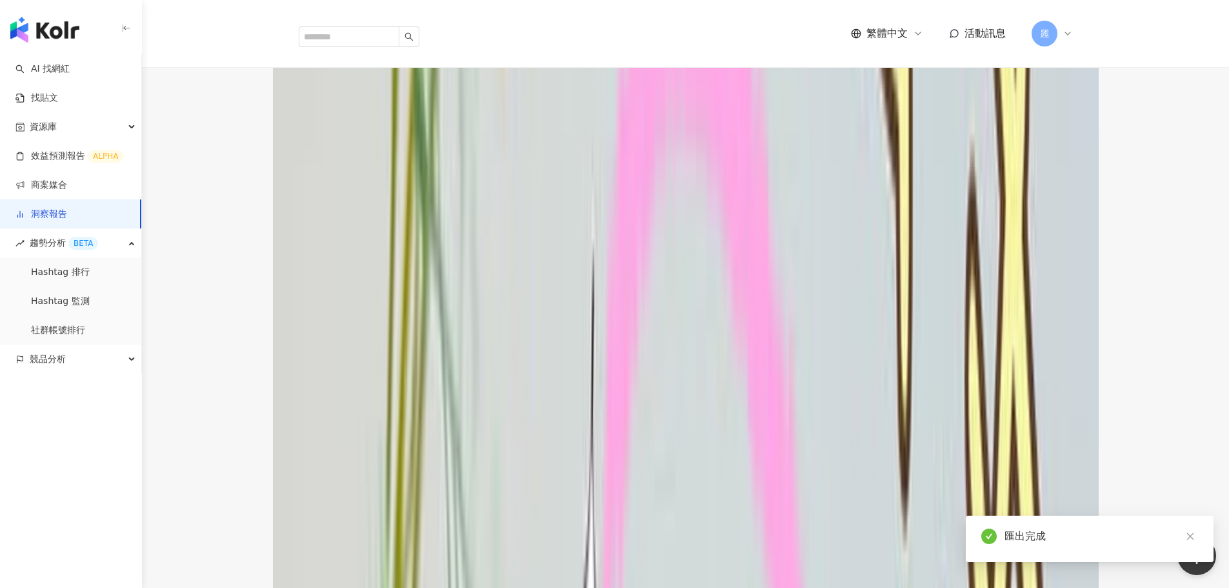
click at [370, 294] on line "button" at bounding box center [370, 297] width 0 height 6
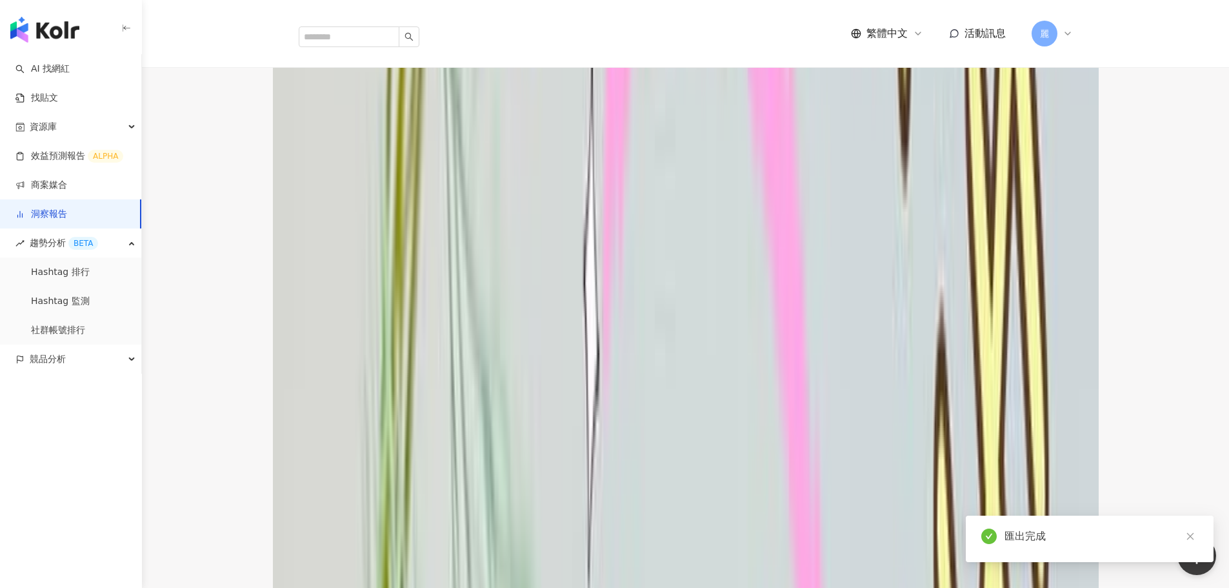
scroll to position [1226, 0]
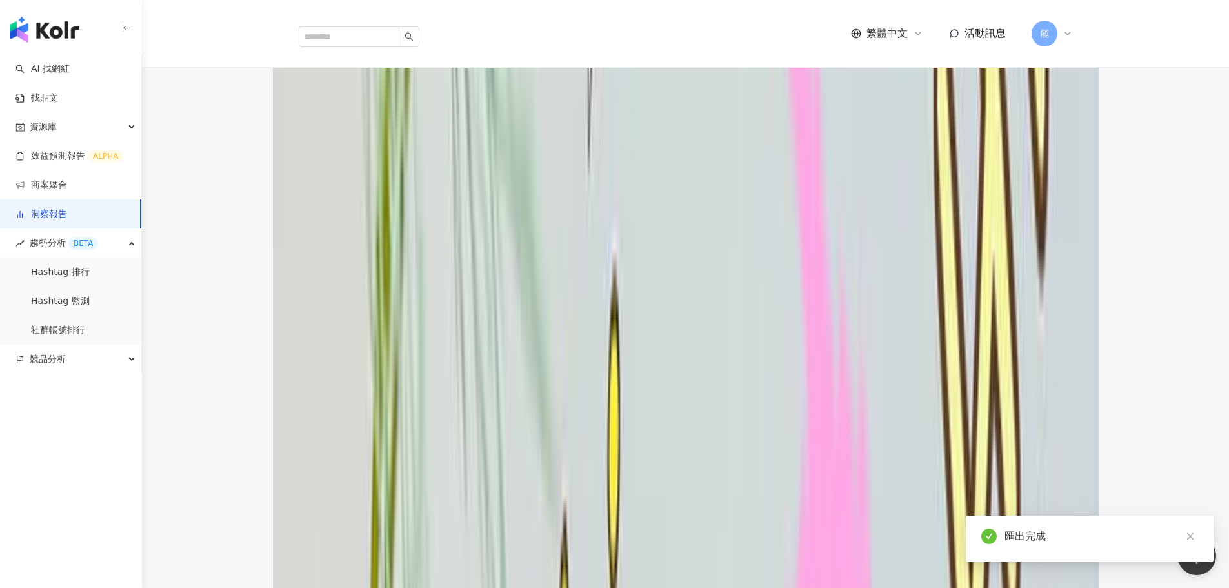
scroll to position [1677, 0]
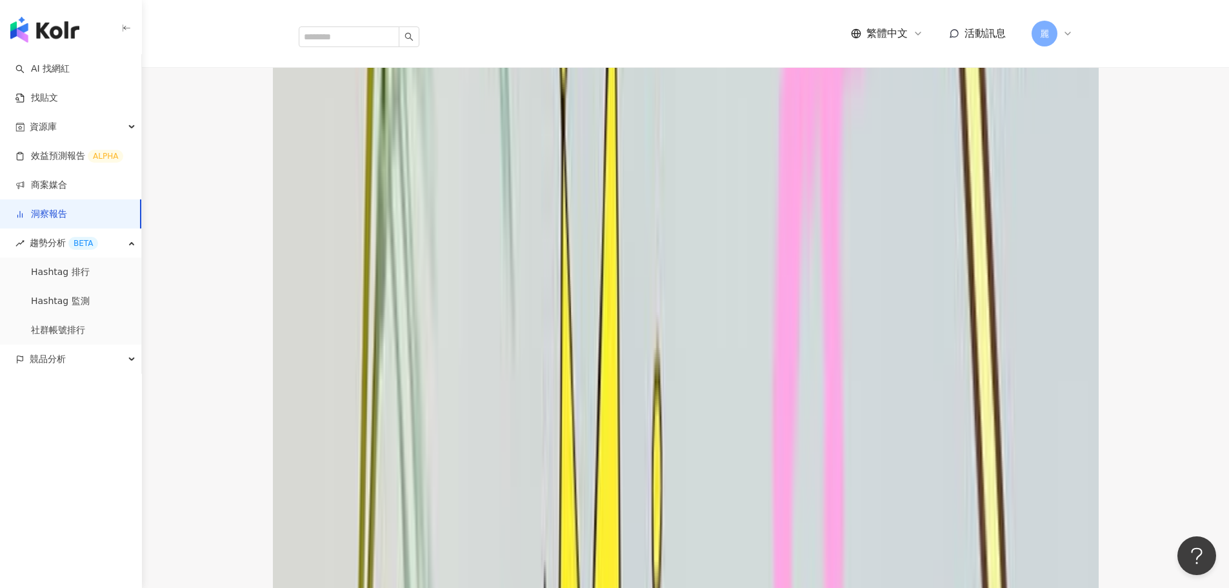
scroll to position [2387, 0]
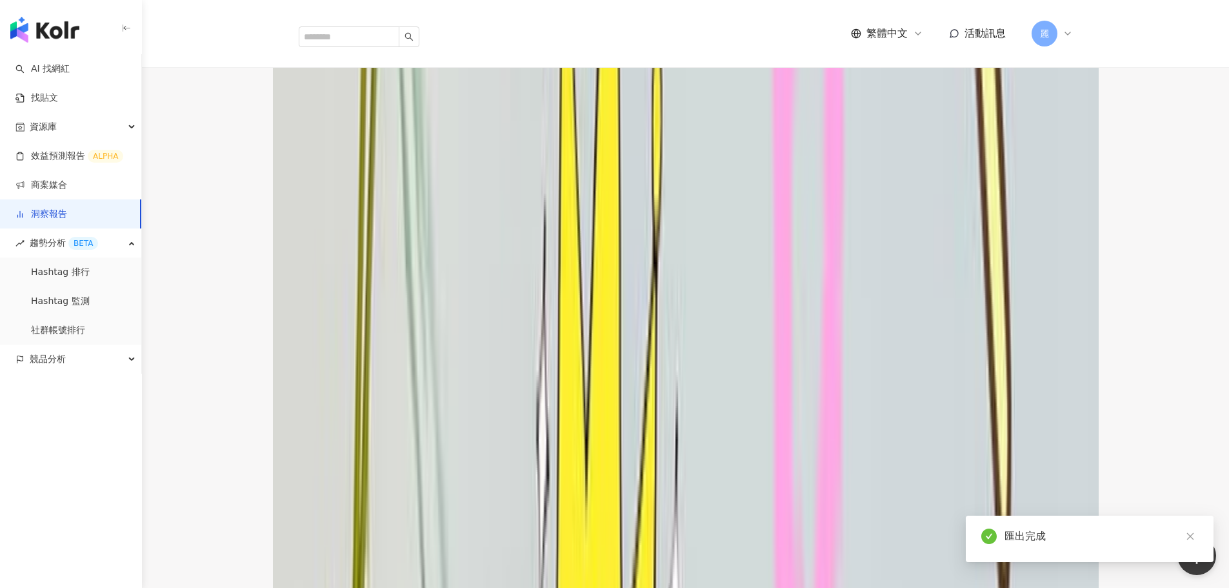
scroll to position [2709, 0]
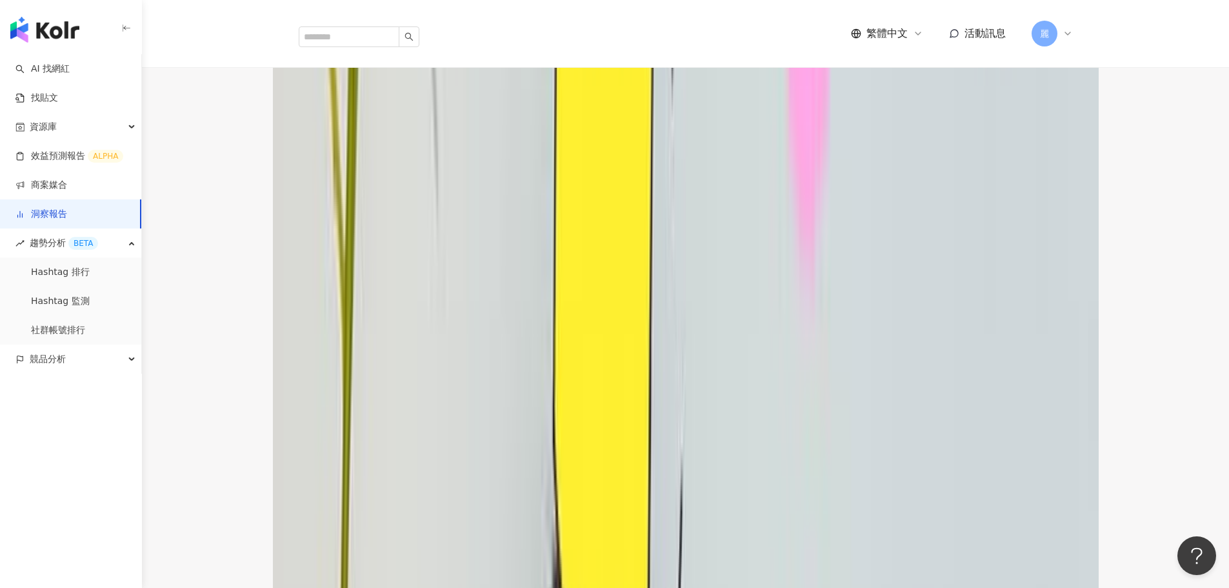
scroll to position [3613, 0]
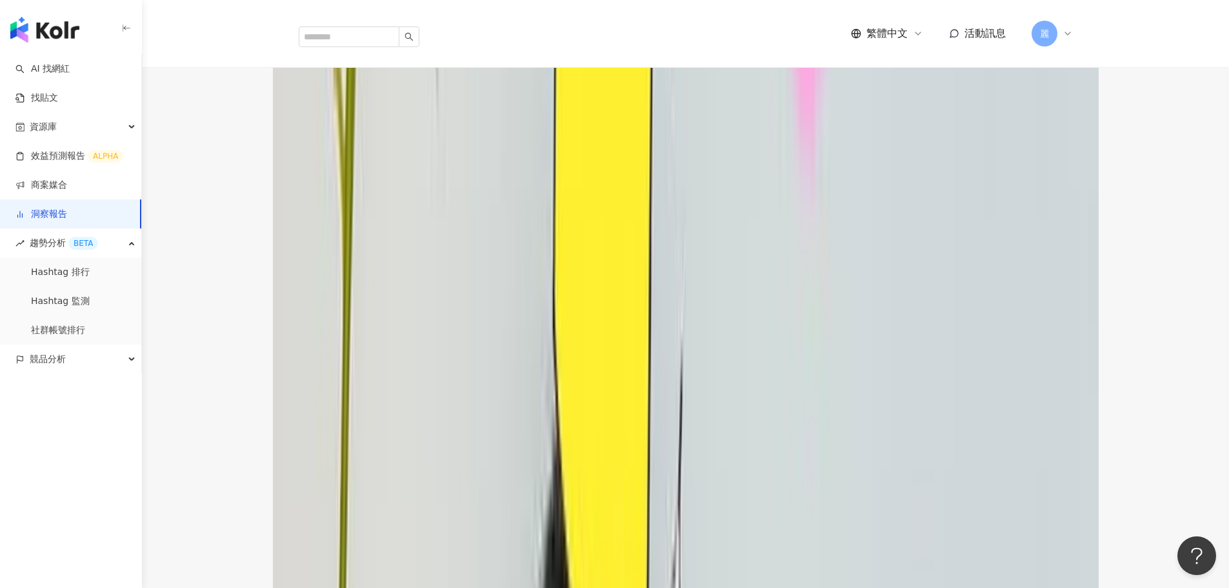
drag, startPoint x: 1037, startPoint y: 280, endPoint x: 1053, endPoint y: 292, distance: 19.4
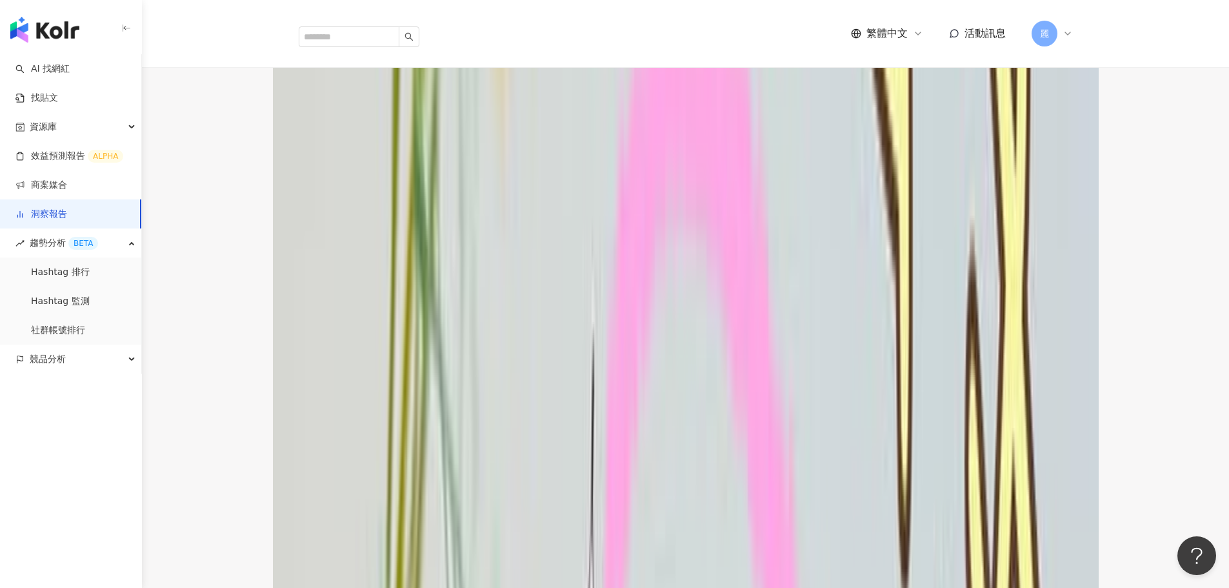
scroll to position [839, 0]
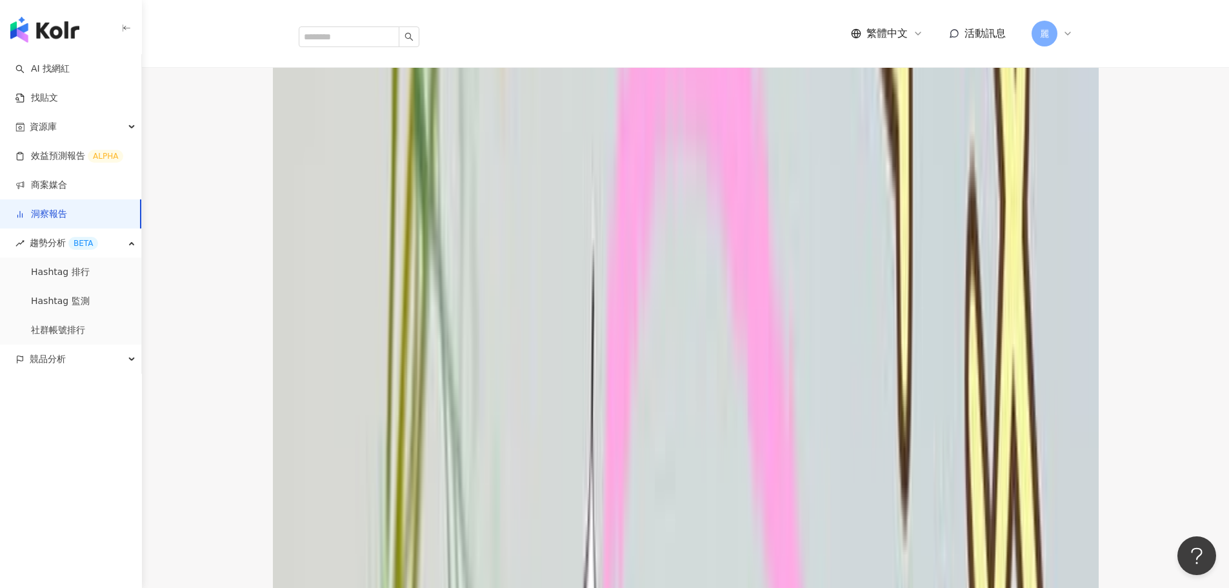
click at [349, 290] on span "互動率" at bounding box center [327, 298] width 43 height 25
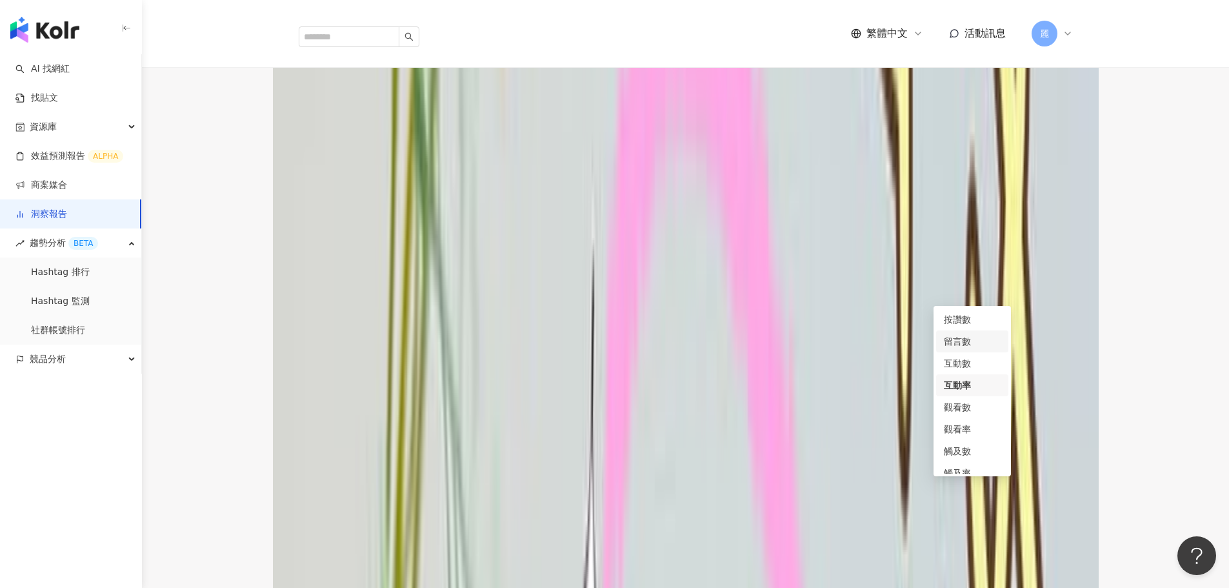
drag, startPoint x: 998, startPoint y: 344, endPoint x: 1001, endPoint y: 364, distance: 20.2
click at [1001, 364] on div "按讚數 留言數 互動數 互動率 觀看數 觀看率 觸及數 觸及率 連結點擊數 連結點擊率" at bounding box center [972, 390] width 72 height 165
click at [979, 443] on div "觸及率" at bounding box center [972, 444] width 57 height 14
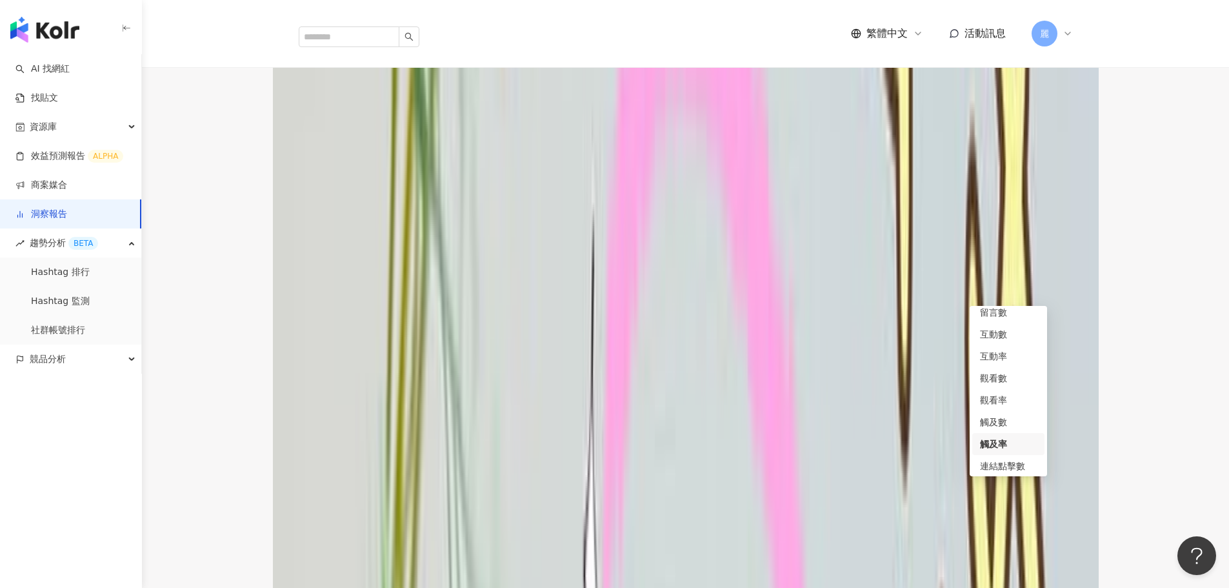
click at [349, 289] on span "觸及率" at bounding box center [327, 298] width 43 height 25
drag, startPoint x: 1011, startPoint y: 421, endPoint x: 1025, endPoint y: 422, distance: 14.2
click at [1010, 422] on div "觸及數" at bounding box center [1008, 422] width 57 height 14
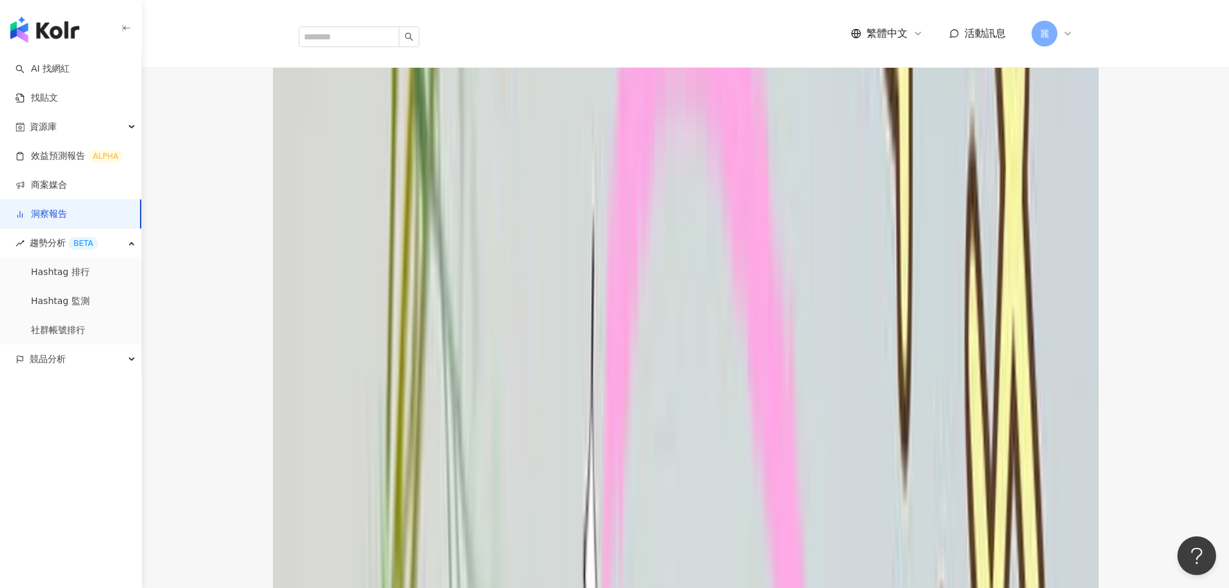
click at [357, 290] on div "觸及數" at bounding box center [328, 298] width 58 height 26
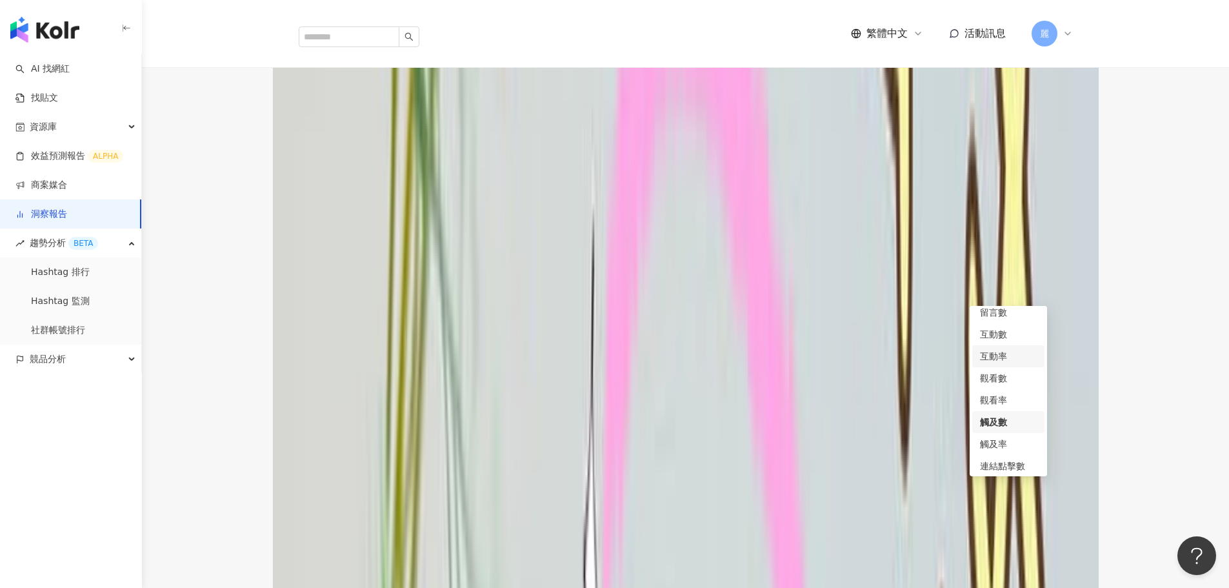
scroll to position [0, 0]
click at [1003, 381] on div "互動率" at bounding box center [1008, 385] width 57 height 14
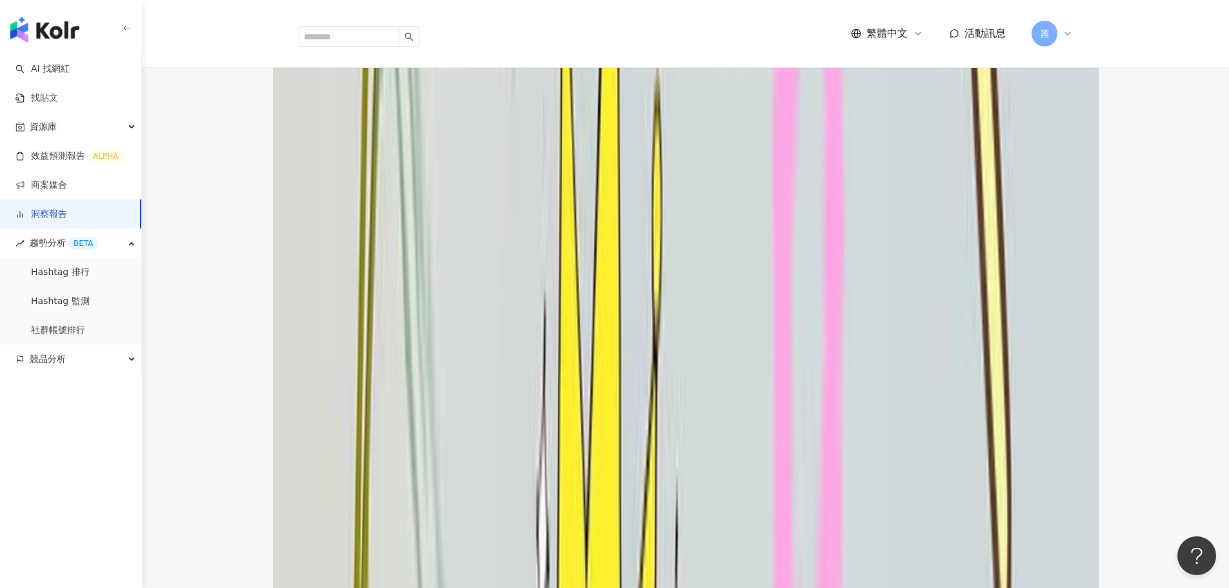
scroll to position [2580, 0]
